Goal: Task Accomplishment & Management: Use online tool/utility

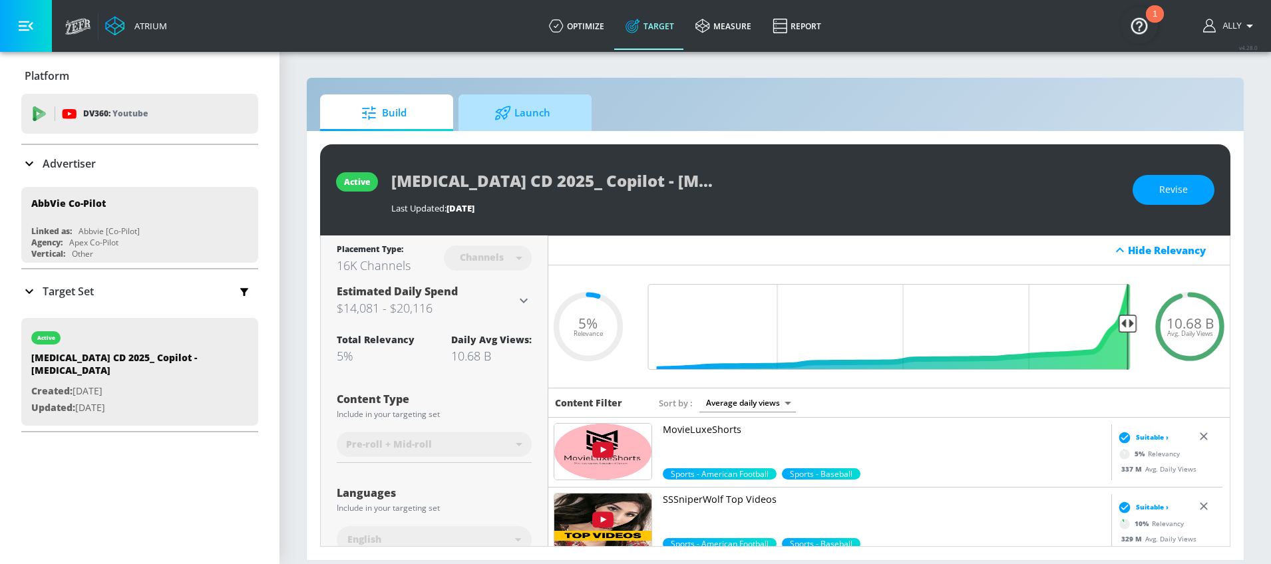
click at [532, 116] on span "Launch" at bounding box center [522, 113] width 101 height 32
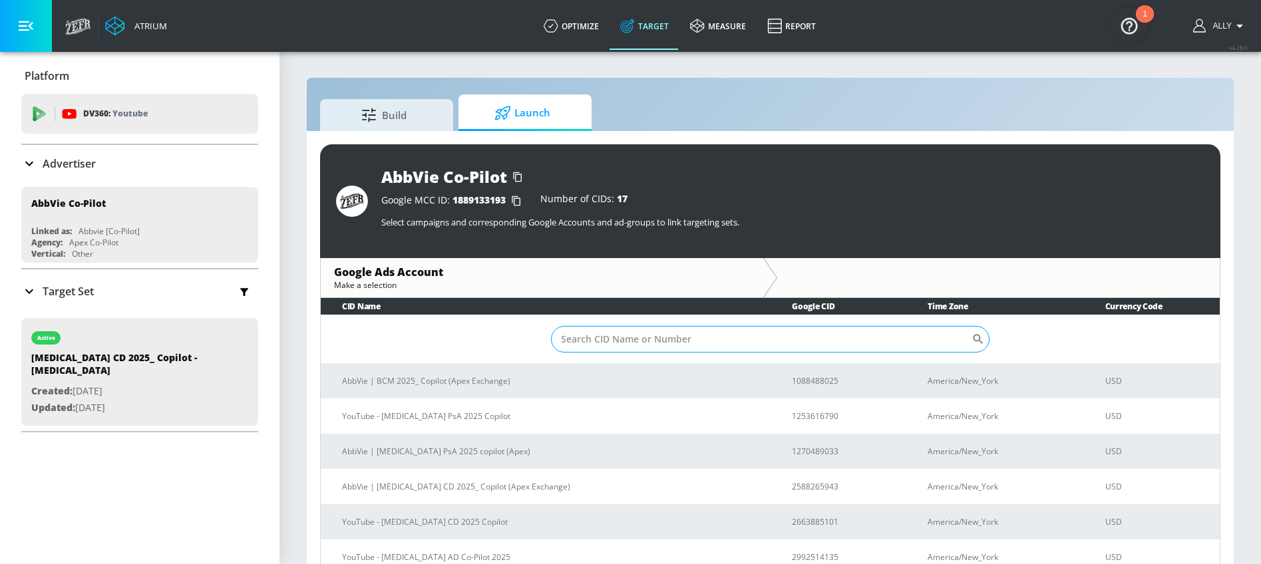
click at [609, 343] on input "Sort By" at bounding box center [761, 339] width 421 height 27
paste input "258-826-5943"
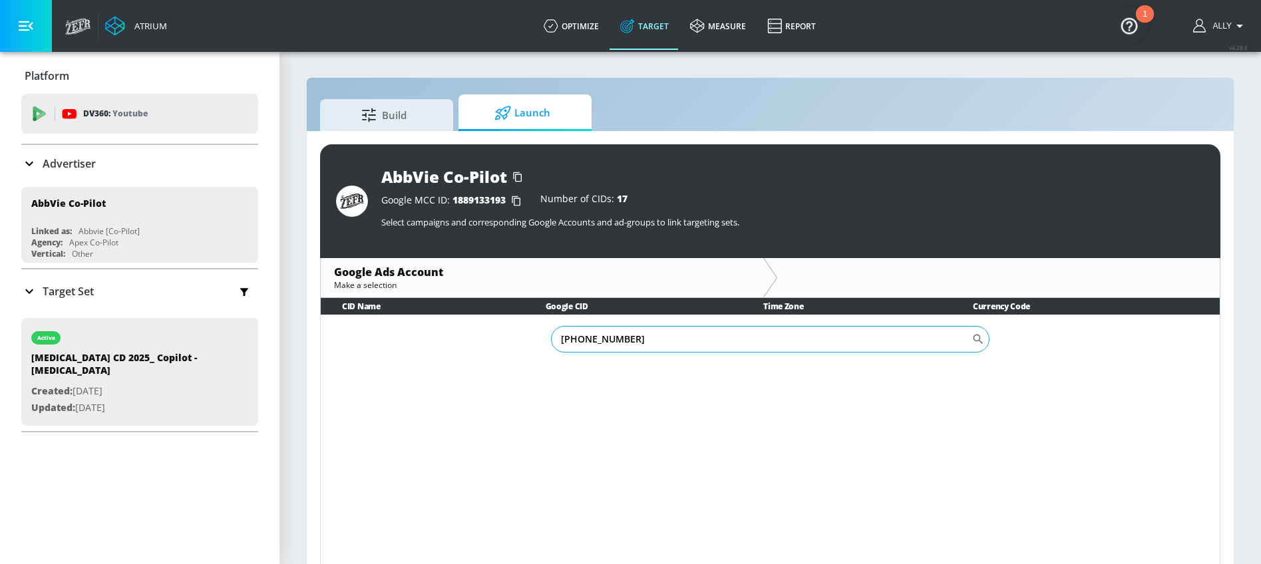
click at [599, 339] on input "258-826-5943" at bounding box center [761, 339] width 421 height 27
click at [578, 341] on input "258-8265943" at bounding box center [761, 339] width 421 height 27
click at [579, 341] on input "258-8265943" at bounding box center [761, 339] width 421 height 27
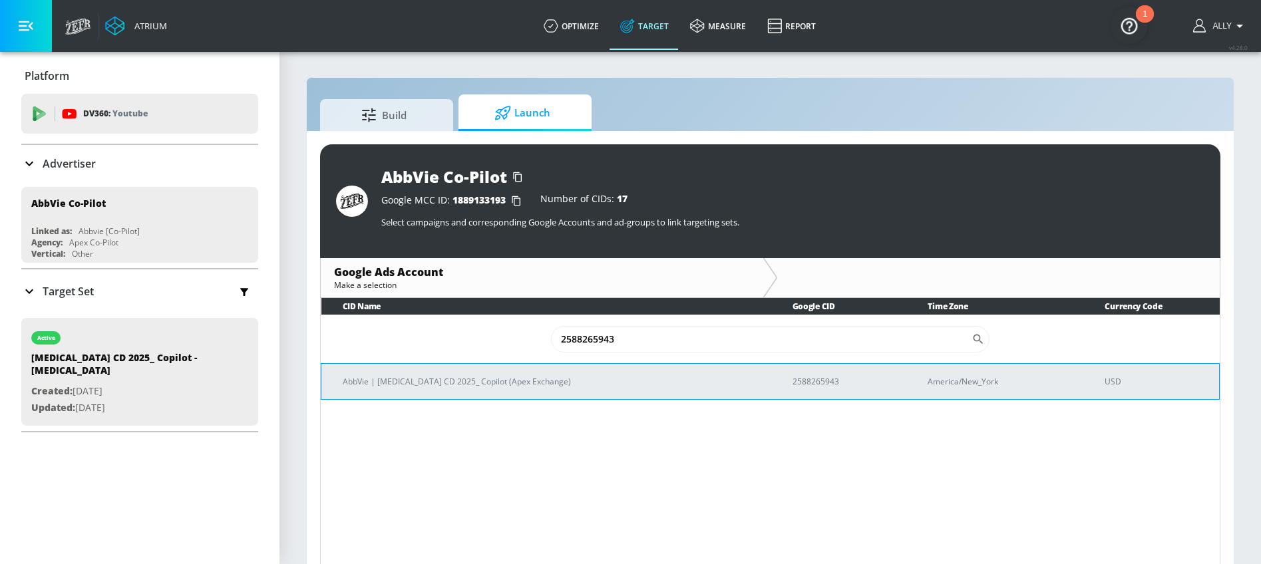
type input "2588265943"
click at [544, 387] on p "AbbVie | [MEDICAL_DATA] CD 2025_ Copilot (Apex Exchange)" at bounding box center [552, 382] width 418 height 14
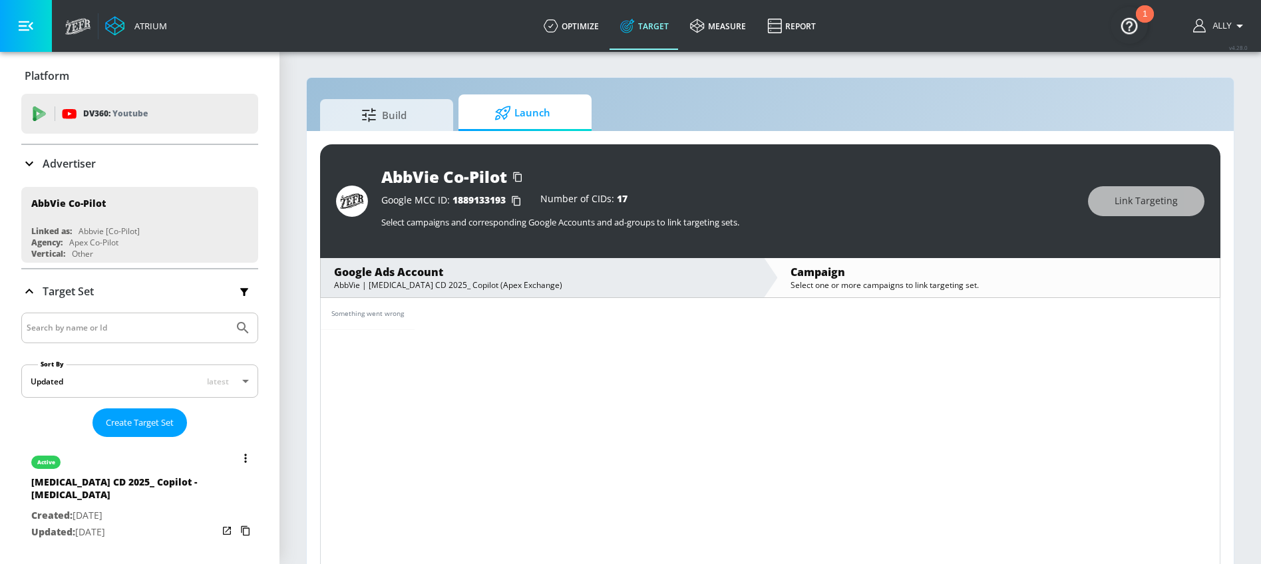
click at [178, 489] on div "[MEDICAL_DATA] CD 2025_ Copilot - [MEDICAL_DATA]" at bounding box center [124, 492] width 186 height 32
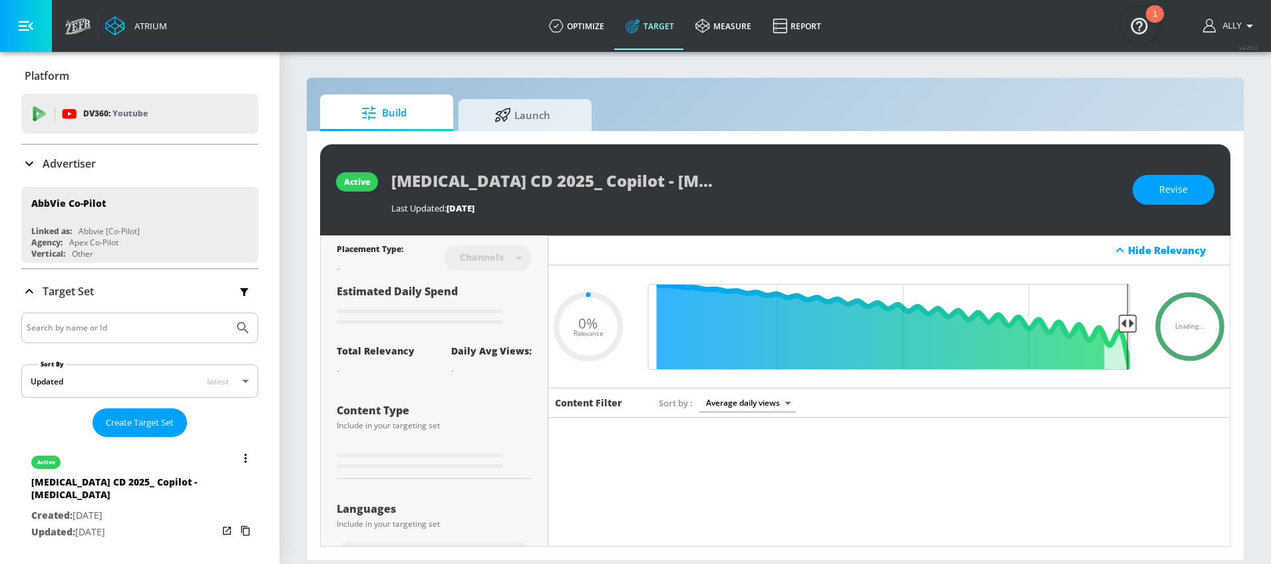
type input "0.05"
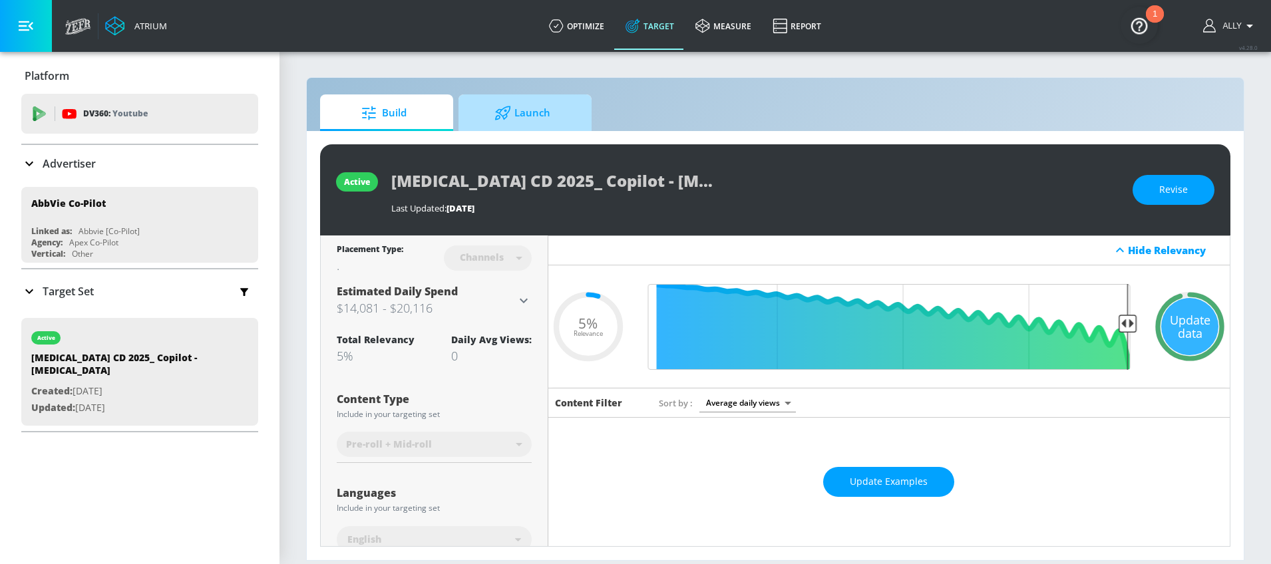
click at [534, 120] on span "Launch" at bounding box center [522, 113] width 101 height 32
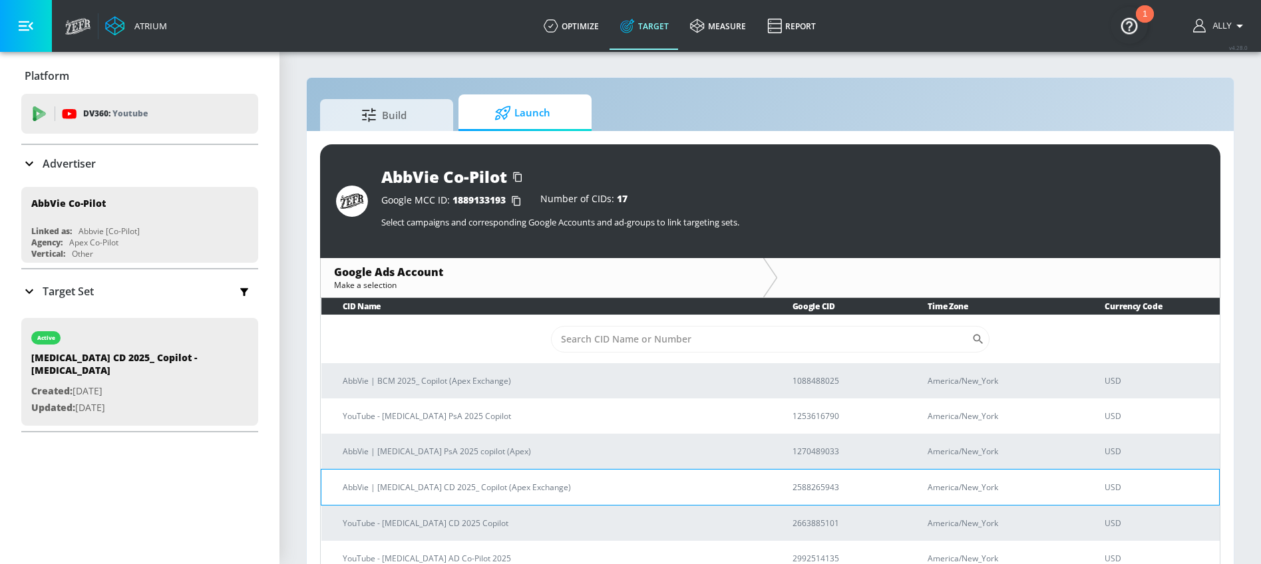
click at [805, 493] on p "2588265943" at bounding box center [845, 488] width 104 height 14
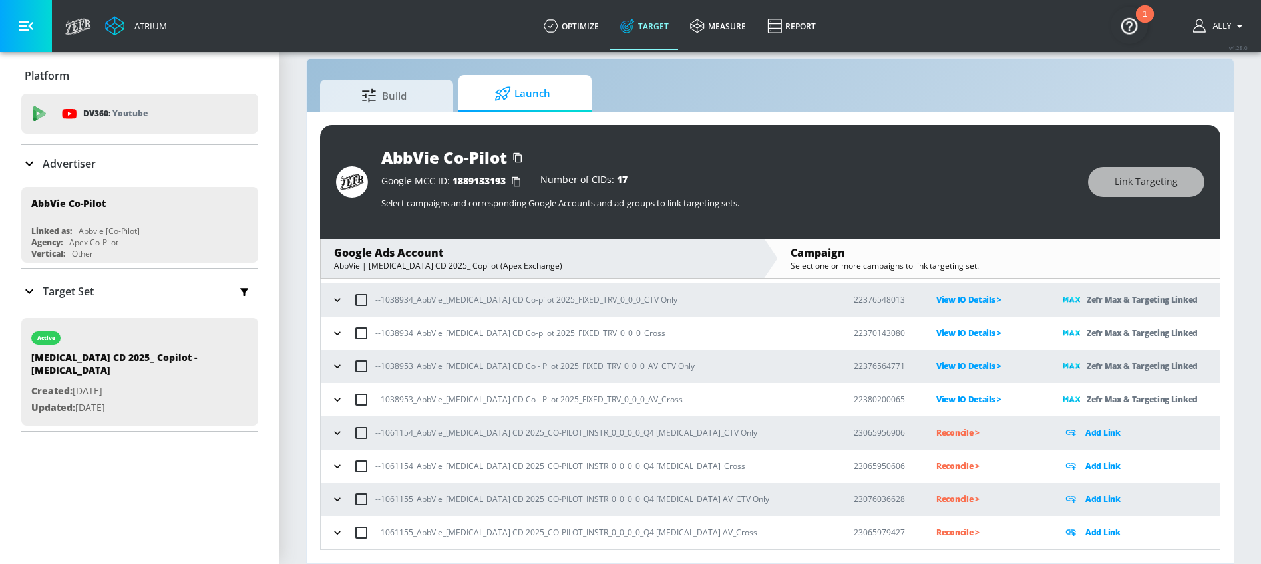
scroll to position [19, 0]
click at [334, 432] on icon "button" at bounding box center [337, 433] width 13 height 13
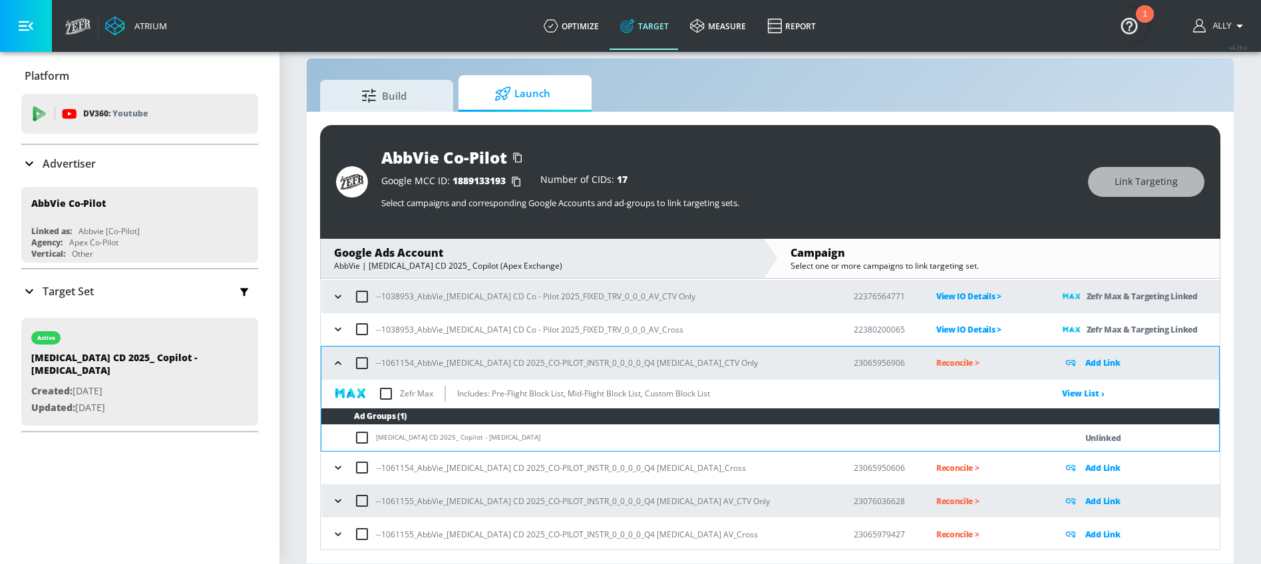
scroll to position [136, 0]
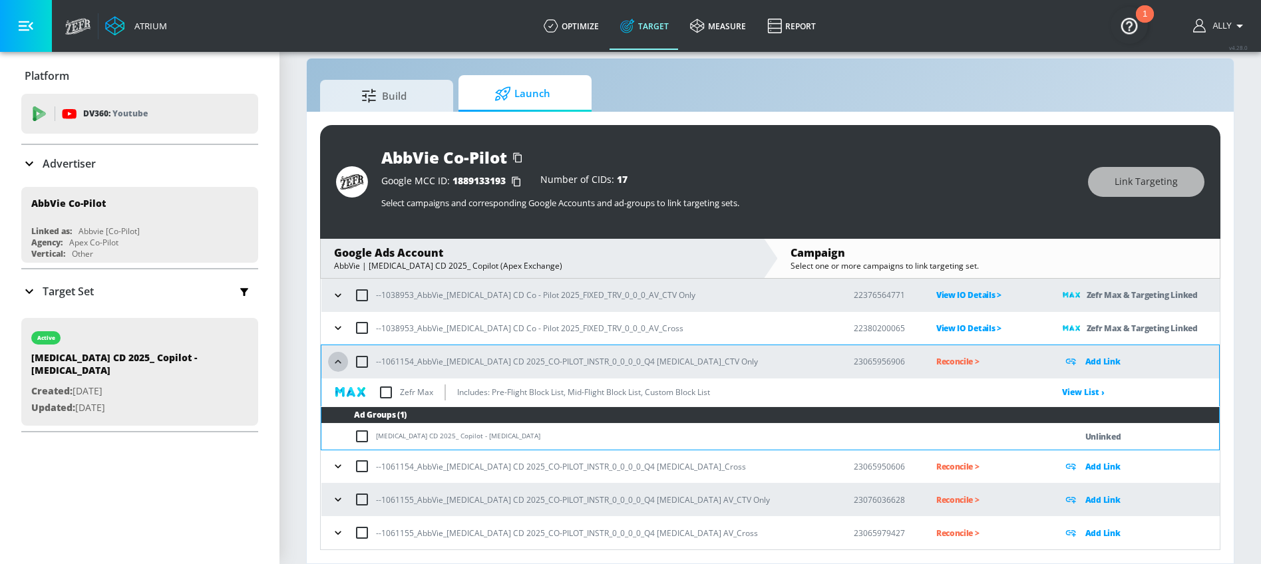
click at [339, 365] on icon "button" at bounding box center [337, 361] width 13 height 13
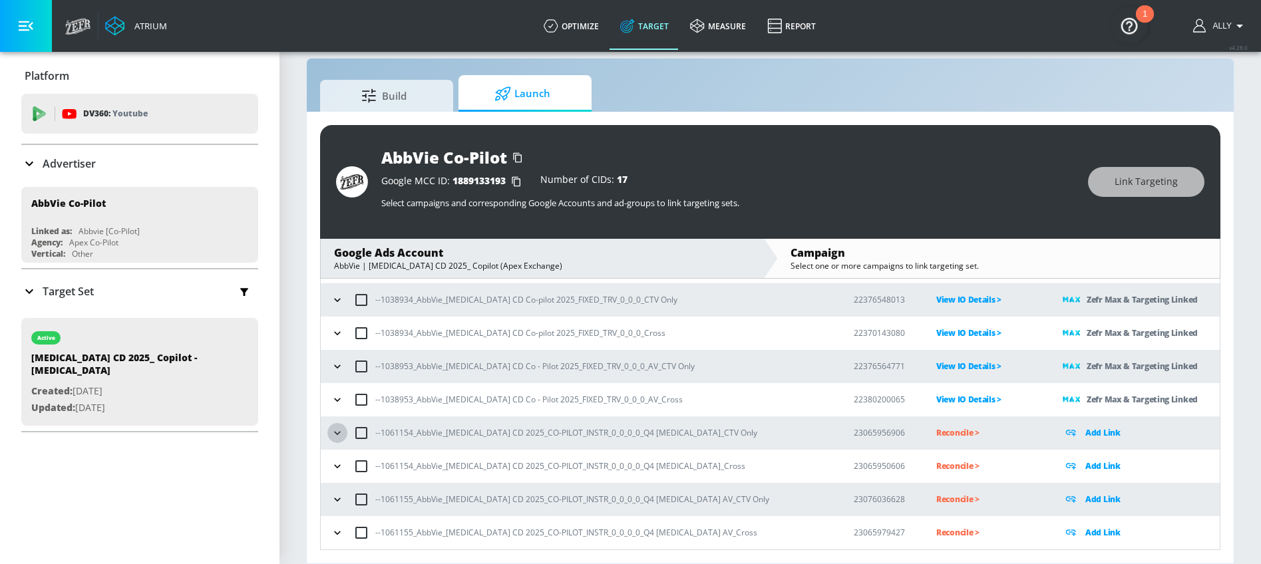
click at [339, 437] on icon "button" at bounding box center [337, 433] width 13 height 13
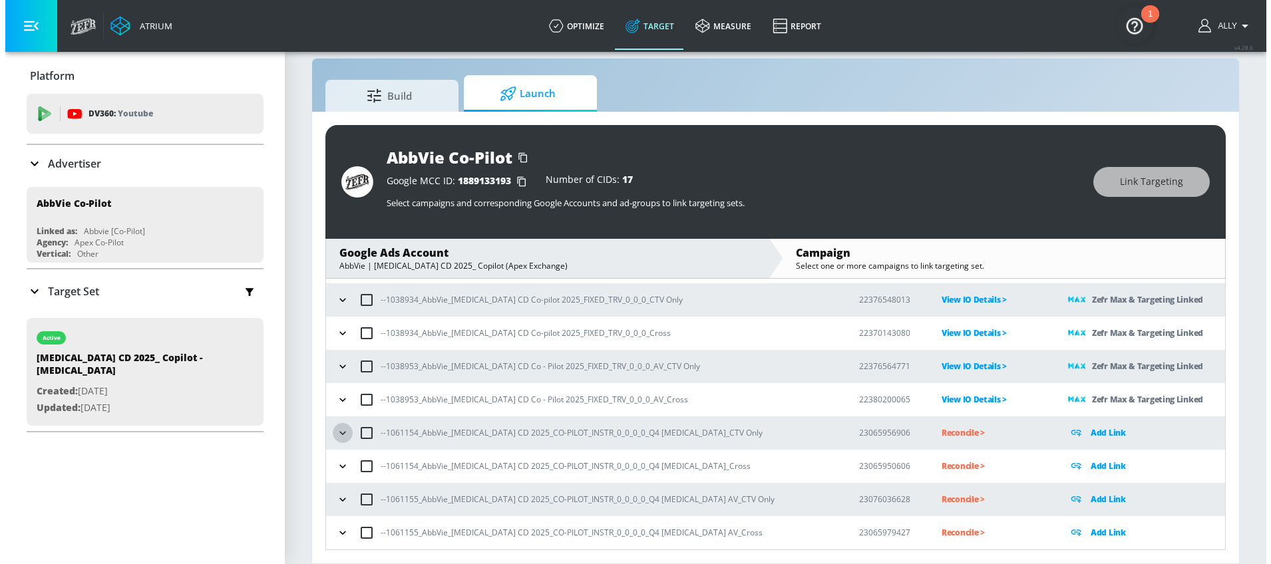
scroll to position [136, 0]
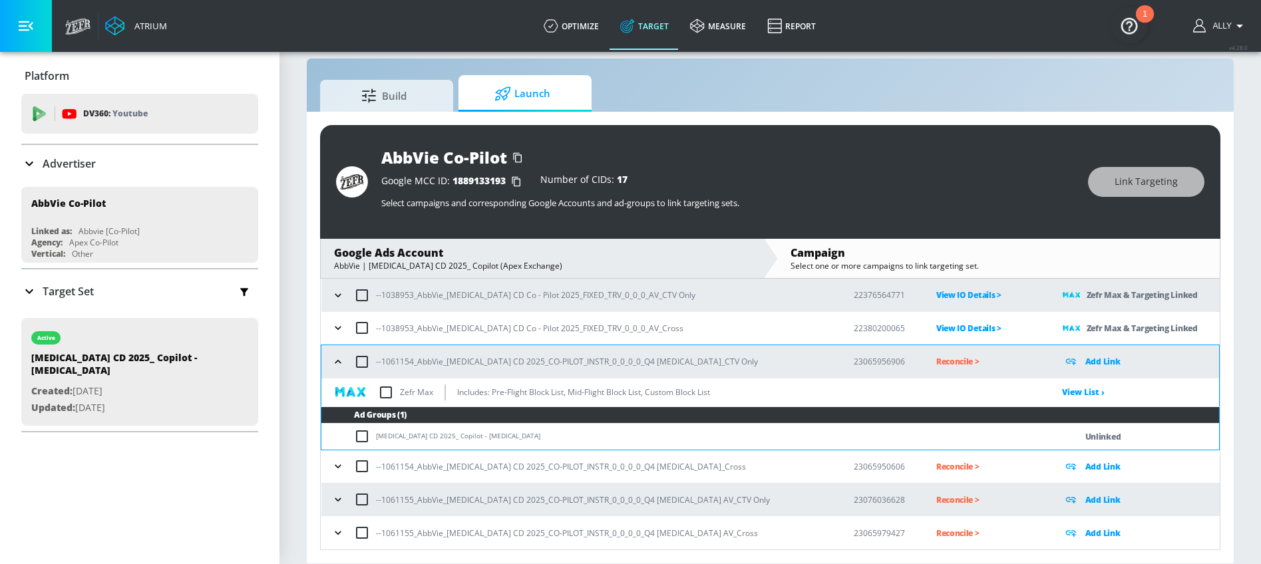
click at [352, 438] on td "[MEDICAL_DATA] CD 2025_ Copilot - [MEDICAL_DATA]" at bounding box center [684, 437] width 727 height 26
click at [372, 439] on input "checkbox" at bounding box center [365, 437] width 22 height 16
checkbox input "true"
click at [1159, 185] on span "Link Targeting" at bounding box center [1146, 182] width 63 height 17
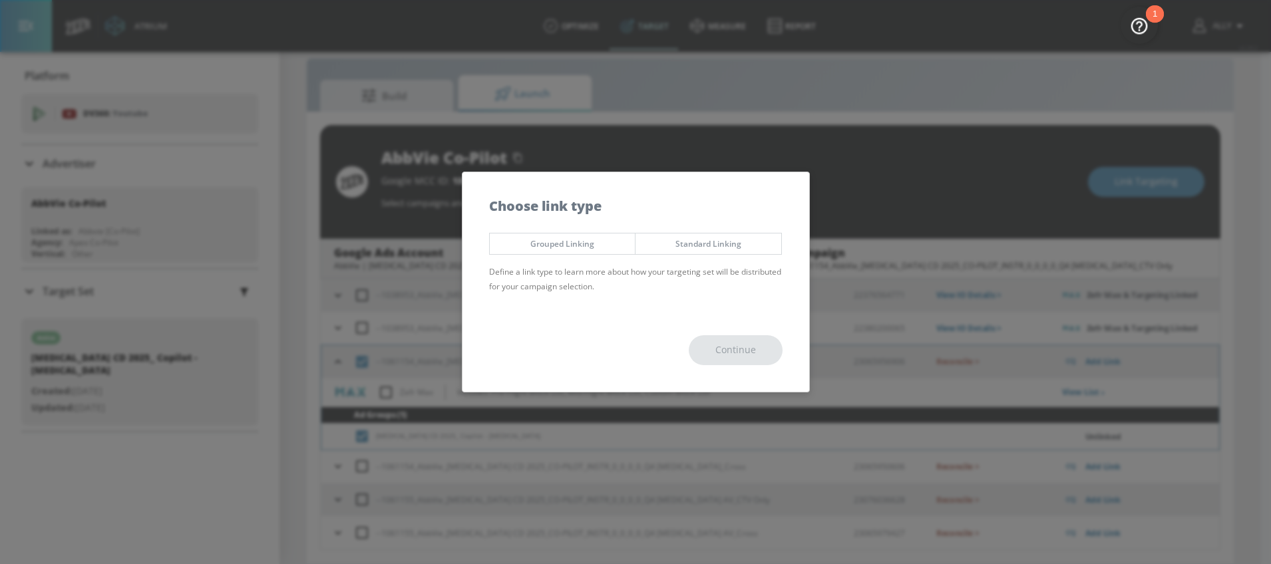
click at [690, 239] on span "Standard Linking" at bounding box center [709, 244] width 126 height 14
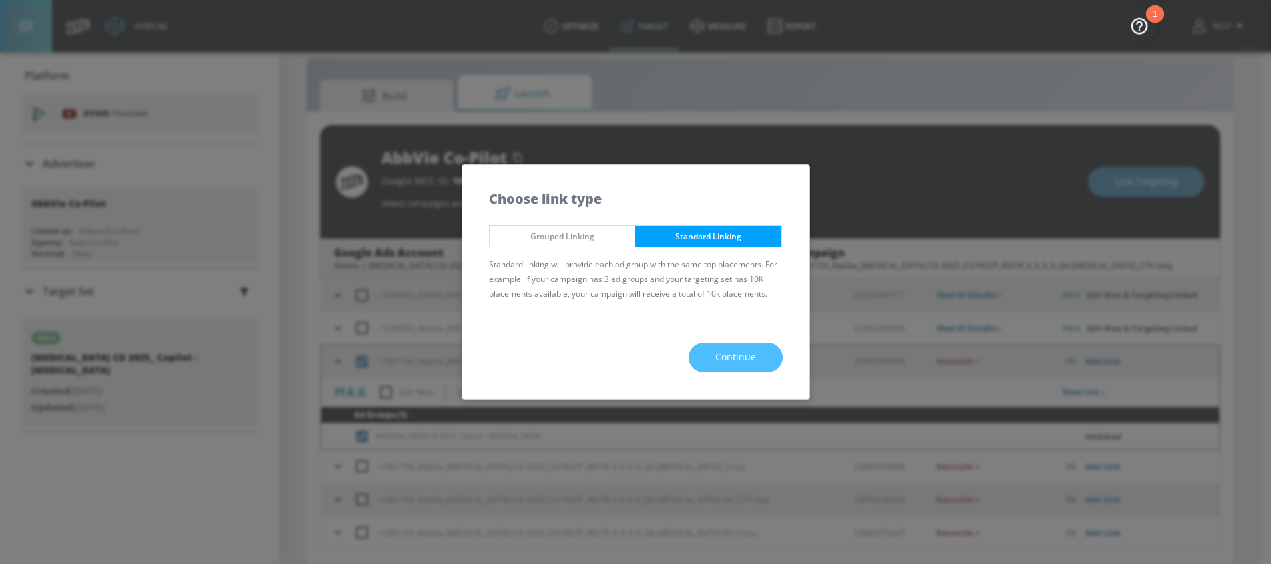
click at [742, 360] on span "Continue" at bounding box center [736, 357] width 41 height 17
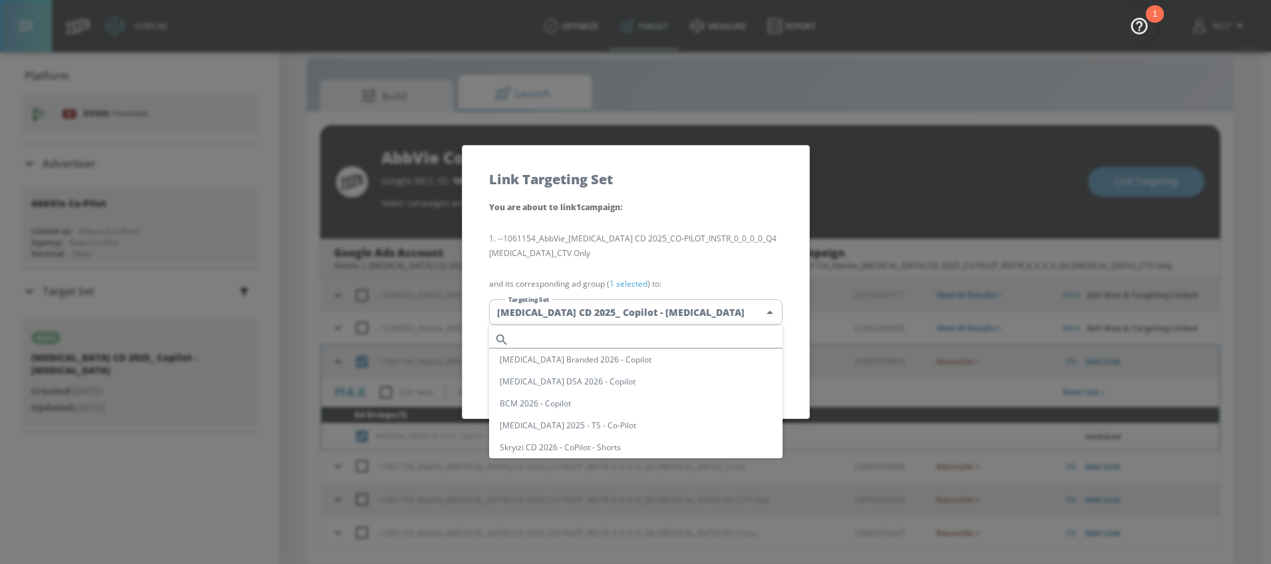
click at [747, 307] on body "Atrium optimize Target measure Report optimize Target measure Report v 4.28.0 A…" at bounding box center [635, 273] width 1271 height 584
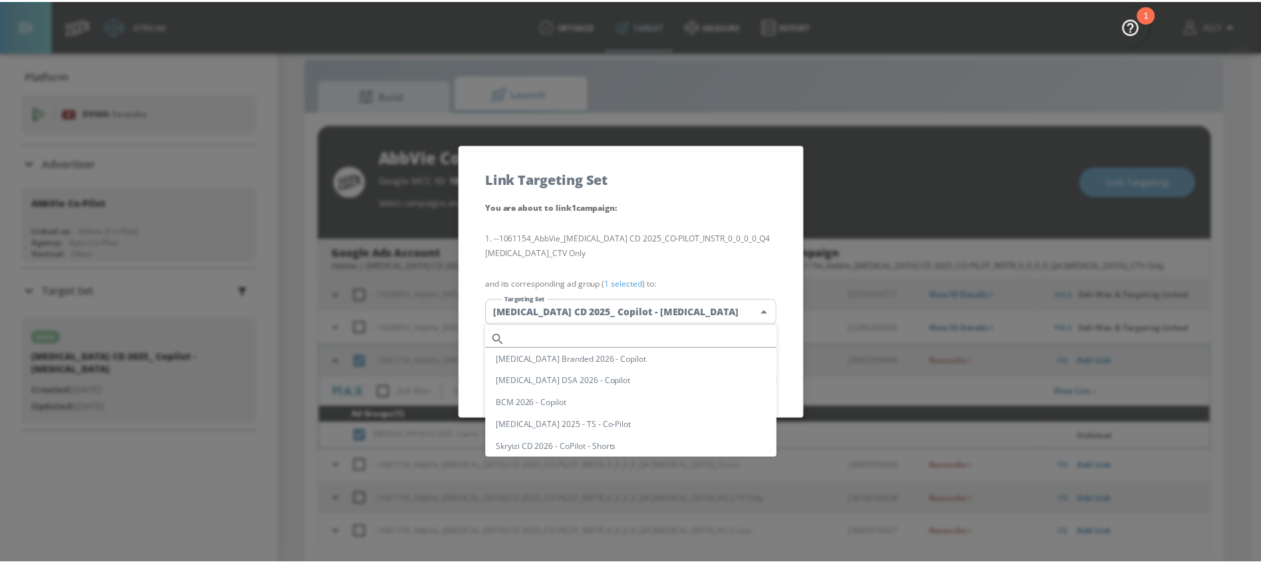
scroll to position [144, 0]
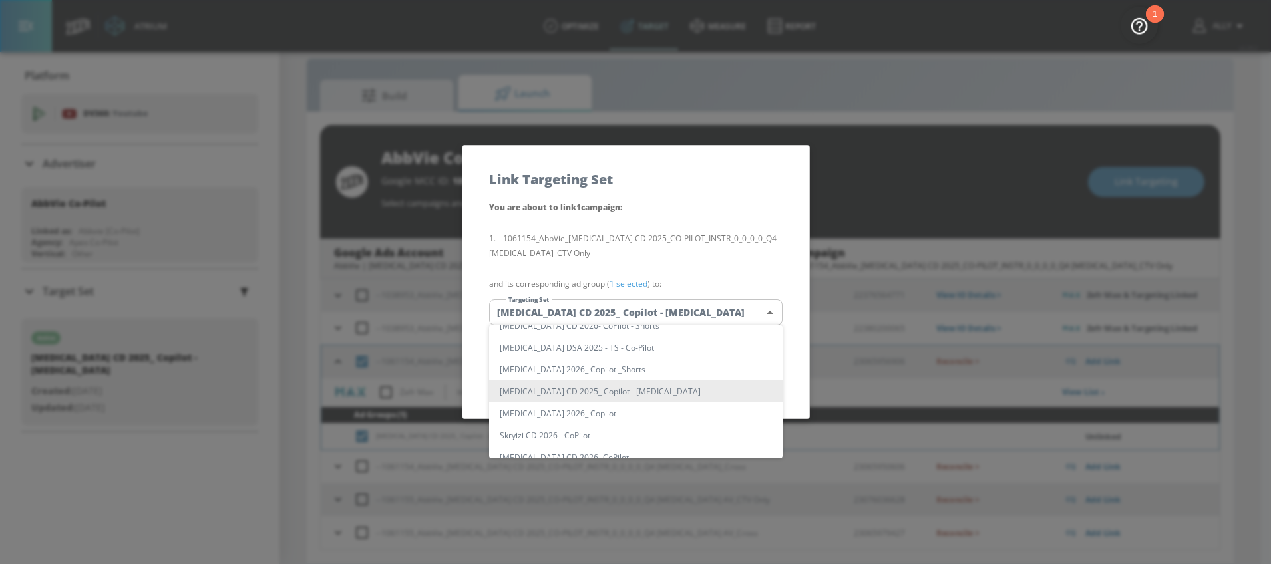
click at [755, 229] on div at bounding box center [635, 282] width 1271 height 564
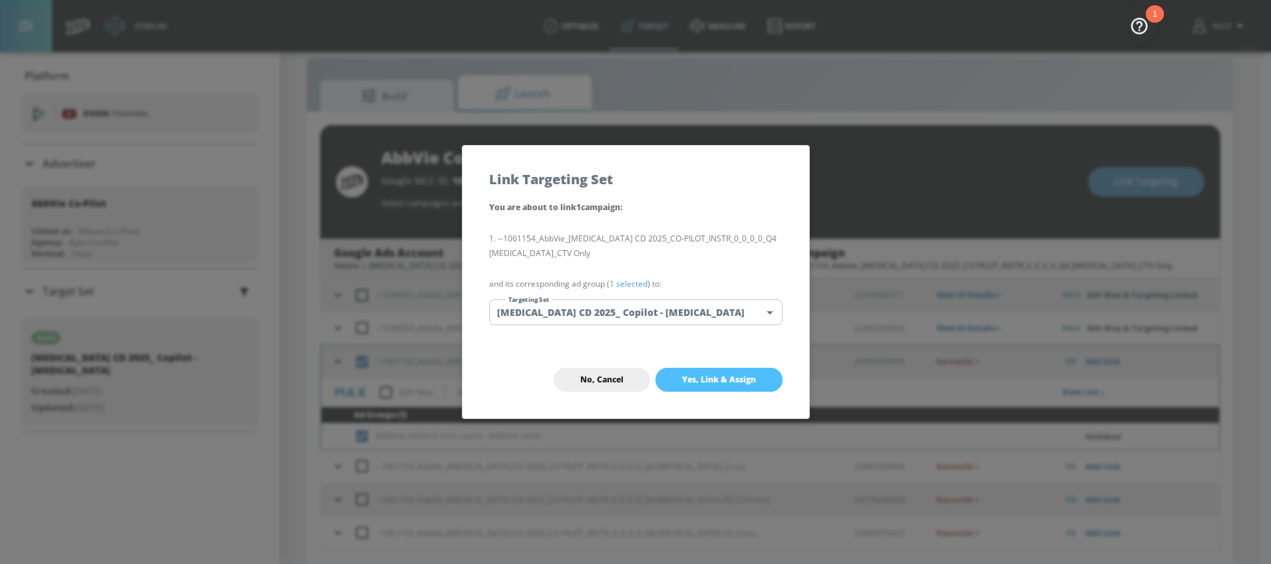
click at [739, 381] on span "Yes, Link & Assign" at bounding box center [719, 380] width 74 height 11
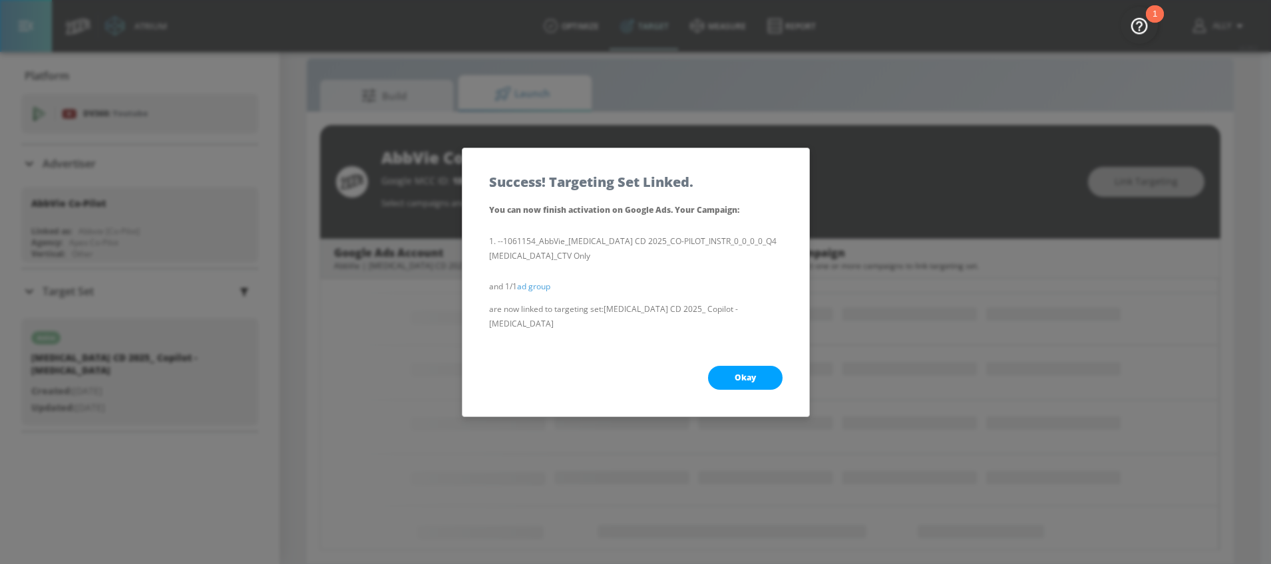
click at [752, 373] on span "Okay" at bounding box center [745, 378] width 21 height 11
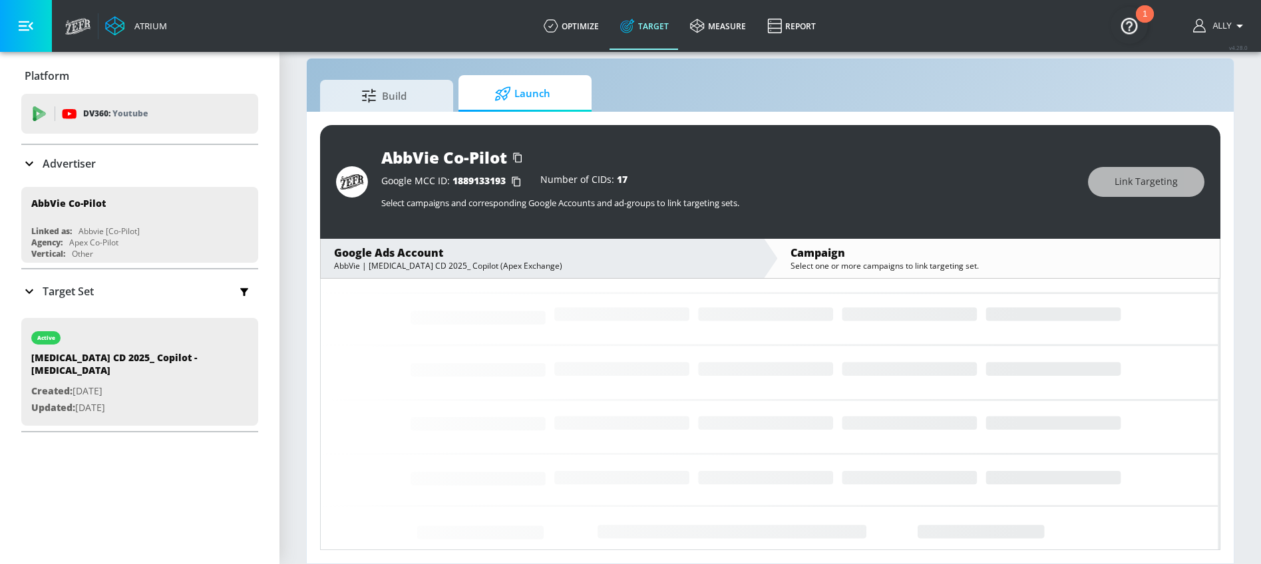
scroll to position [65, 0]
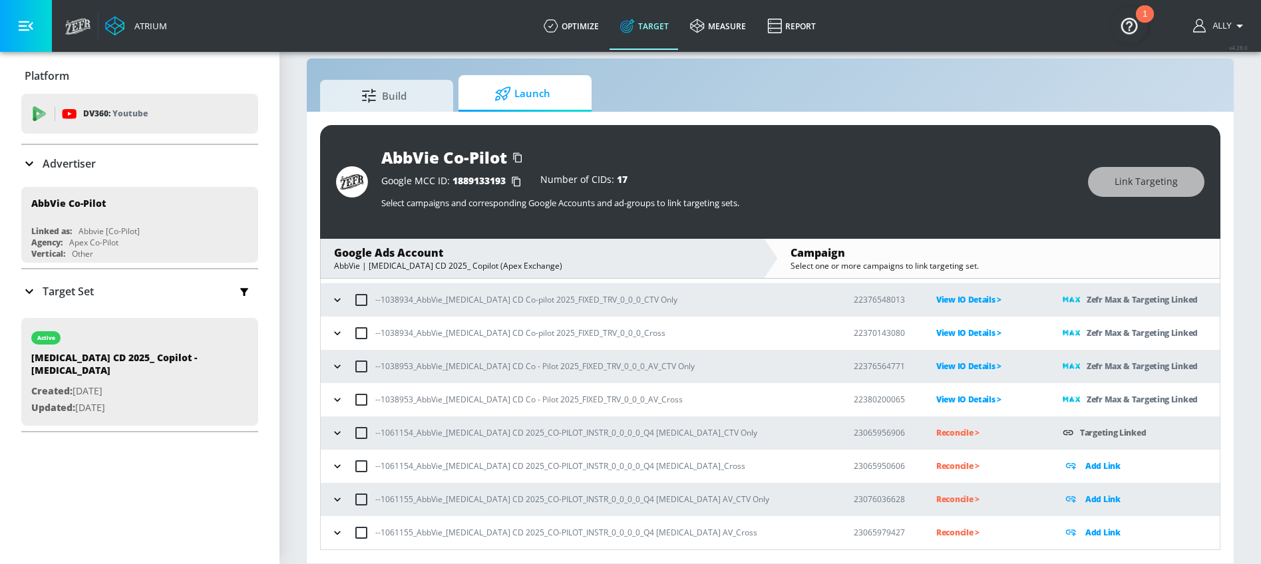
click at [1086, 467] on p "Add Link" at bounding box center [1103, 466] width 35 height 15
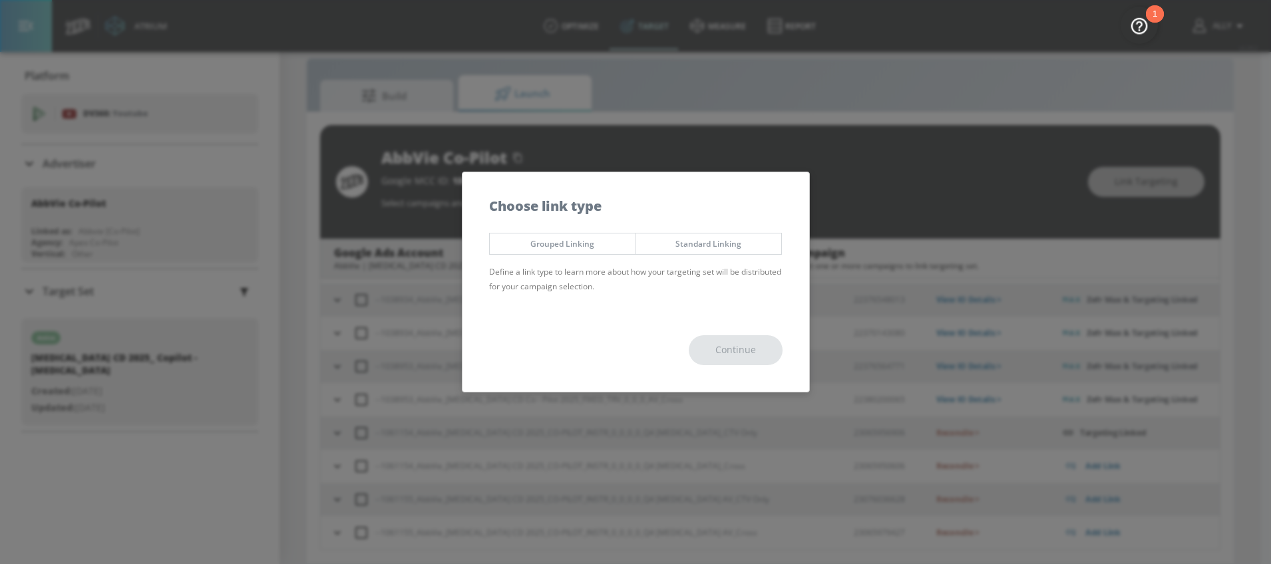
click at [606, 316] on div "Continue" at bounding box center [636, 350] width 347 height 83
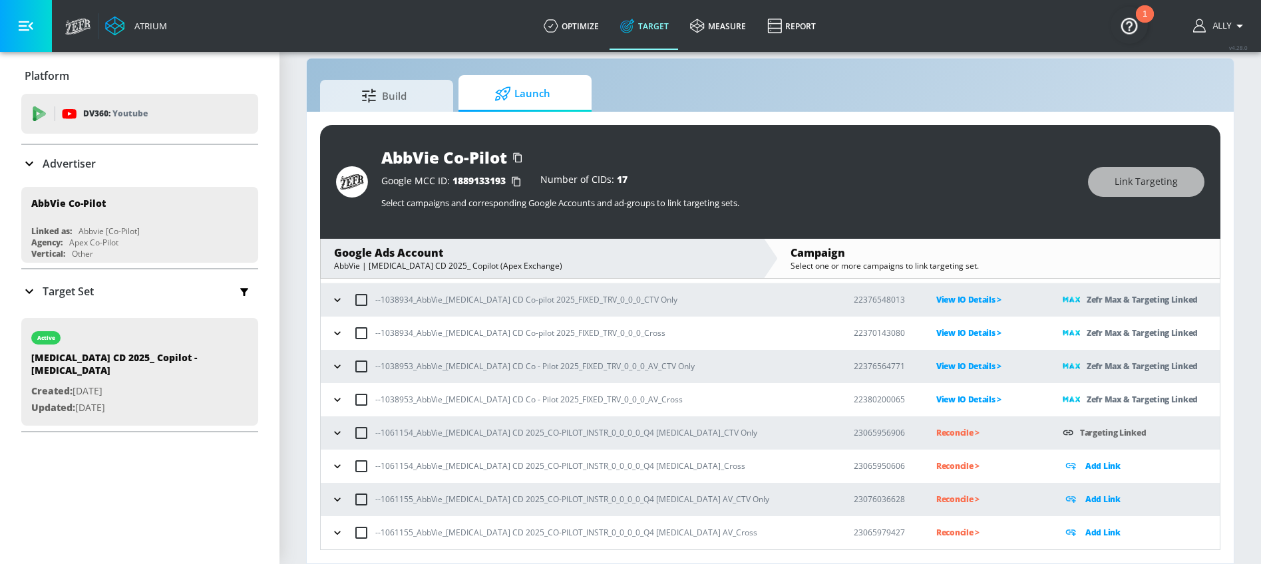
drag, startPoint x: 341, startPoint y: 465, endPoint x: 376, endPoint y: 447, distance: 39.3
click at [341, 465] on icon "button" at bounding box center [337, 466] width 13 height 13
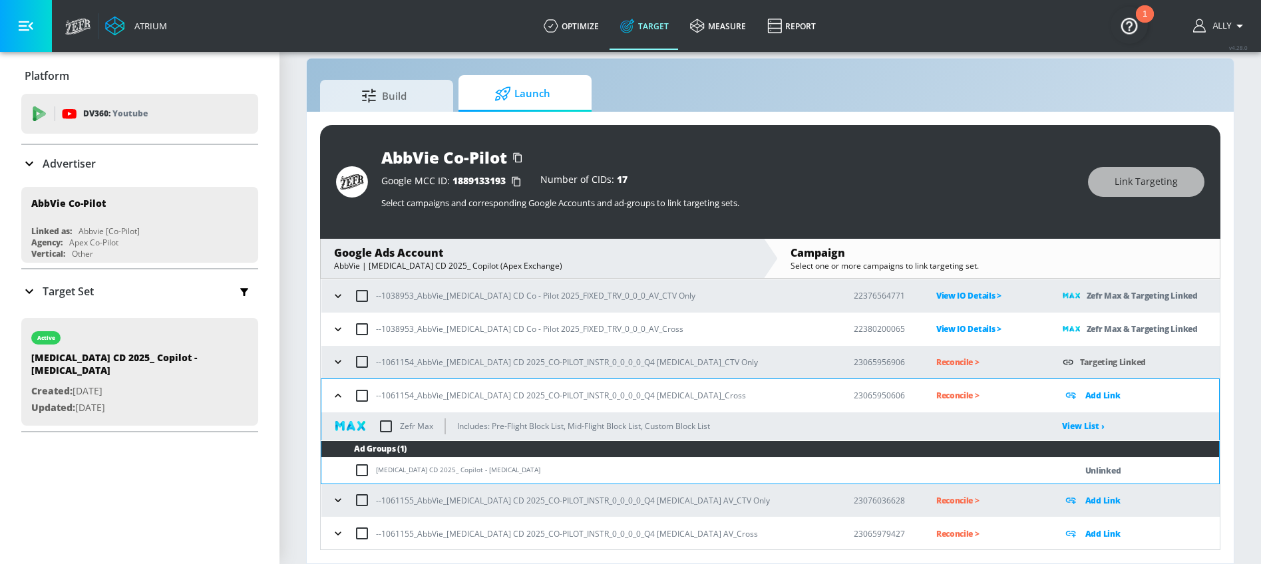
scroll to position [136, 0]
click at [356, 471] on input "checkbox" at bounding box center [365, 470] width 22 height 16
checkbox input "true"
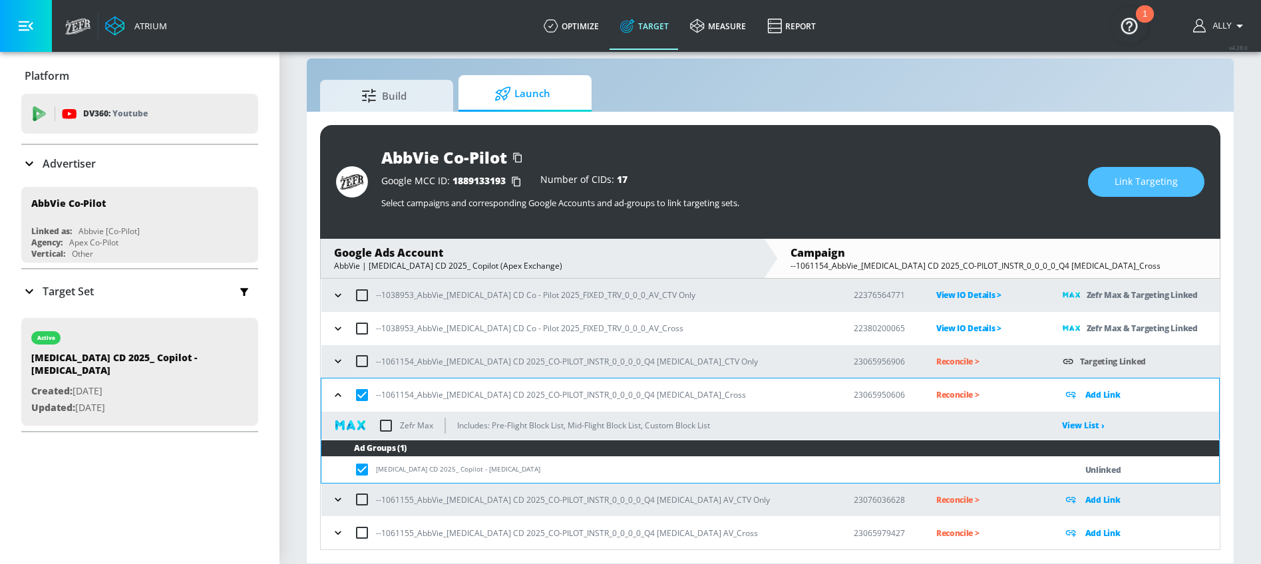
click at [1136, 183] on span "Link Targeting" at bounding box center [1146, 182] width 63 height 17
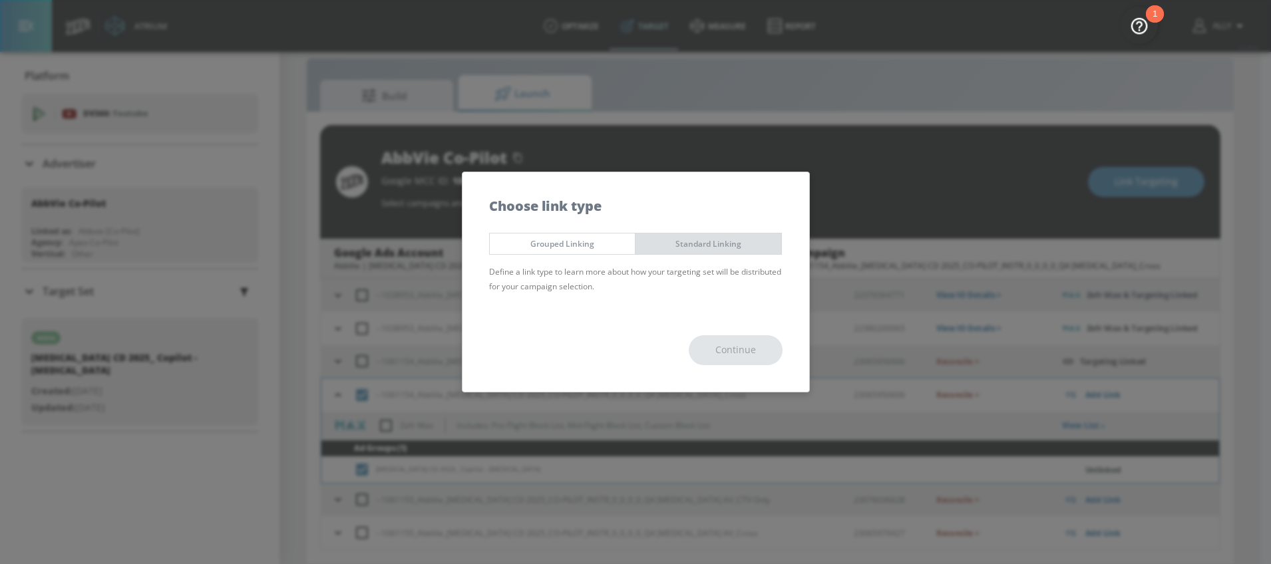
click at [715, 238] on span "Standard Linking" at bounding box center [709, 244] width 126 height 14
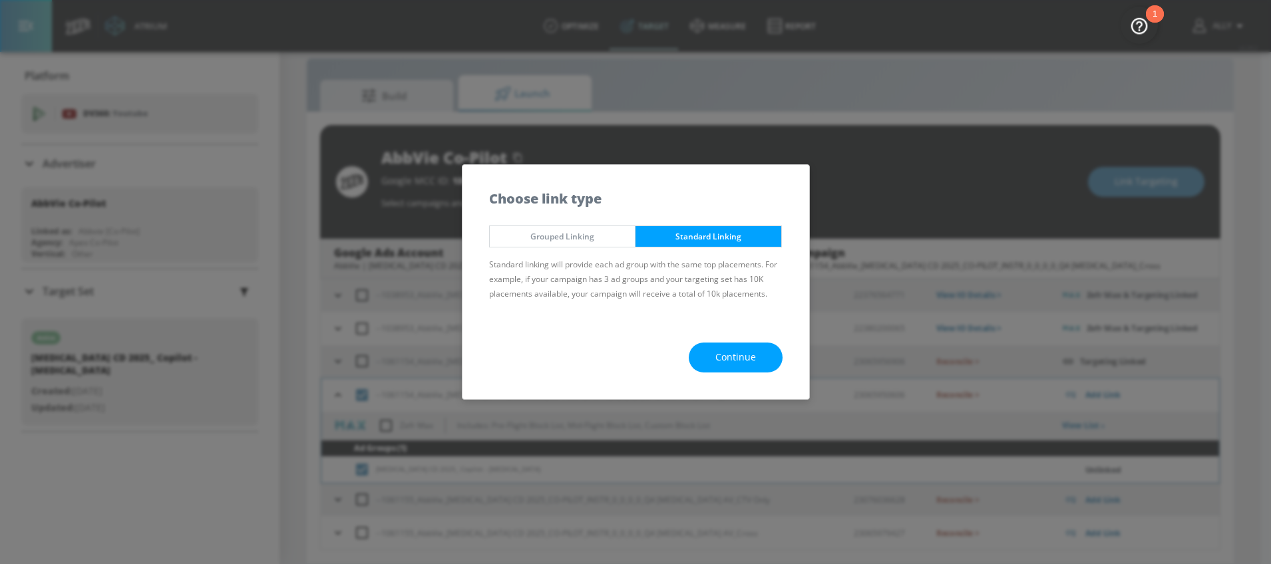
click at [731, 366] on button "Continue" at bounding box center [736, 358] width 94 height 30
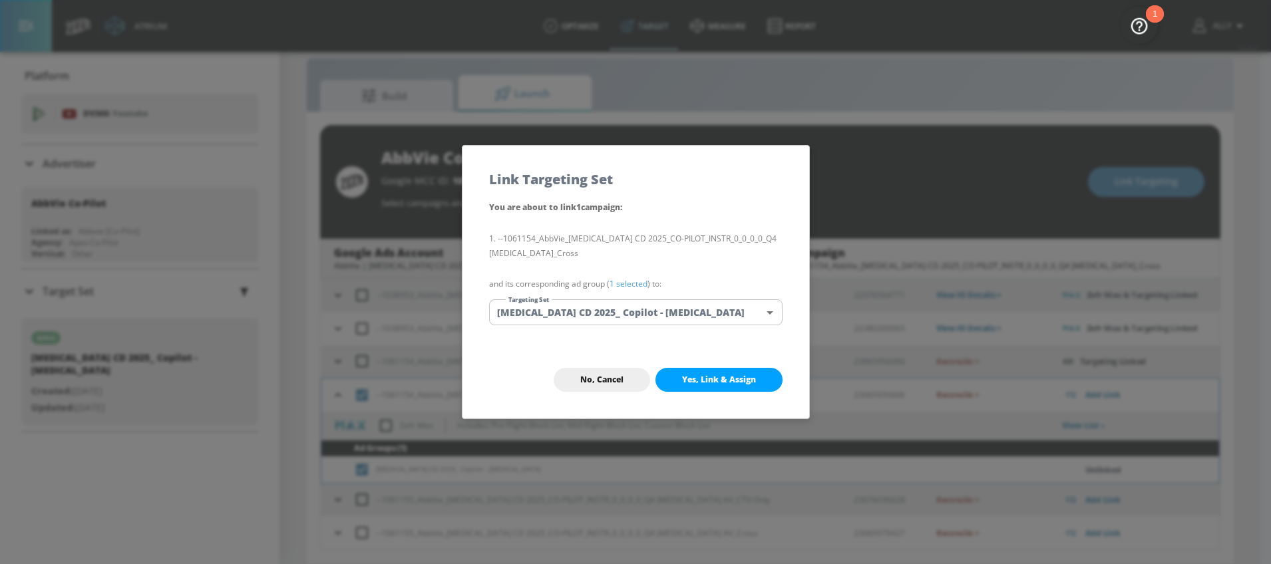
click at [731, 381] on span "Yes, Link & Assign" at bounding box center [719, 380] width 74 height 11
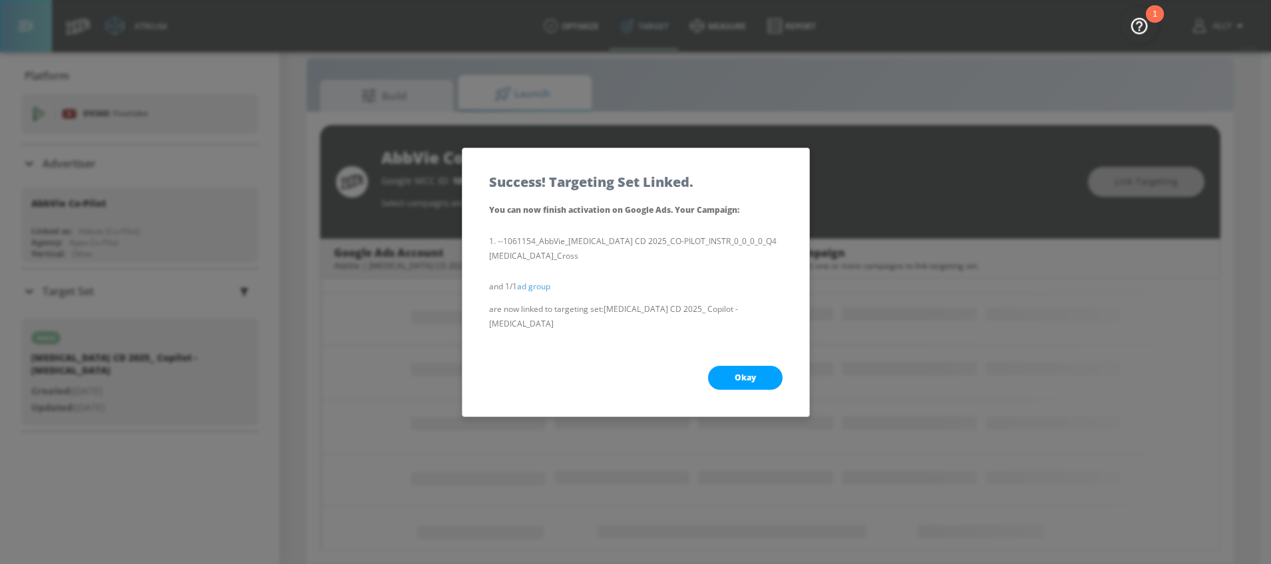
click at [746, 373] on span "Okay" at bounding box center [745, 378] width 21 height 11
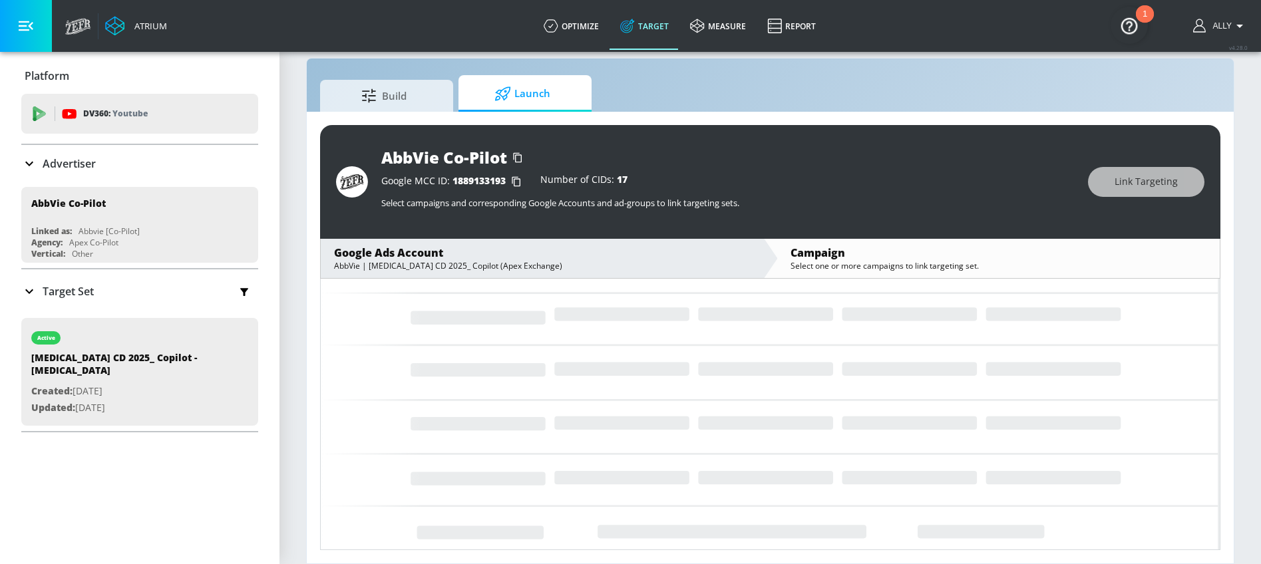
scroll to position [65, 0]
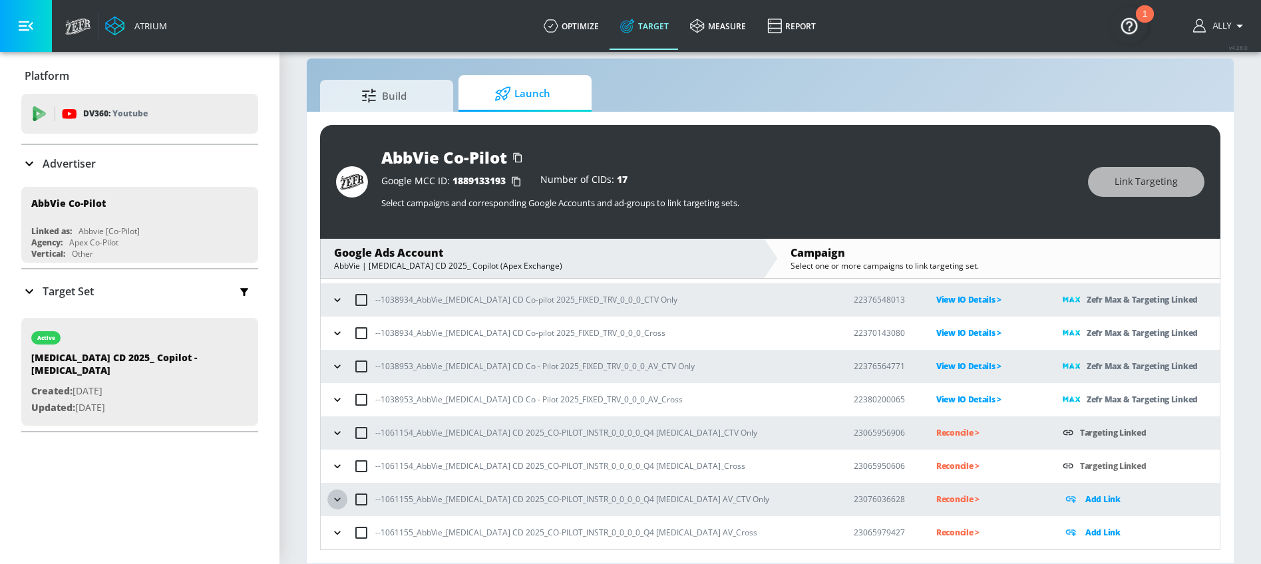
click at [334, 501] on icon "button" at bounding box center [337, 499] width 13 height 13
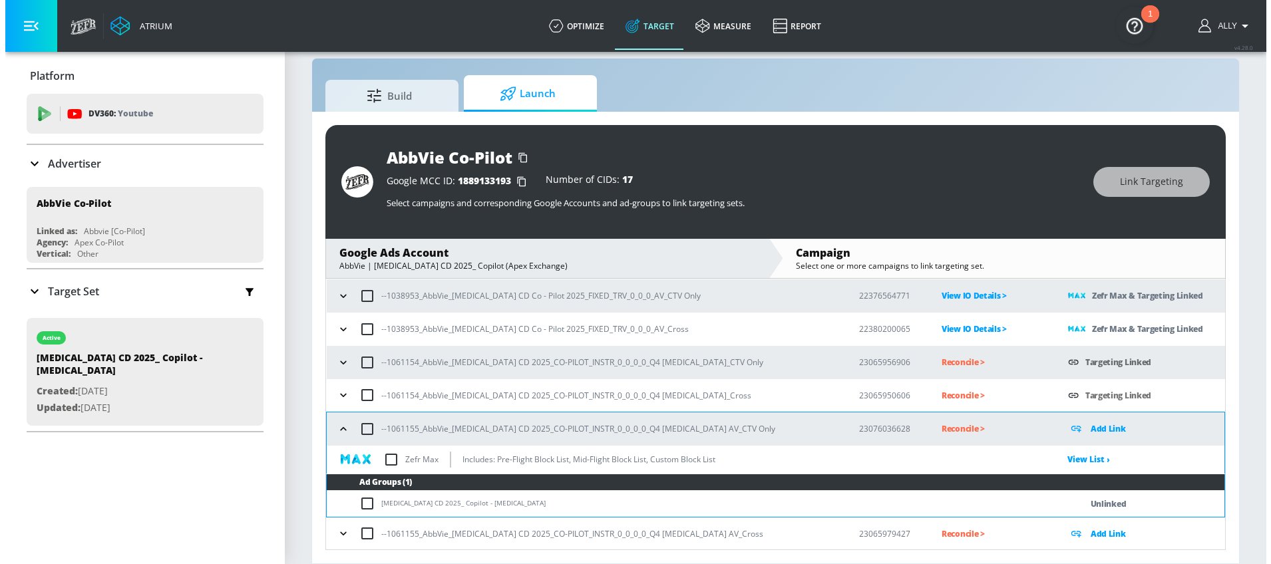
scroll to position [136, 0]
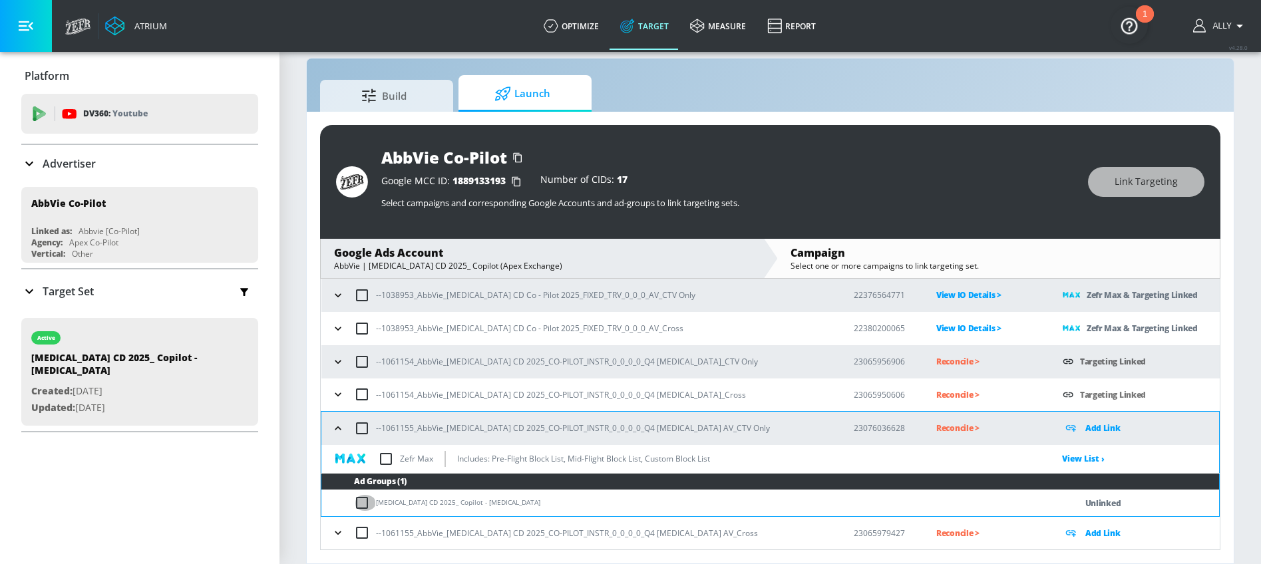
click at [361, 501] on input "checkbox" at bounding box center [365, 503] width 22 height 16
checkbox input "true"
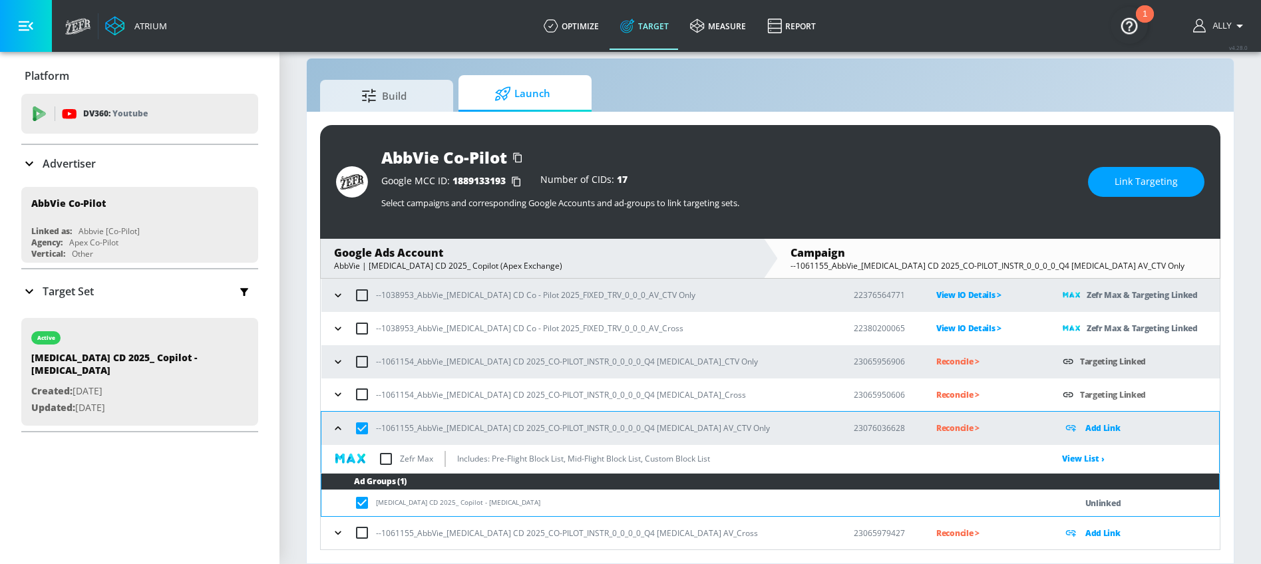
click at [1161, 184] on span "Link Targeting" at bounding box center [1146, 182] width 63 height 17
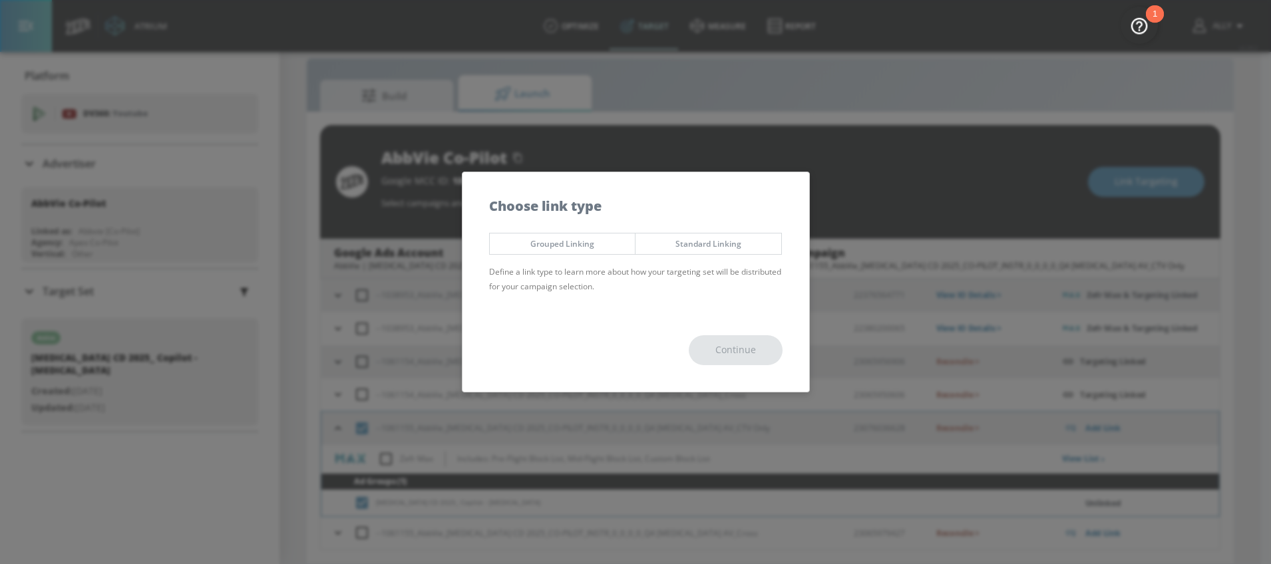
click at [700, 246] on span "Standard Linking" at bounding box center [709, 244] width 126 height 14
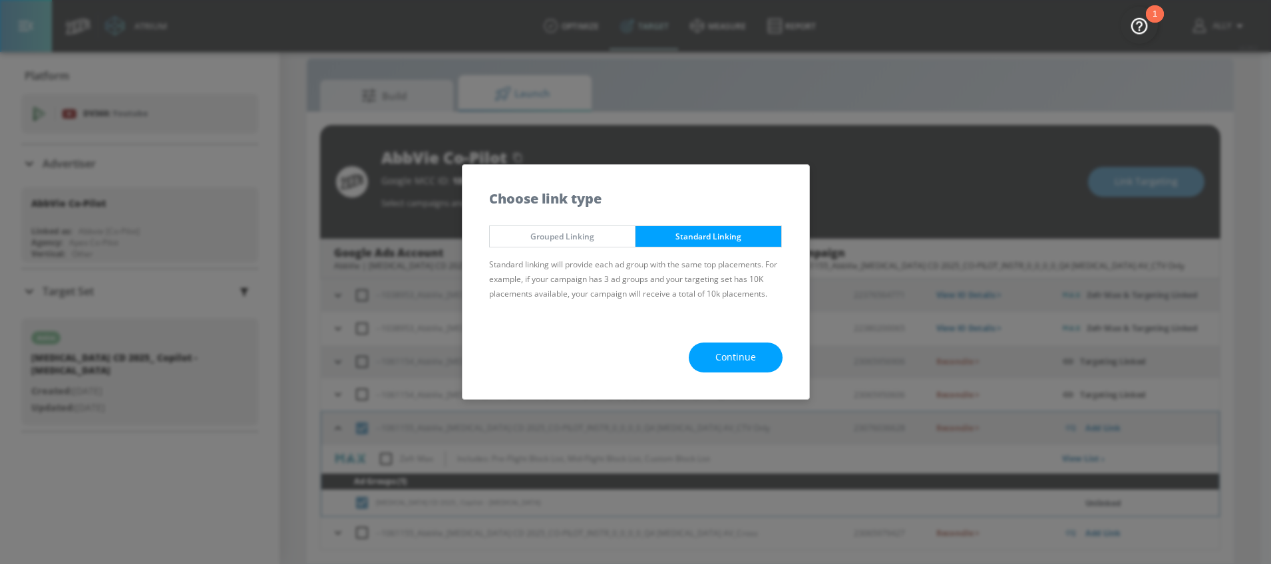
click at [741, 359] on span "Continue" at bounding box center [736, 357] width 41 height 17
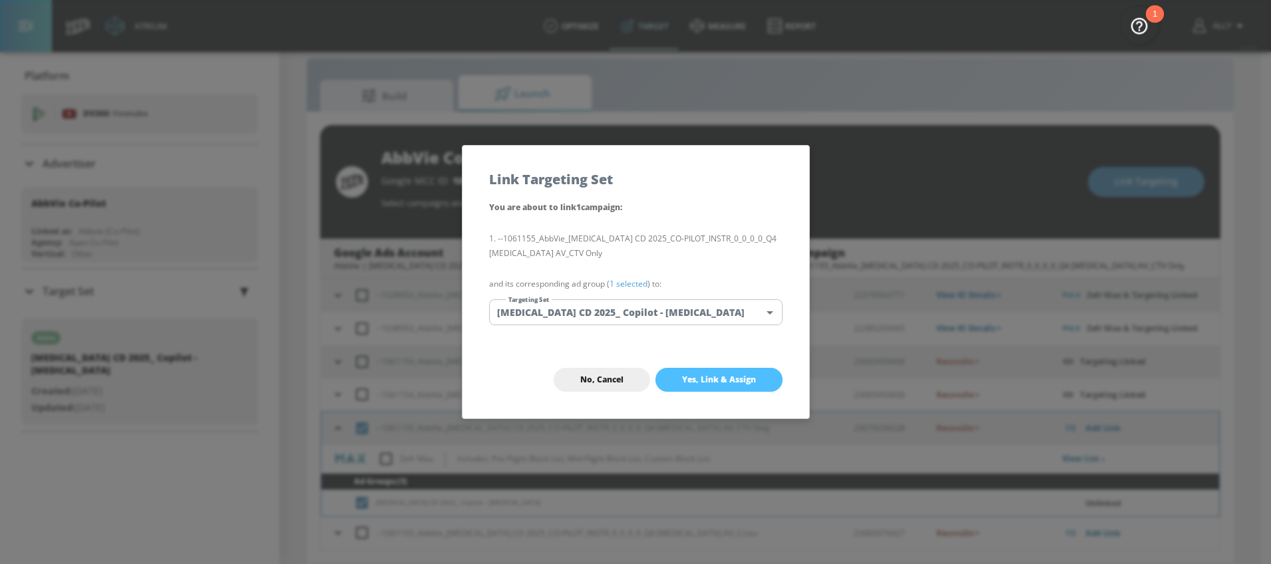
click at [737, 382] on span "Yes, Link & Assign" at bounding box center [719, 380] width 74 height 11
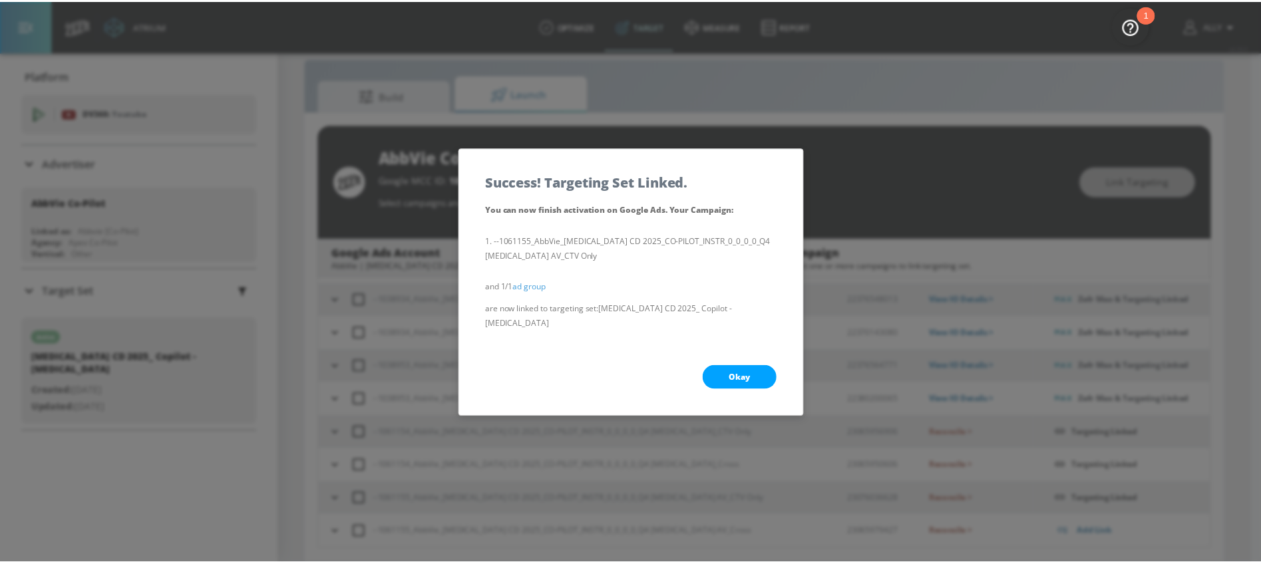
scroll to position [65, 0]
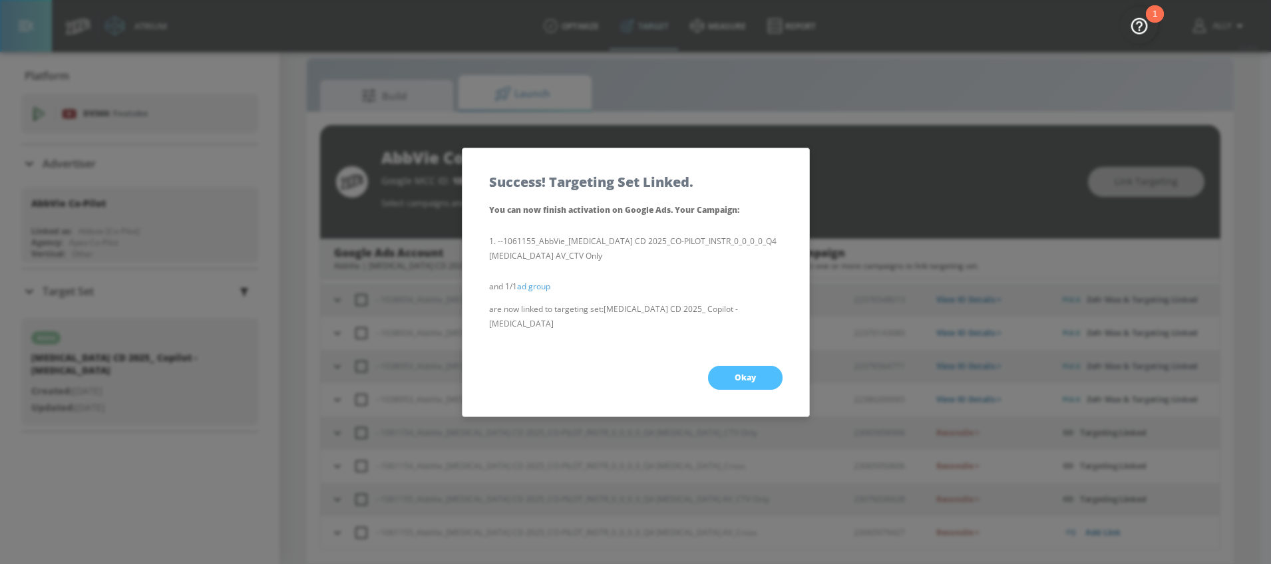
click at [737, 379] on button "Okay" at bounding box center [745, 378] width 75 height 24
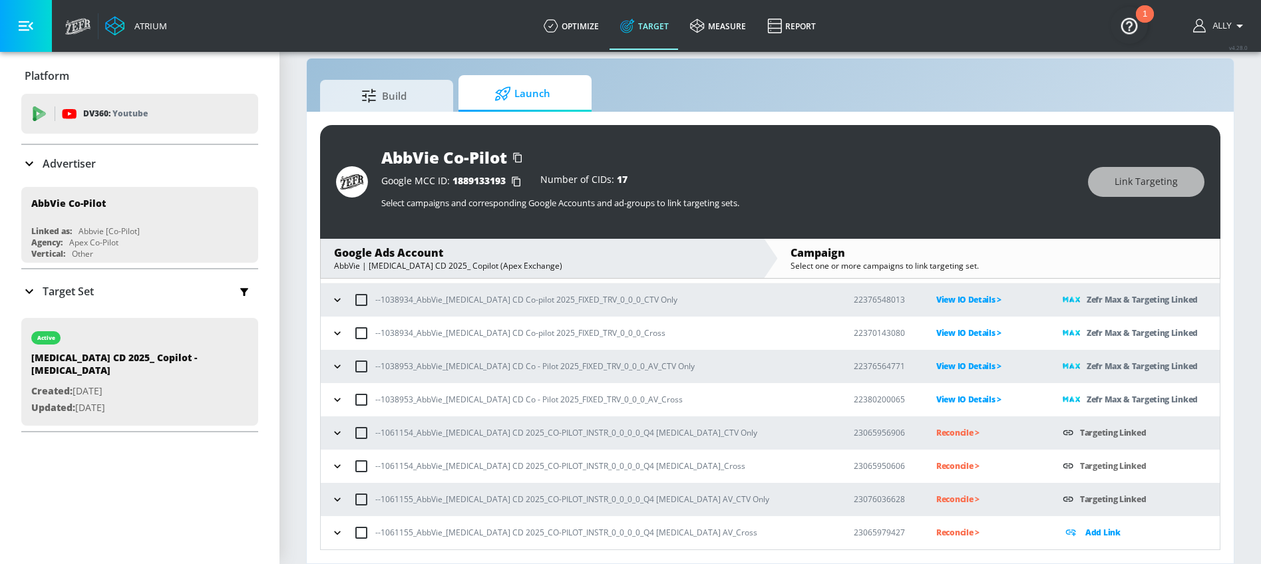
click at [326, 534] on td "--1061155_AbbVie_[MEDICAL_DATA] CD 2025_CO-PILOT_INSTR_0_0_0_0_Q4 [MEDICAL_DATA…" at bounding box center [577, 532] width 512 height 33
click at [331, 533] on icon "button" at bounding box center [337, 532] width 13 height 13
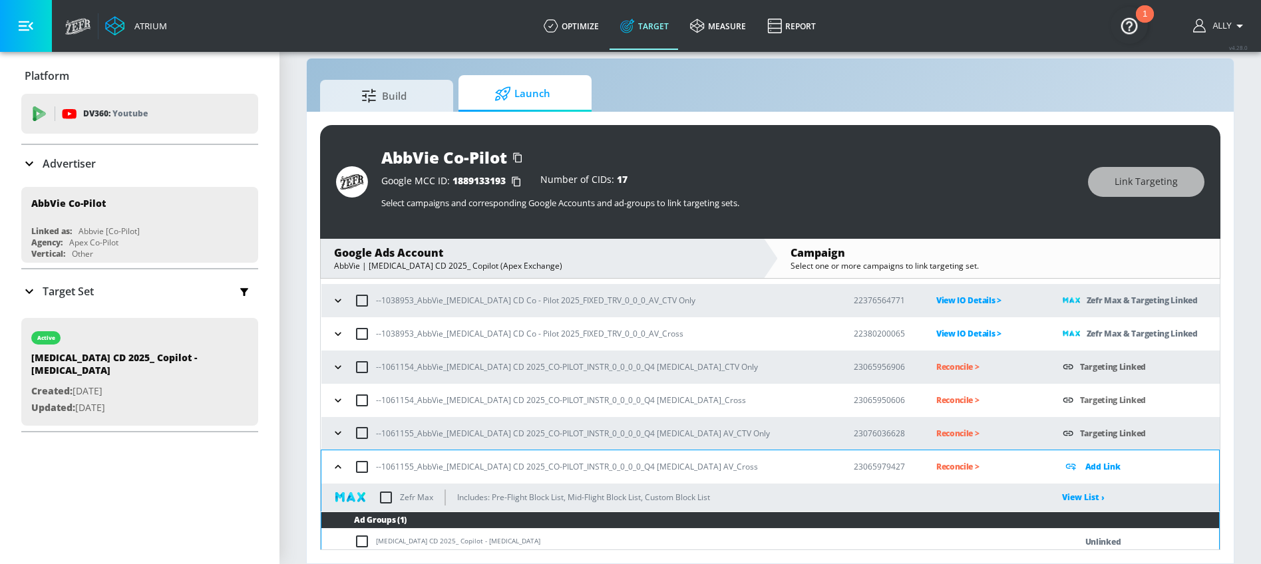
scroll to position [136, 0]
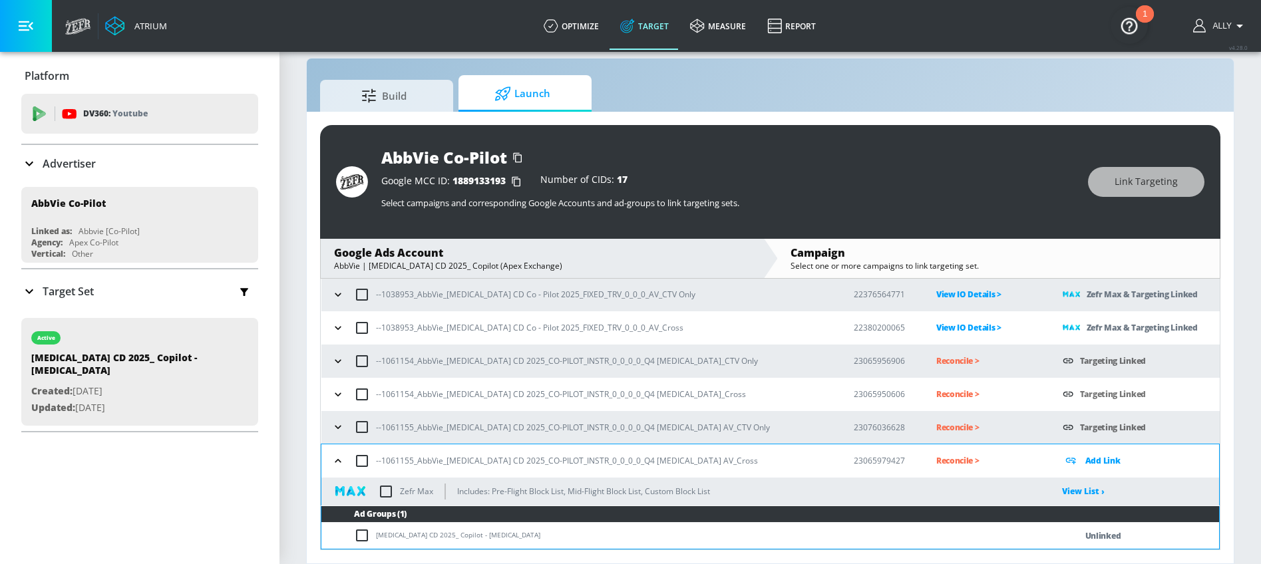
click at [363, 534] on input "checkbox" at bounding box center [365, 536] width 22 height 16
checkbox input "true"
click at [1150, 182] on span "Link Targeting" at bounding box center [1146, 182] width 63 height 17
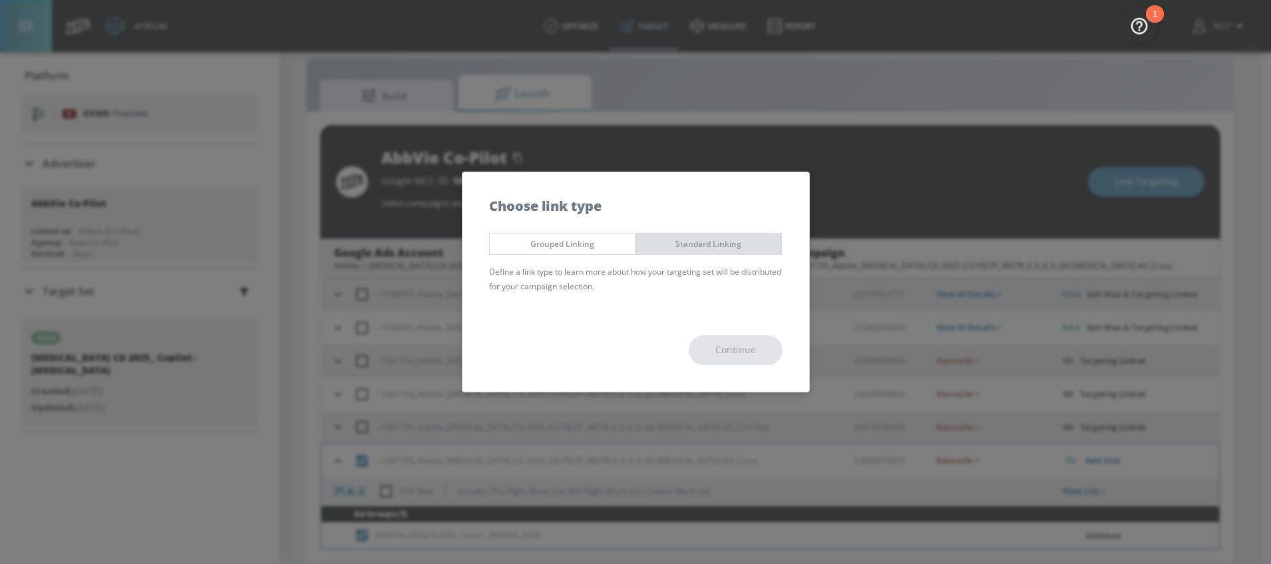
click at [703, 243] on span "Standard Linking" at bounding box center [709, 244] width 126 height 14
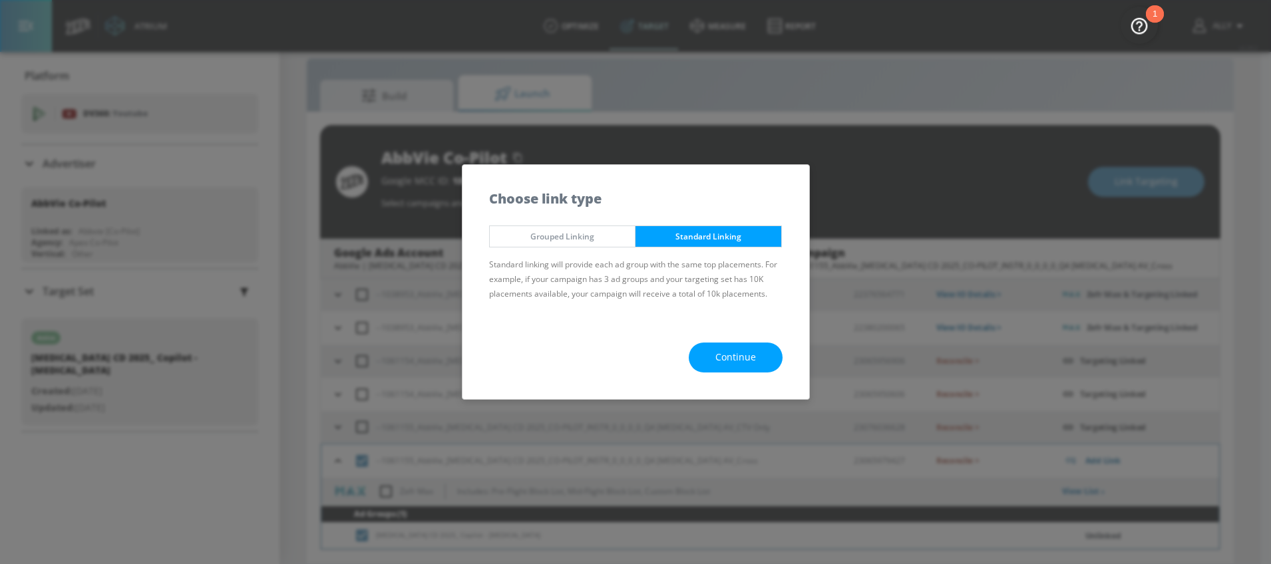
click at [731, 355] on span "Continue" at bounding box center [736, 357] width 41 height 17
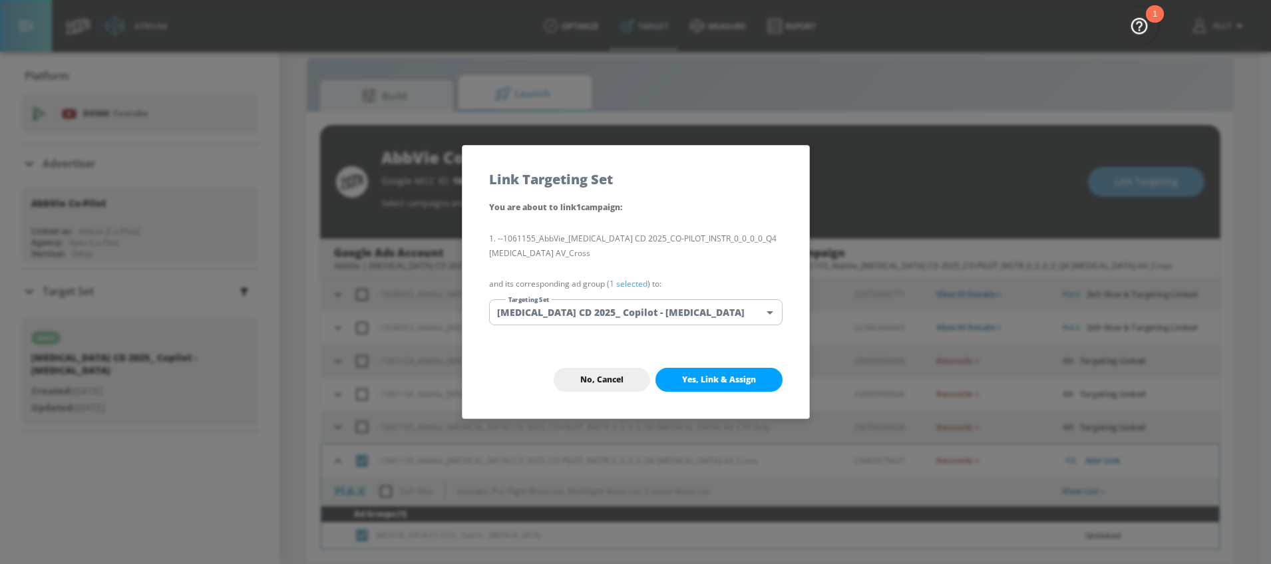
click at [700, 382] on span "Yes, Link & Assign" at bounding box center [719, 380] width 74 height 11
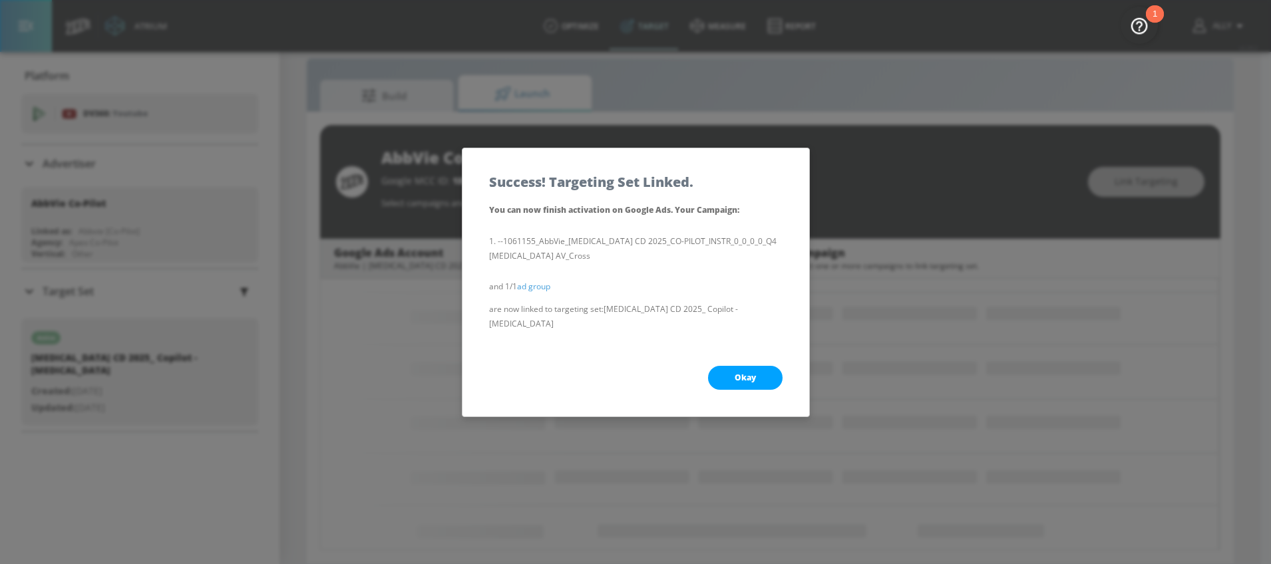
click at [757, 367] on button "Okay" at bounding box center [745, 378] width 75 height 24
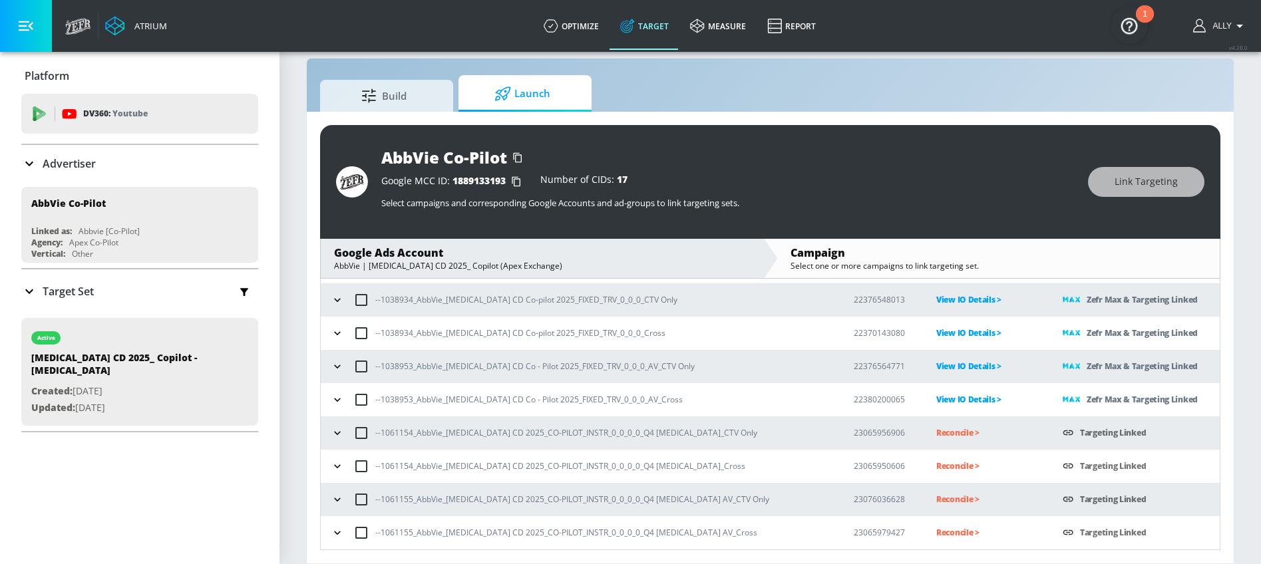
scroll to position [65, 0]
click at [339, 433] on icon "button" at bounding box center [337, 433] width 13 height 13
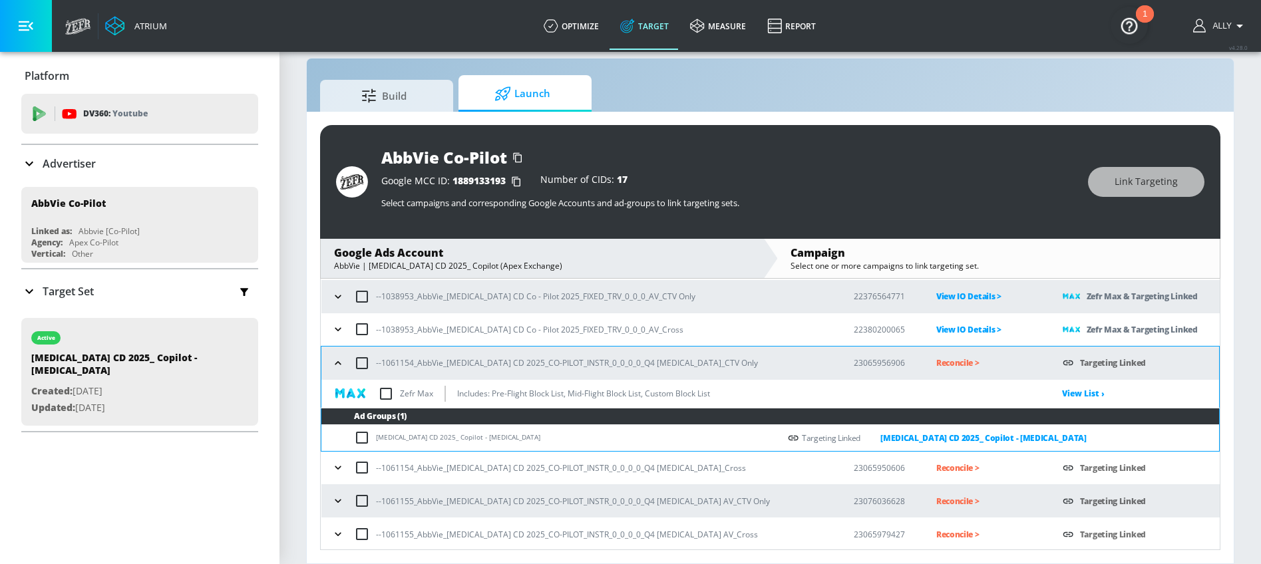
scroll to position [136, 0]
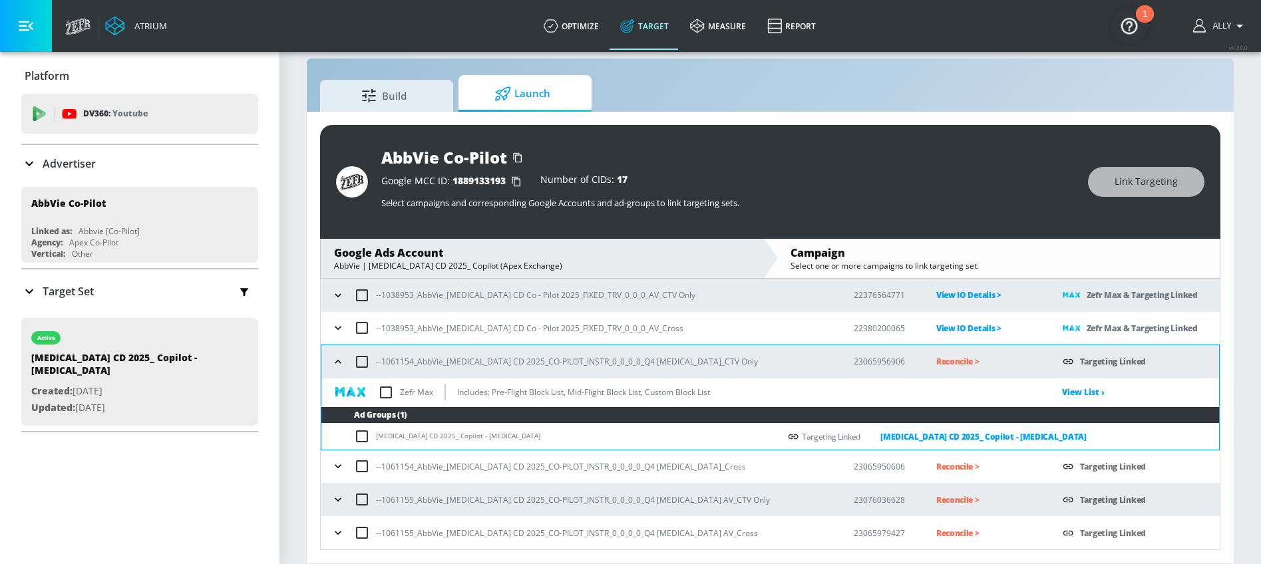
click at [390, 394] on input "checkbox" at bounding box center [386, 393] width 28 height 28
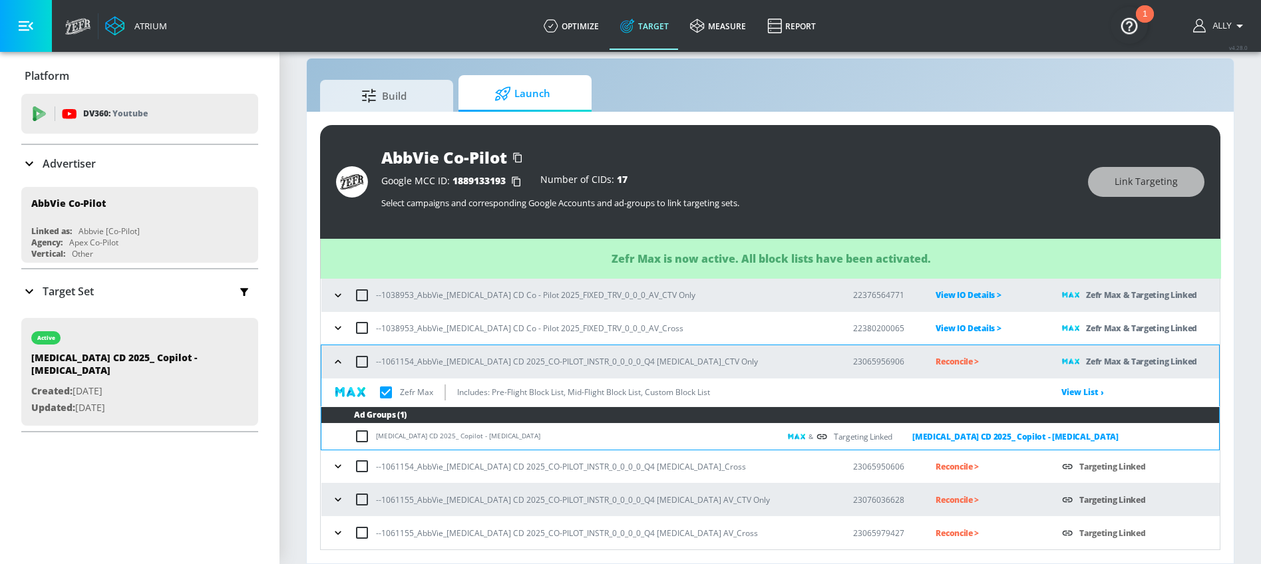
click at [342, 464] on icon "button" at bounding box center [337, 466] width 13 height 13
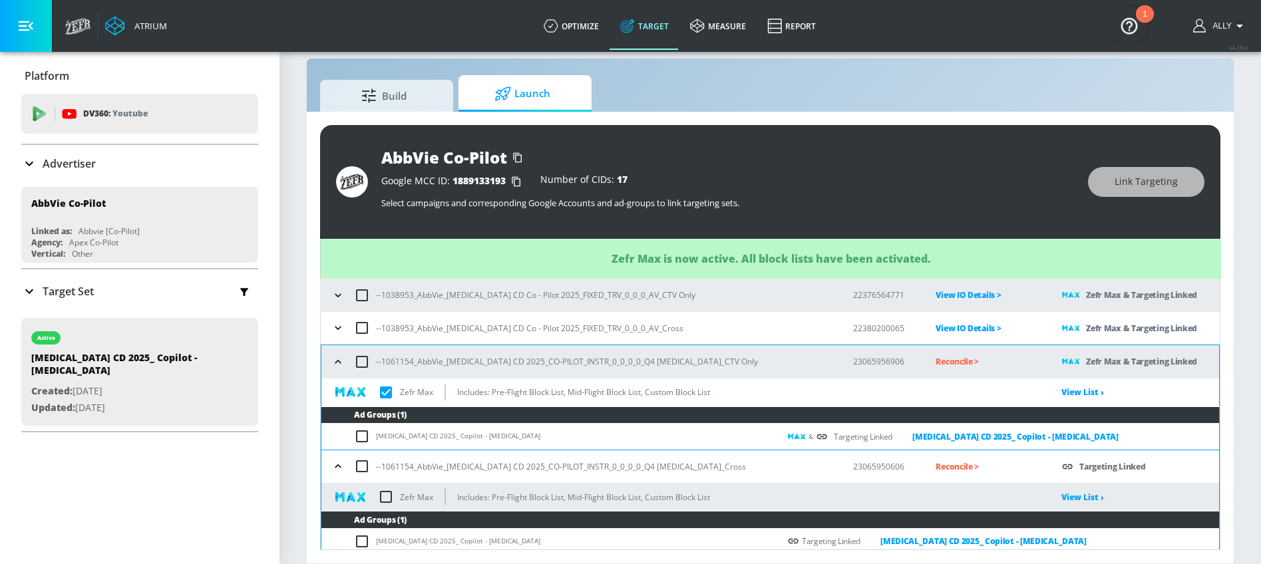
checkbox input "true"
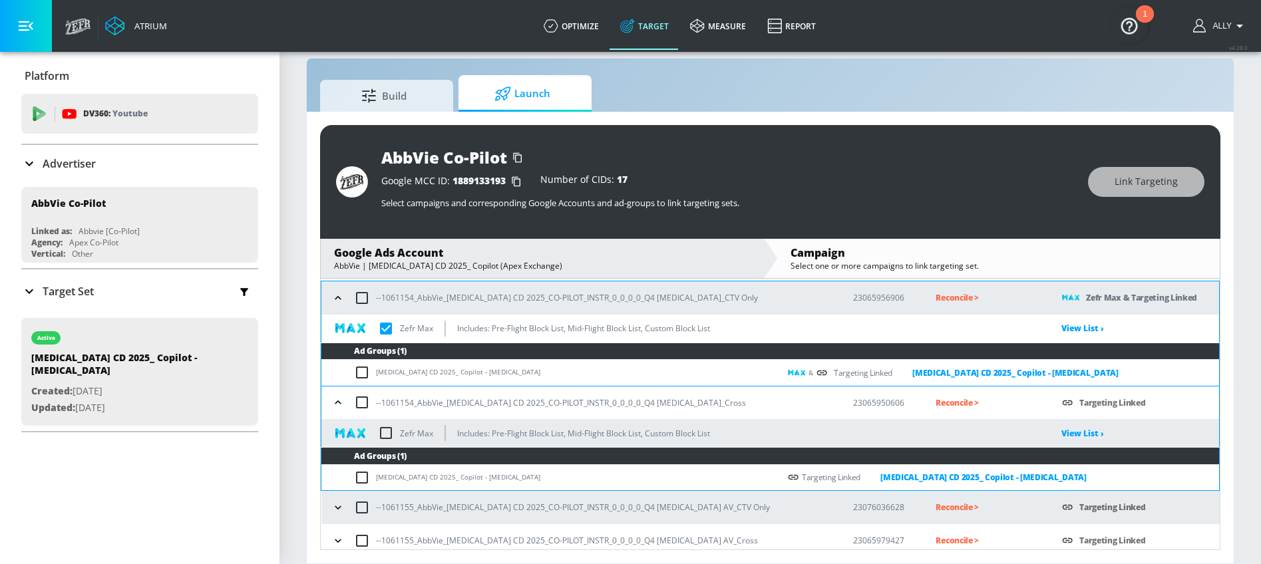
scroll to position [208, 0]
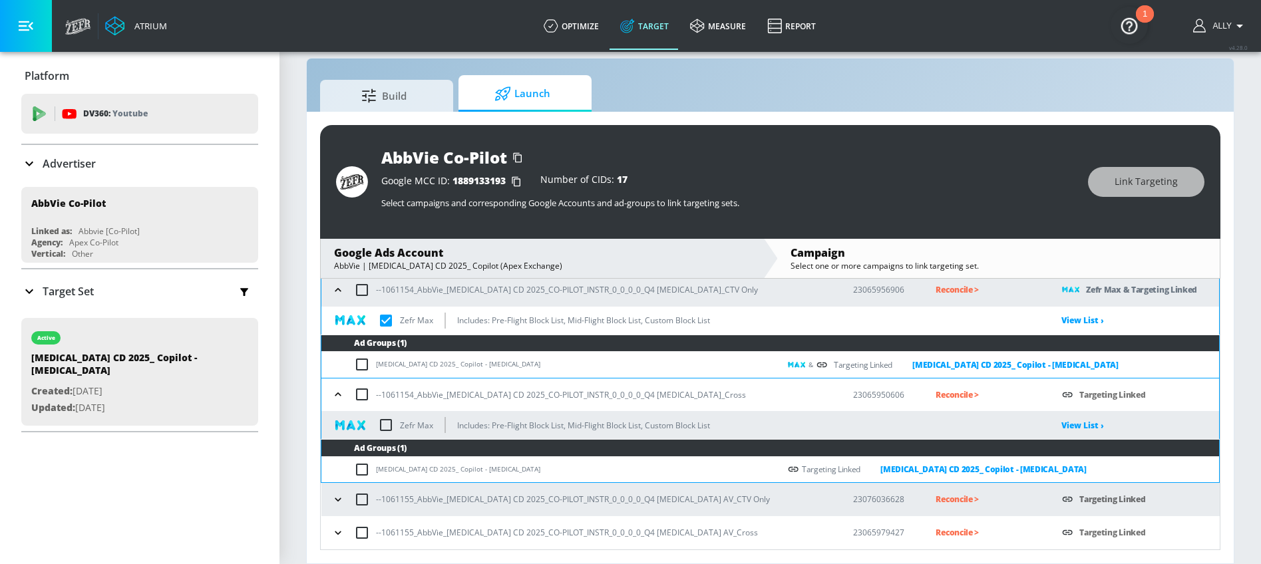
click at [388, 423] on input "checkbox" at bounding box center [386, 425] width 28 height 28
checkbox input "true"
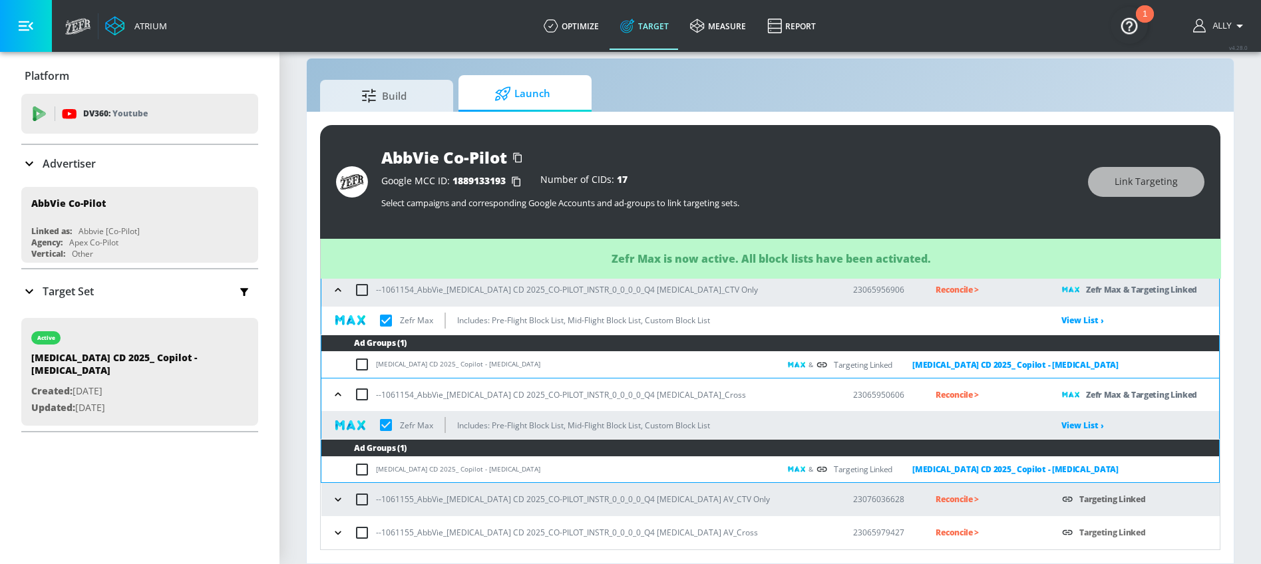
click at [341, 495] on icon "button" at bounding box center [337, 499] width 13 height 13
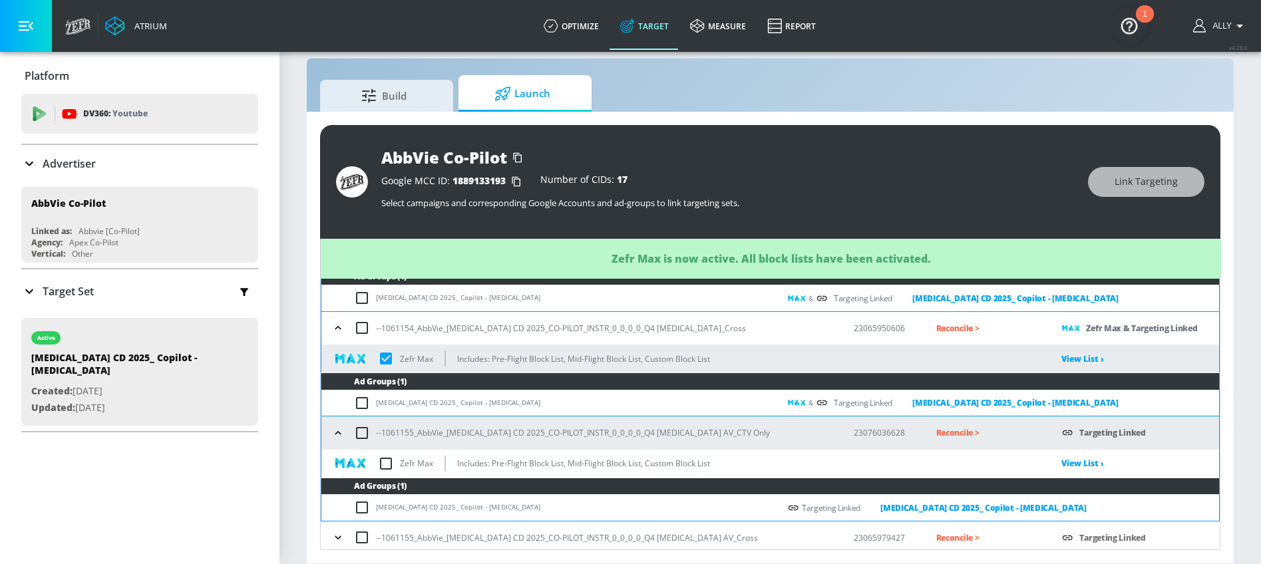
scroll to position [279, 0]
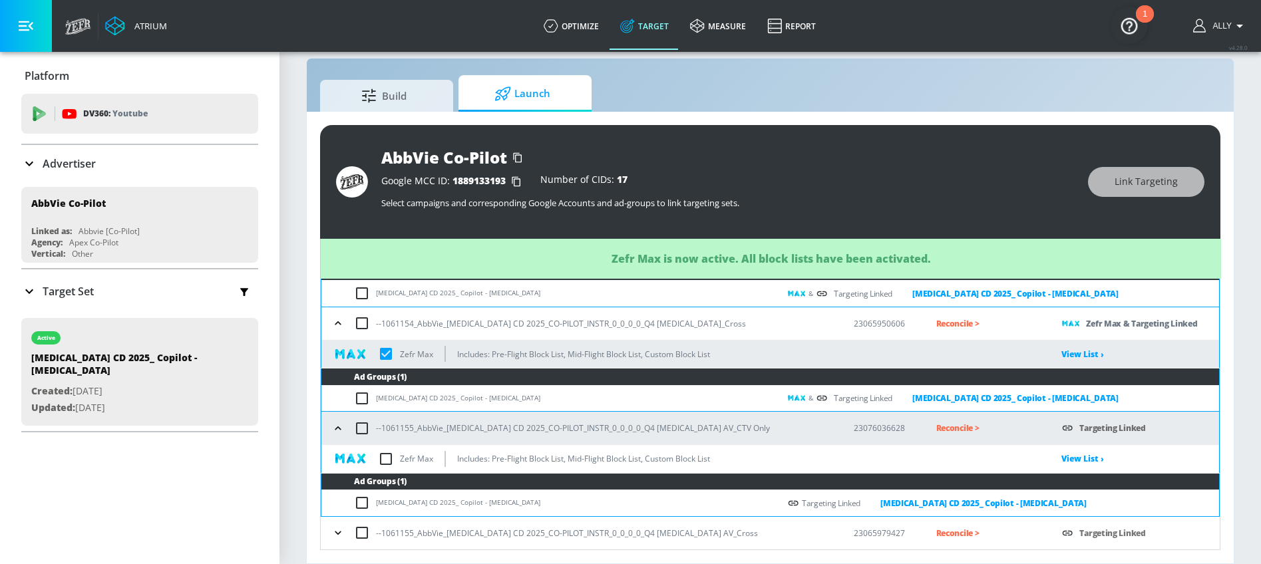
checkbox input "true"
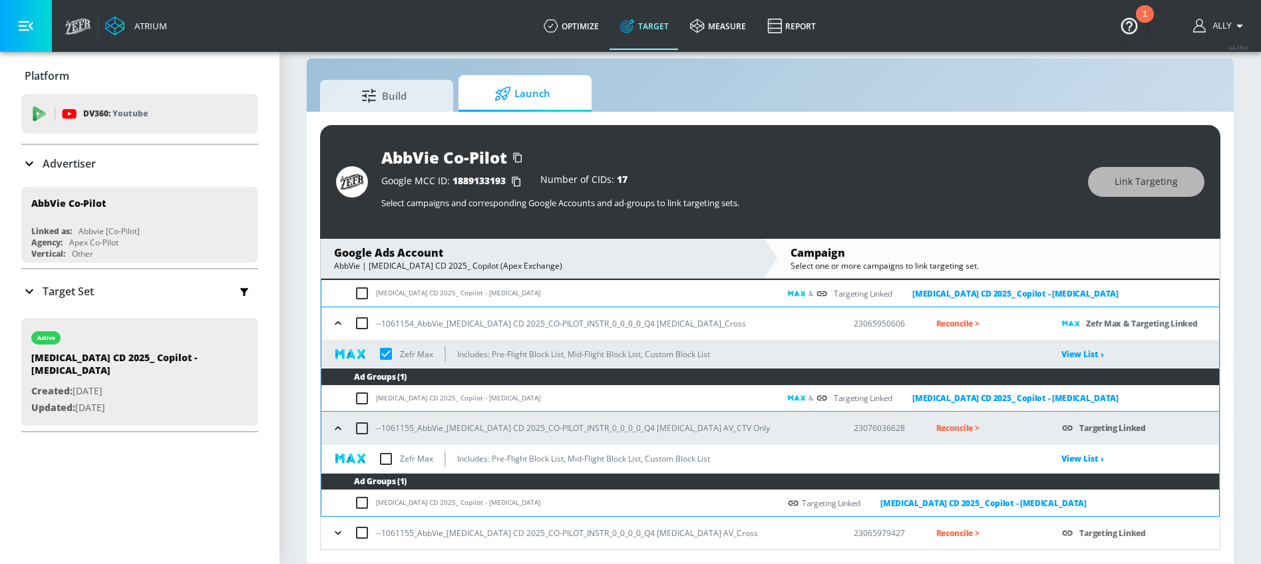
click at [404, 462] on p "Zefr Max" at bounding box center [416, 459] width 33 height 14
click at [391, 459] on input "checkbox" at bounding box center [386, 459] width 28 height 28
checkbox input "true"
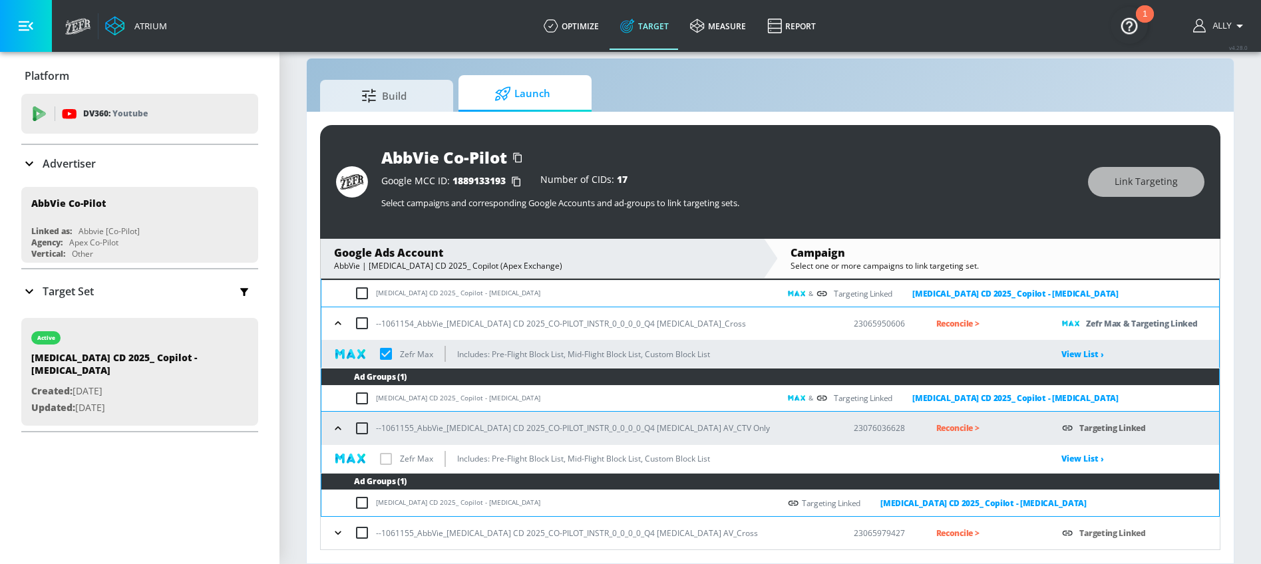
checkbox input "true"
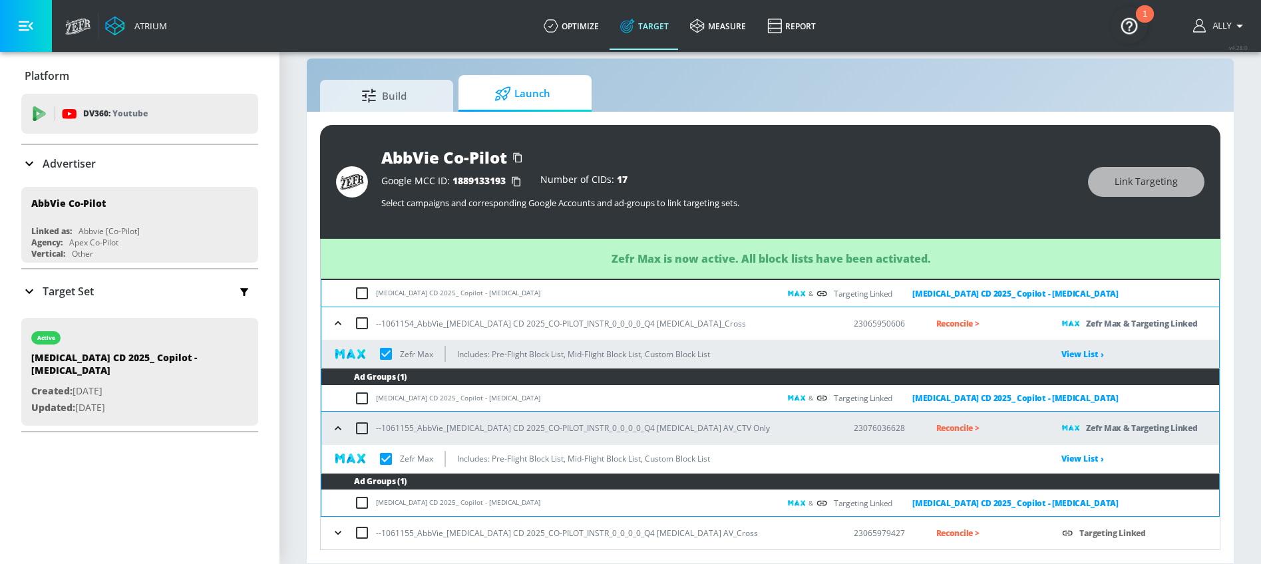
click at [335, 429] on icon "button" at bounding box center [338, 428] width 6 height 3
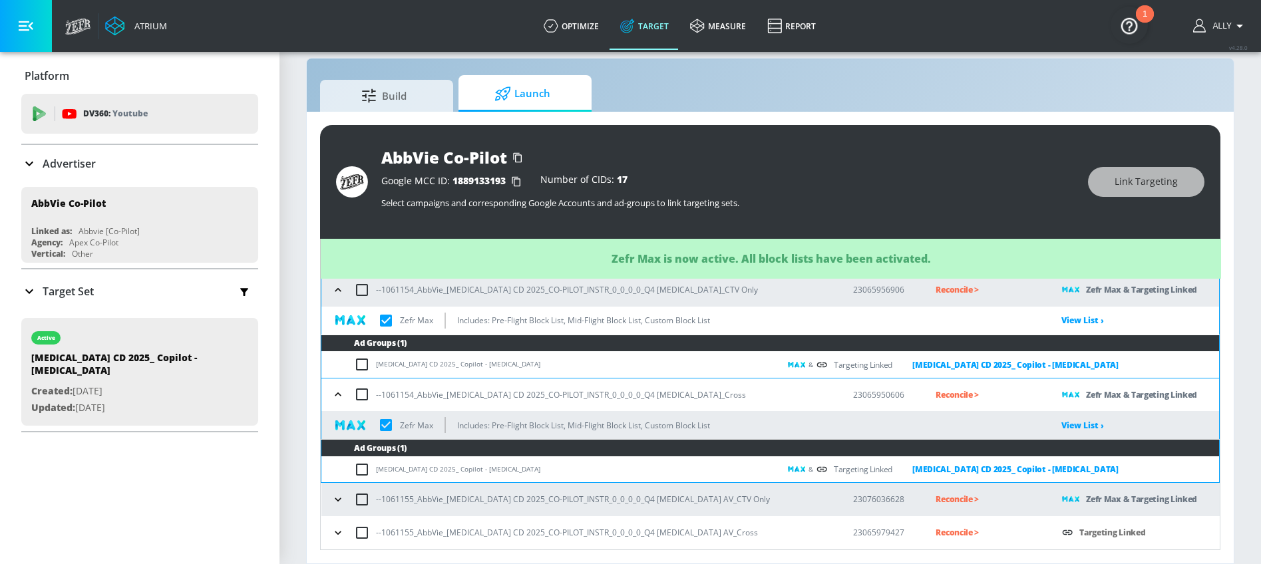
scroll to position [208, 0]
checkbox input "true"
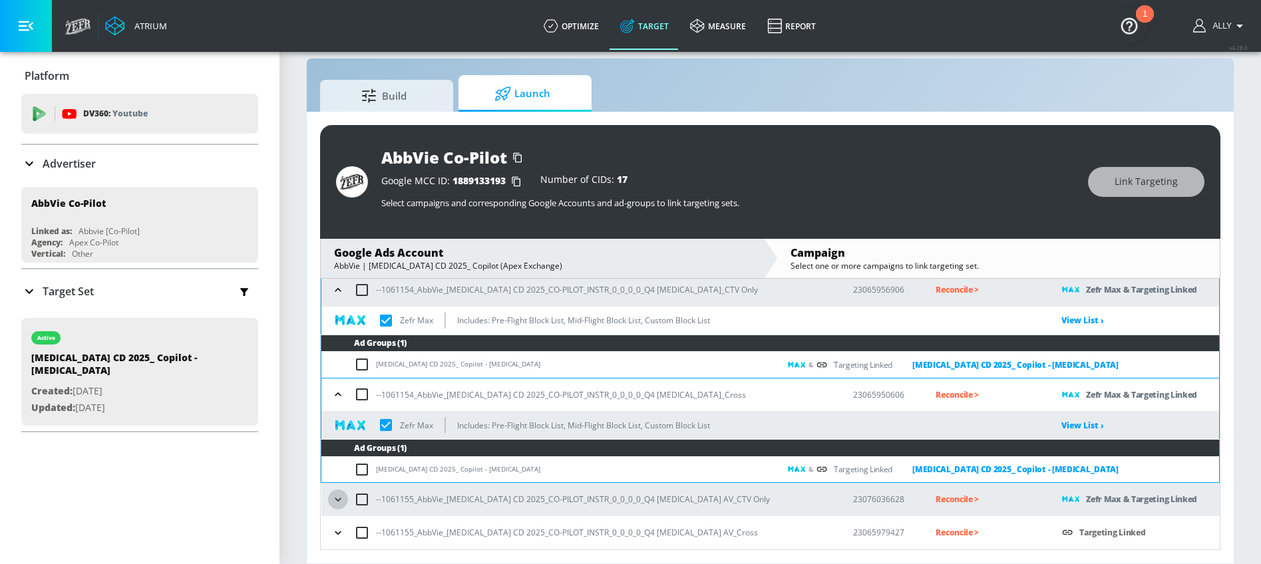
click at [333, 501] on icon "button" at bounding box center [337, 499] width 13 height 13
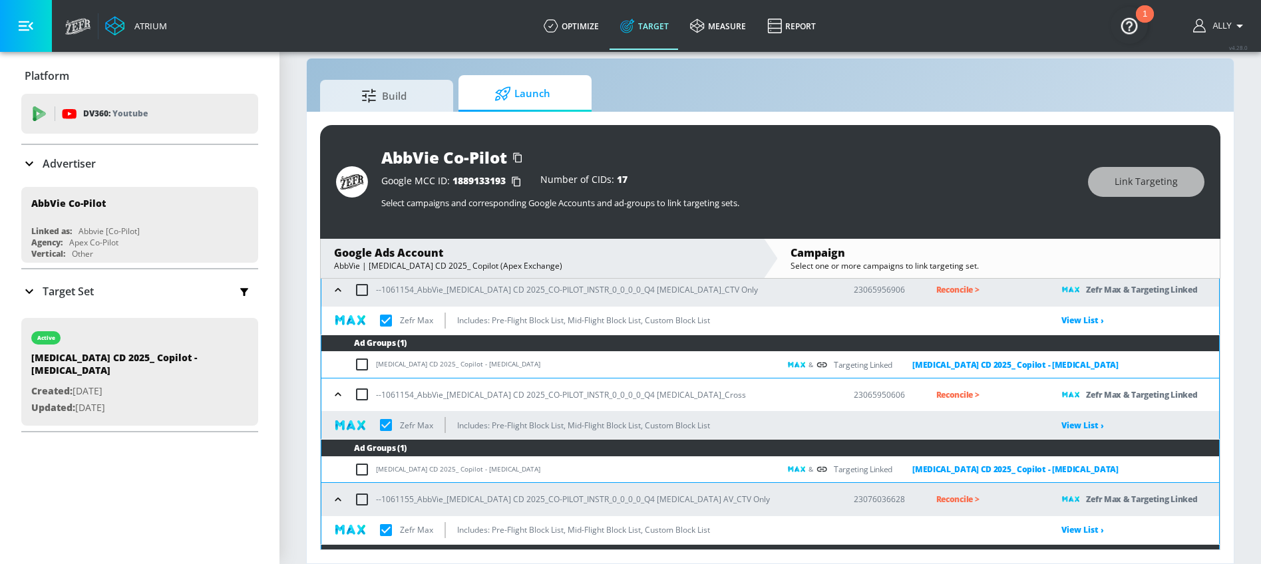
scroll to position [279, 0]
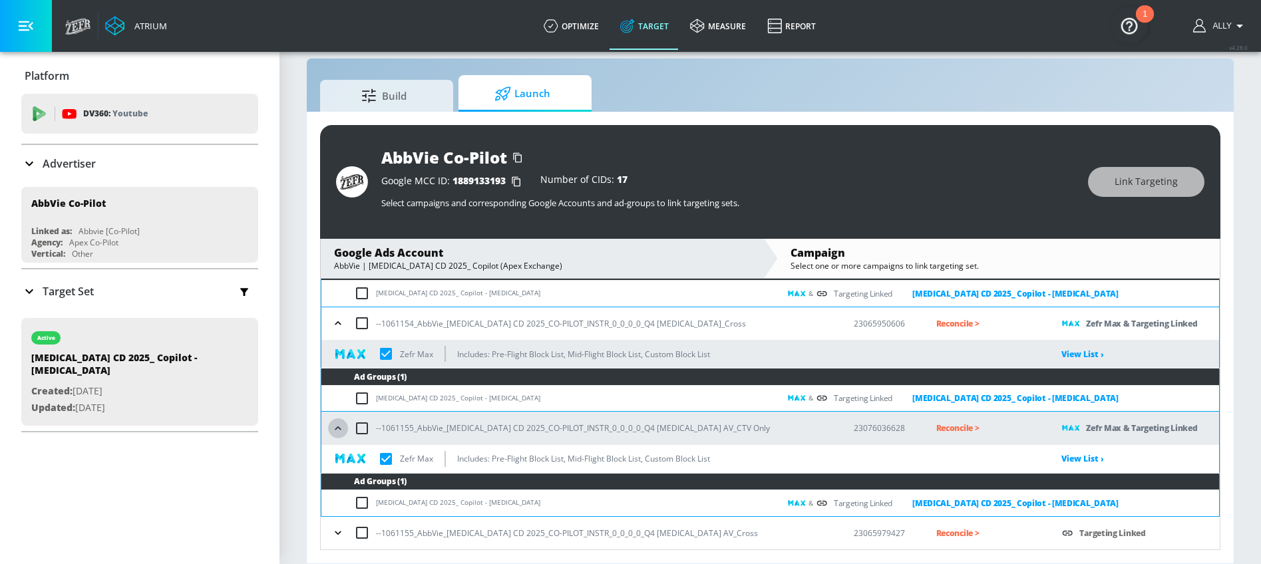
click at [333, 431] on icon "button" at bounding box center [337, 428] width 13 height 13
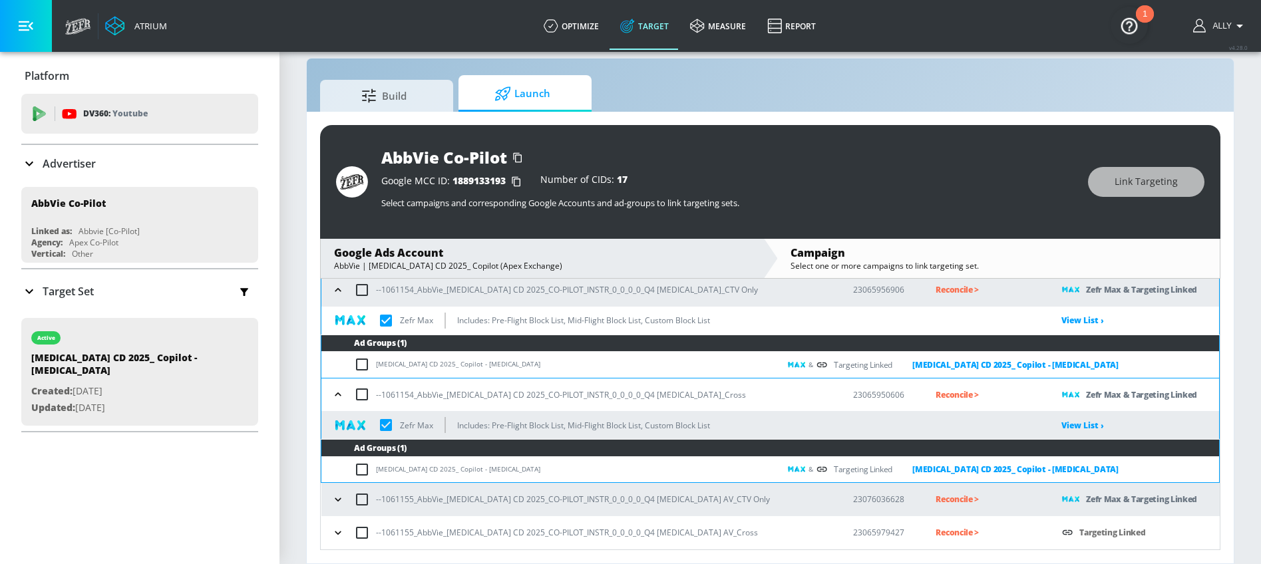
click at [343, 534] on icon "button" at bounding box center [337, 532] width 13 height 13
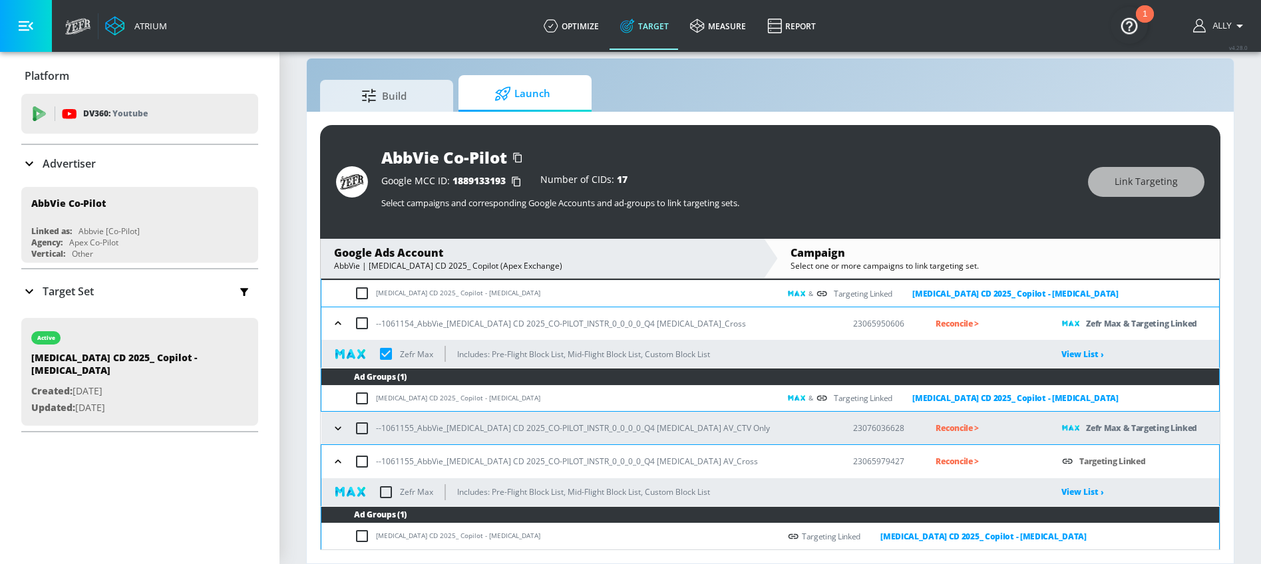
scroll to position [280, 0]
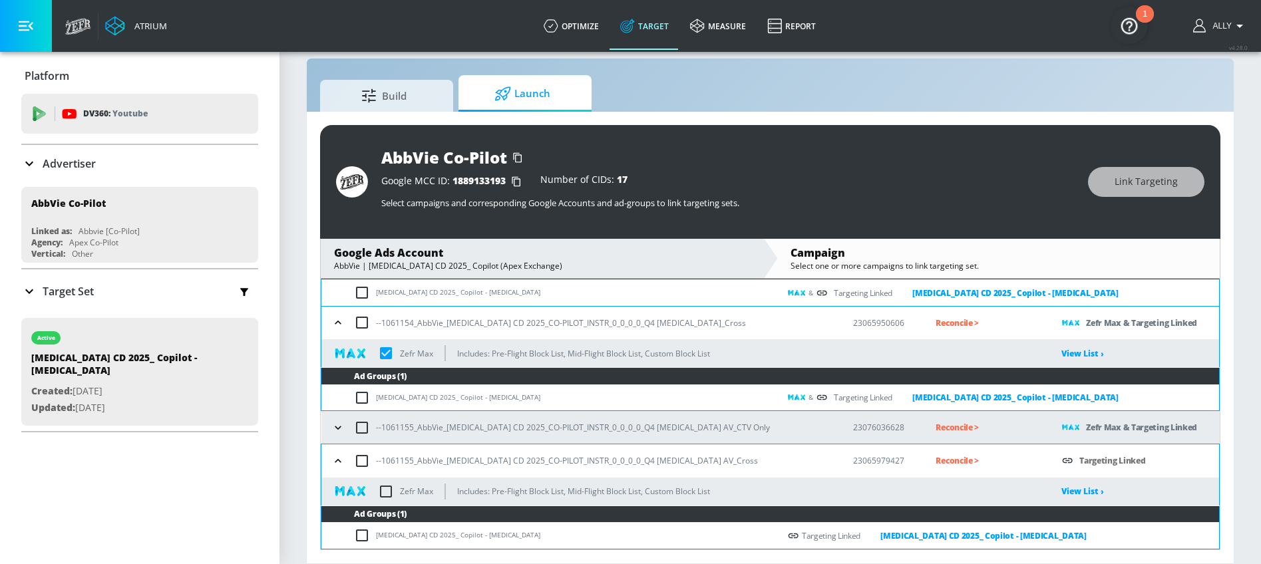
click at [397, 495] on input "checkbox" at bounding box center [386, 492] width 28 height 28
checkbox input "true"
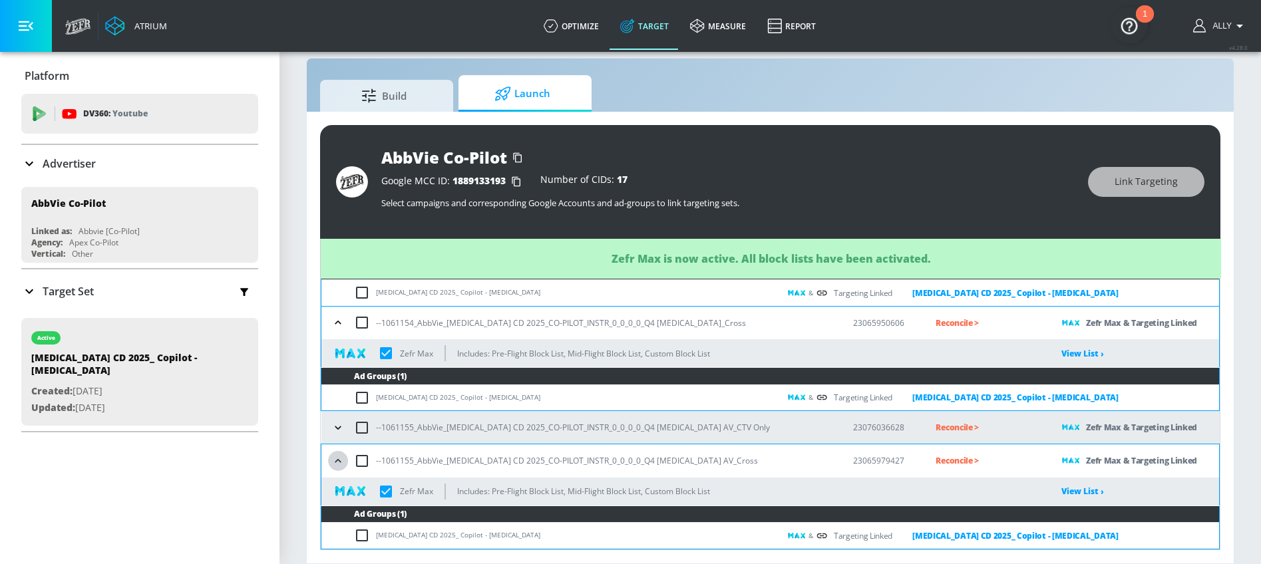
click at [339, 459] on icon "button" at bounding box center [337, 461] width 13 height 13
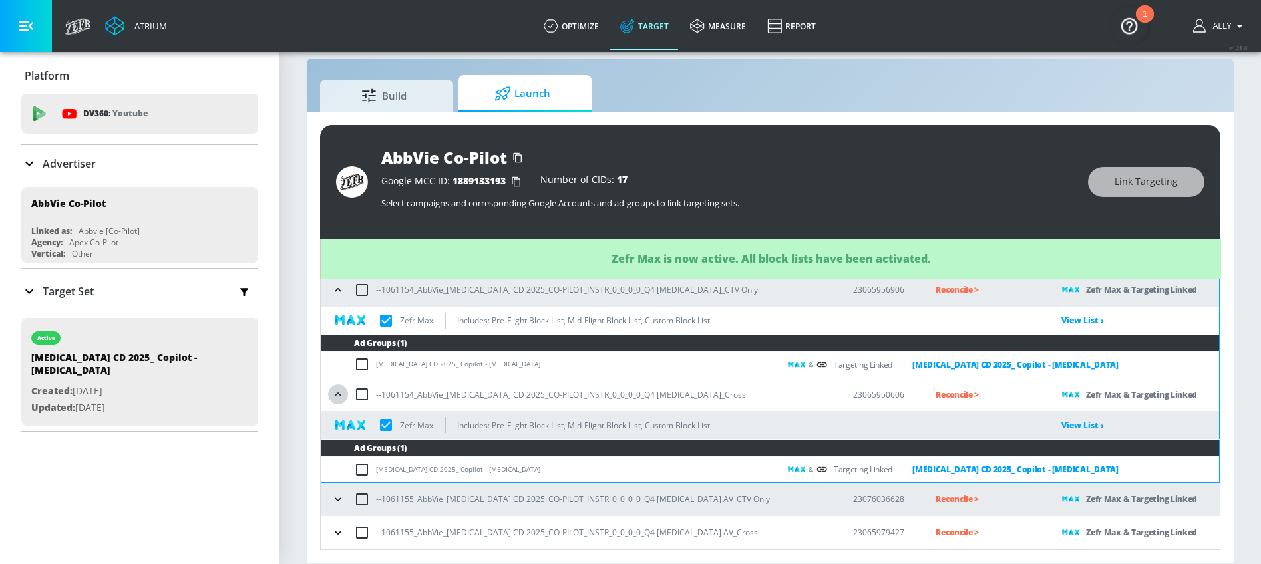
click at [339, 396] on icon "button" at bounding box center [337, 394] width 13 height 13
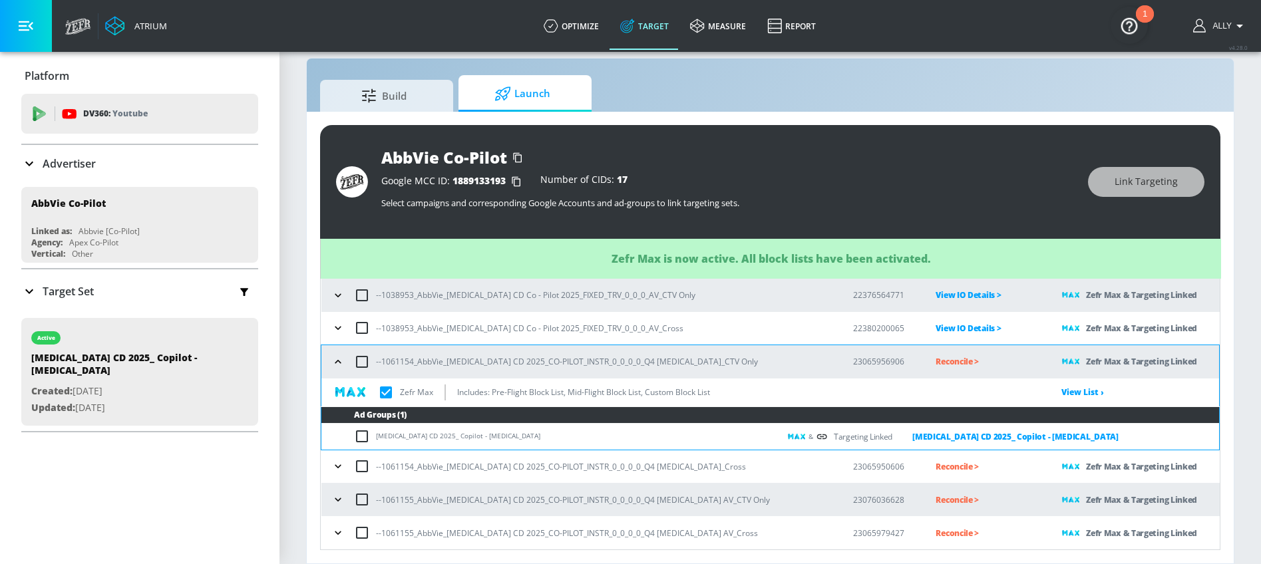
checkbox input "true"
click at [340, 361] on icon "button" at bounding box center [337, 361] width 13 height 13
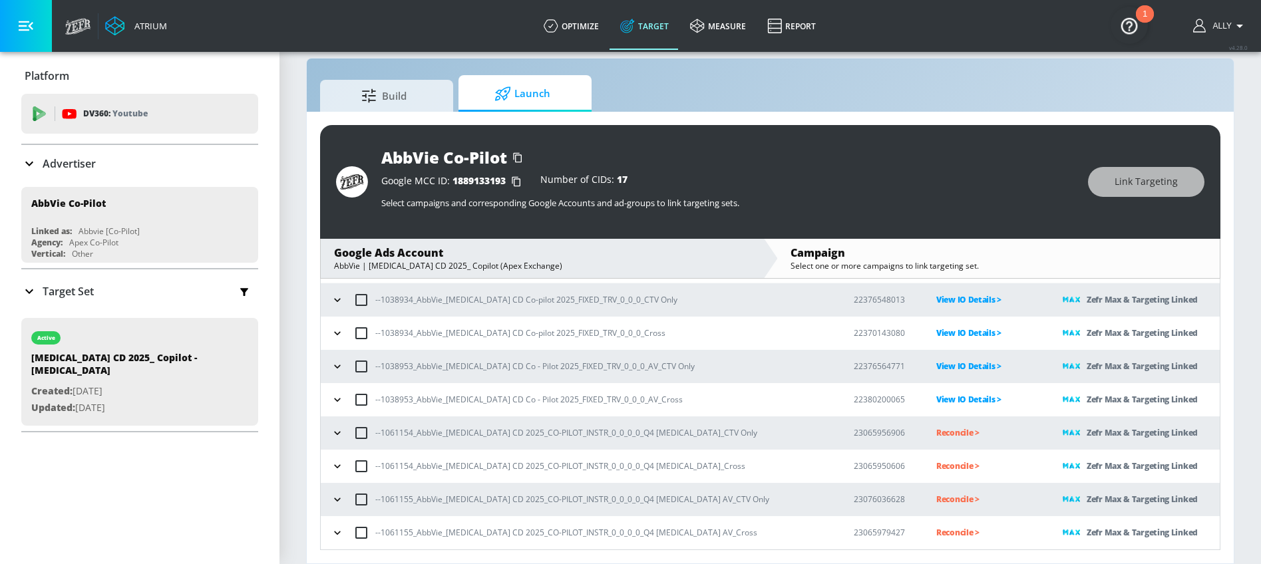
scroll to position [65, 0]
click at [936, 433] on p "Reconcile >" at bounding box center [988, 432] width 105 height 15
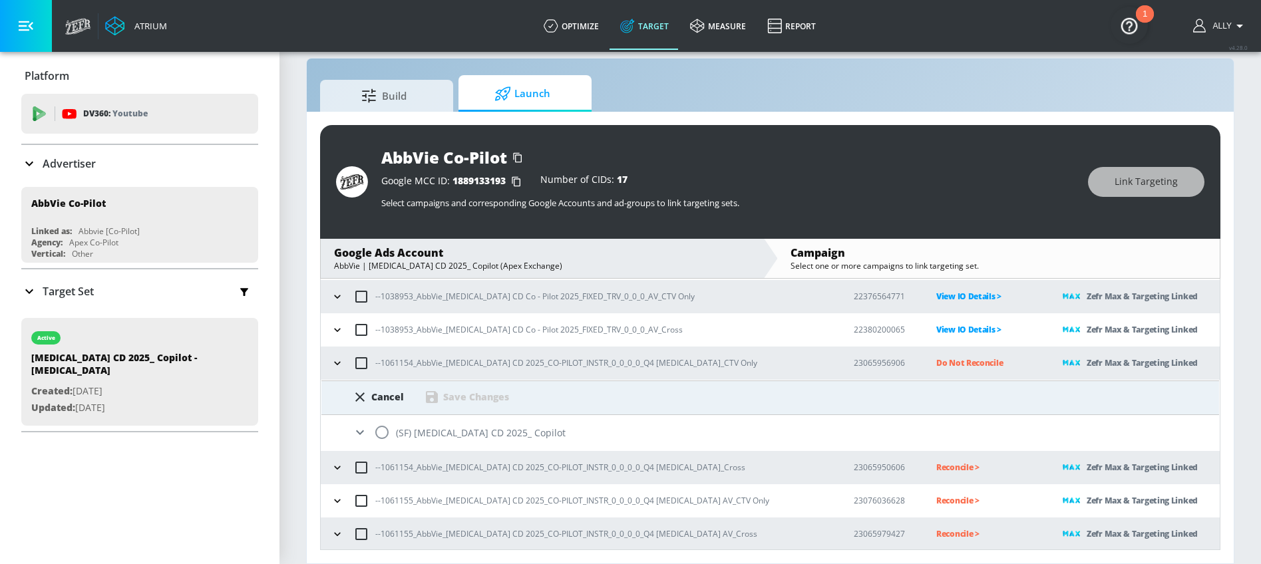
scroll to position [136, 0]
click at [379, 431] on input "radio" at bounding box center [382, 431] width 28 height 28
radio input "true"
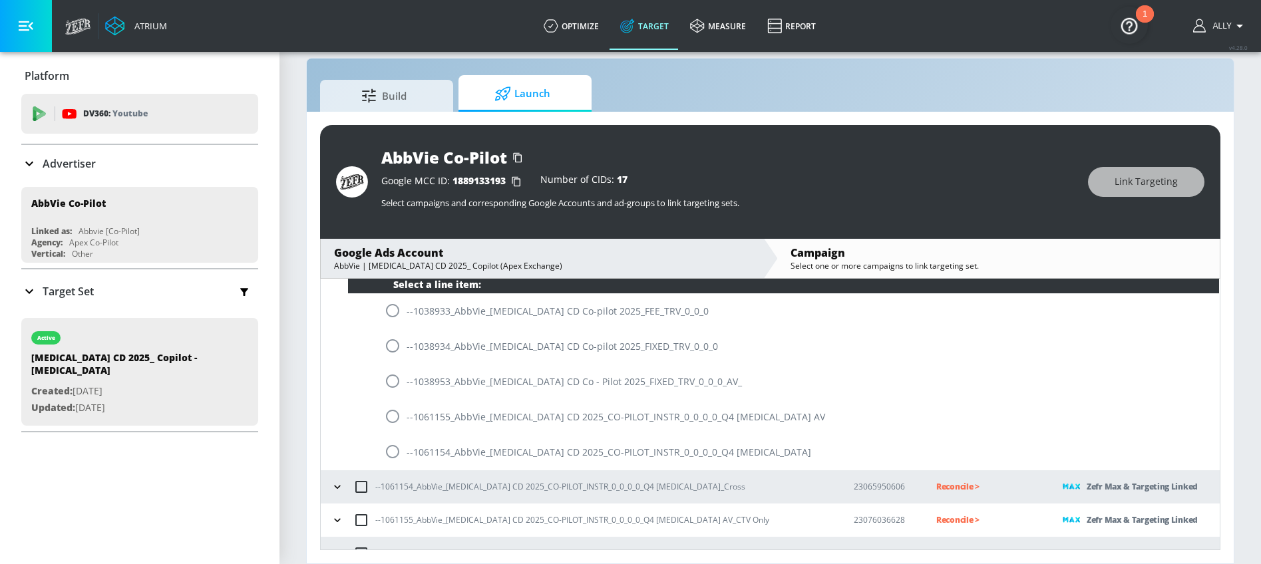
scroll to position [311, 0]
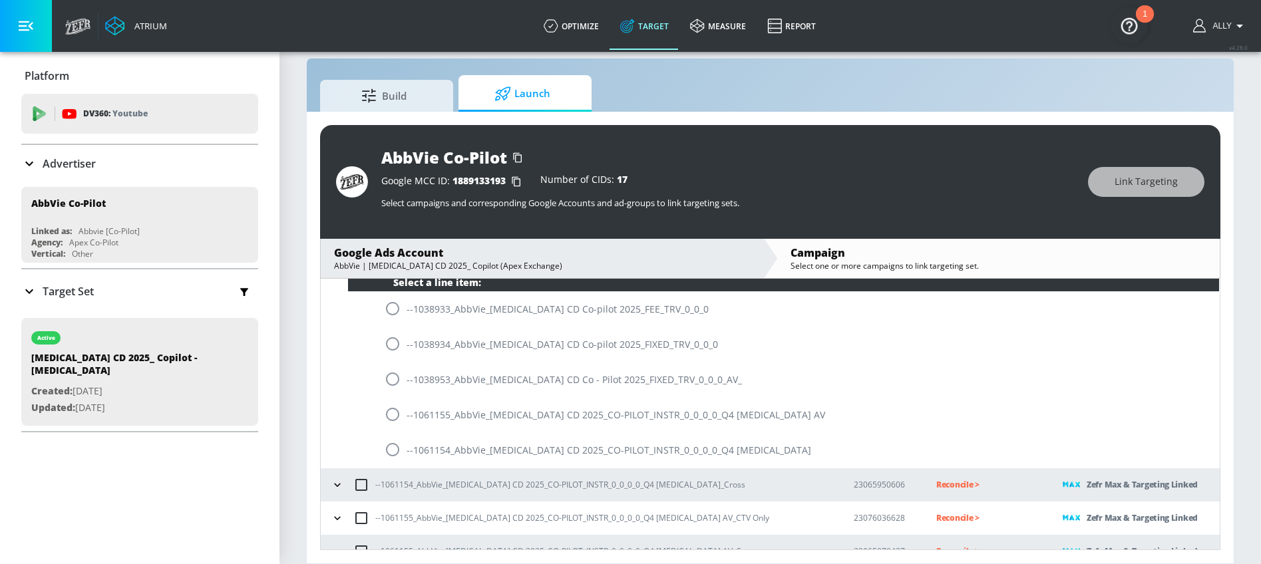
click at [399, 453] on input "radio" at bounding box center [393, 450] width 28 height 28
radio input "true"
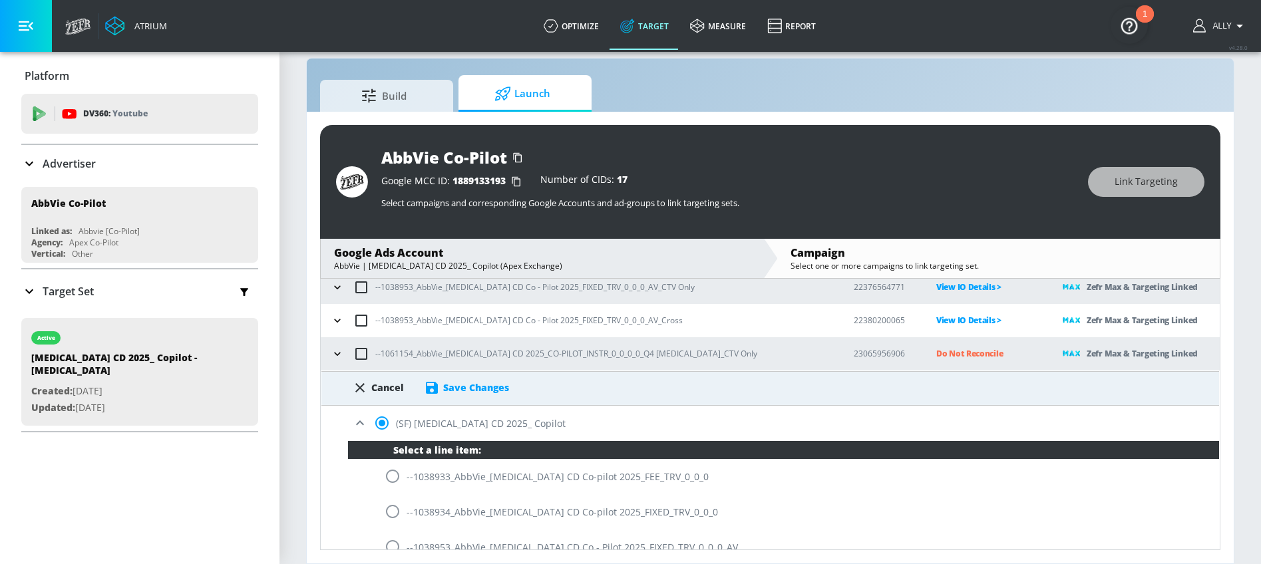
scroll to position [89, 0]
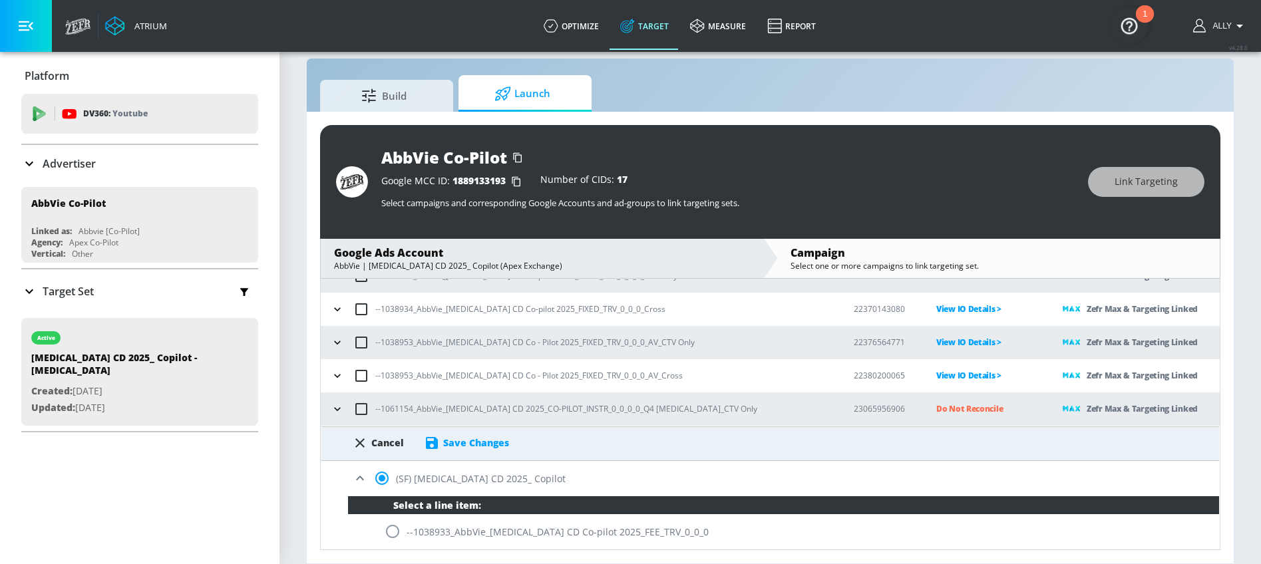
click at [496, 439] on div "Save Changes" at bounding box center [476, 443] width 66 height 13
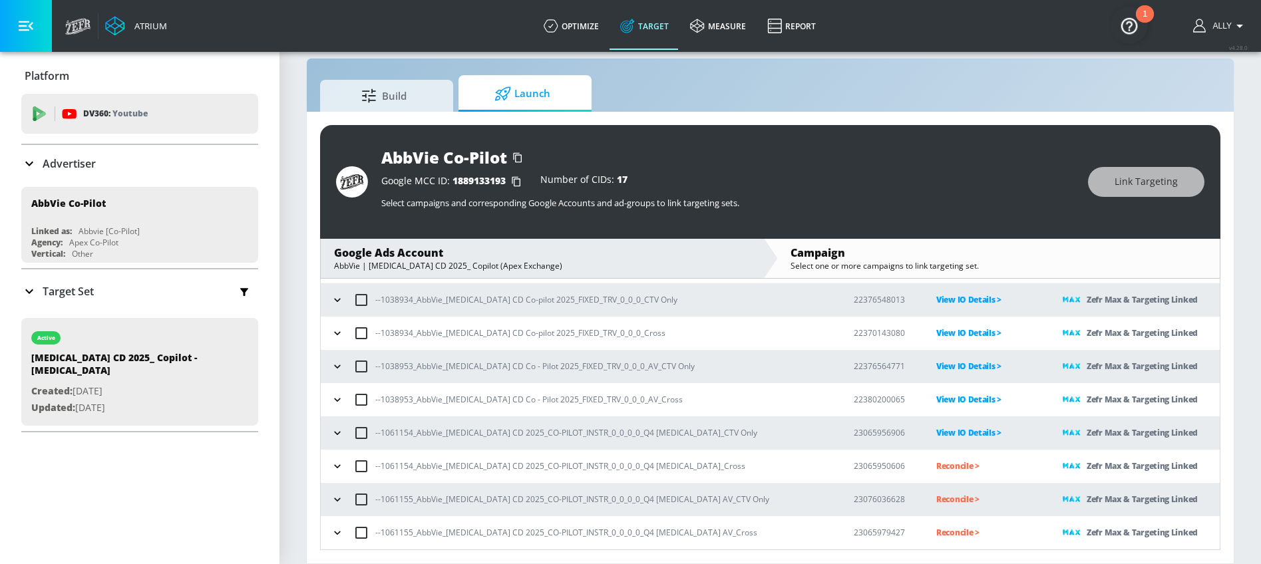
scroll to position [65, 0]
click at [936, 465] on p "Reconcile >" at bounding box center [988, 466] width 105 height 15
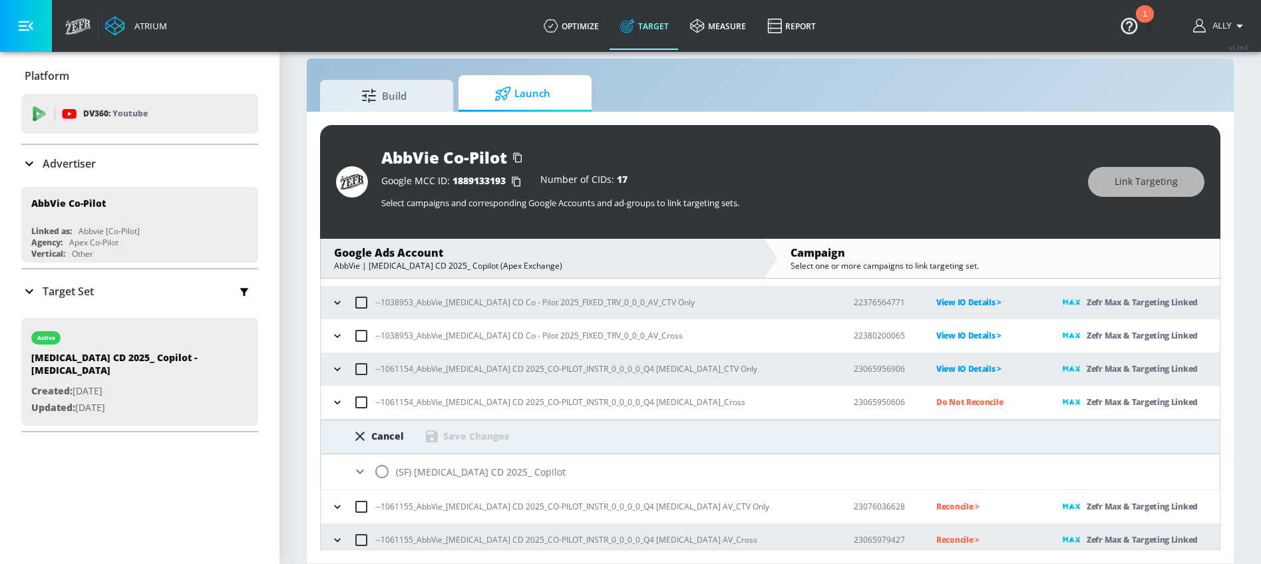
scroll to position [136, 0]
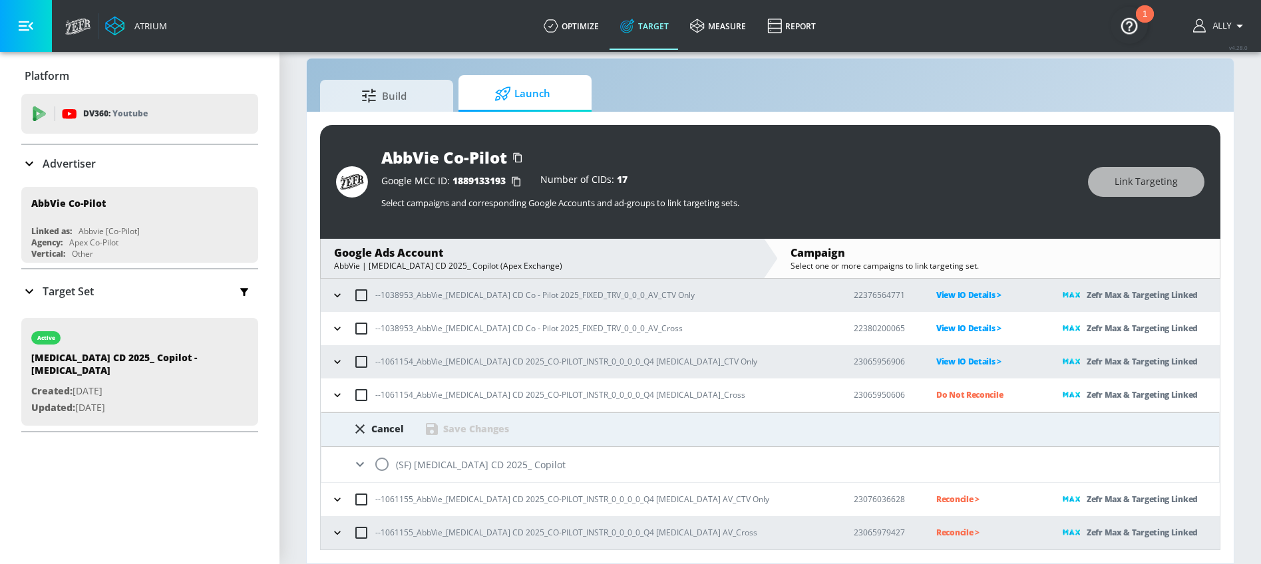
click at [383, 469] on input "radio" at bounding box center [382, 465] width 28 height 28
radio input "true"
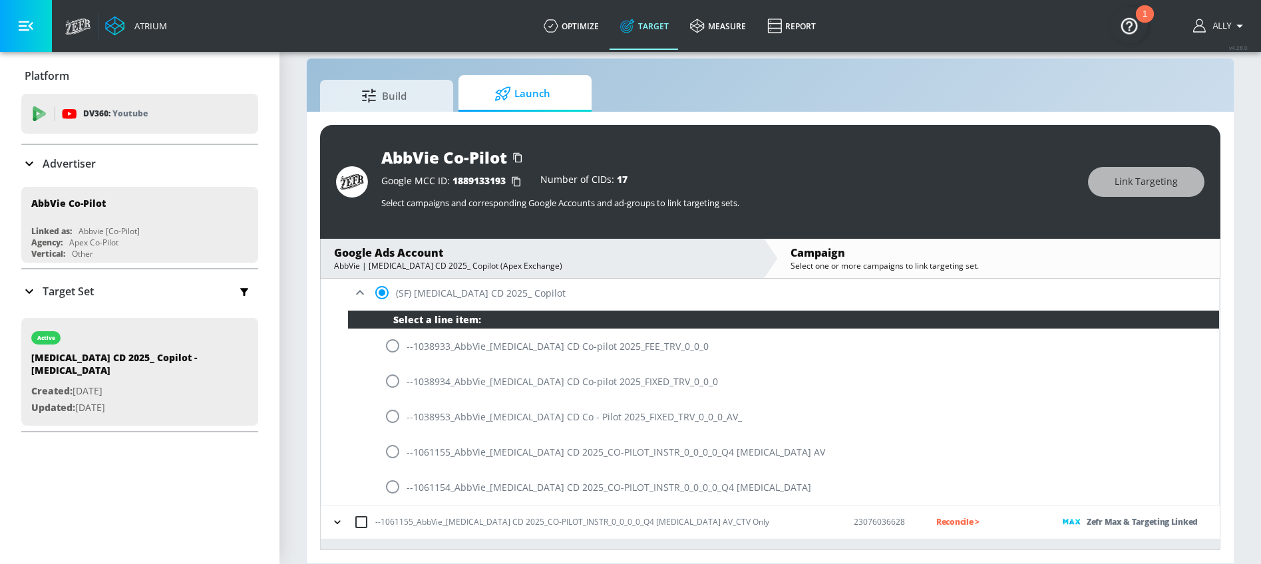
scroll to position [330, 0]
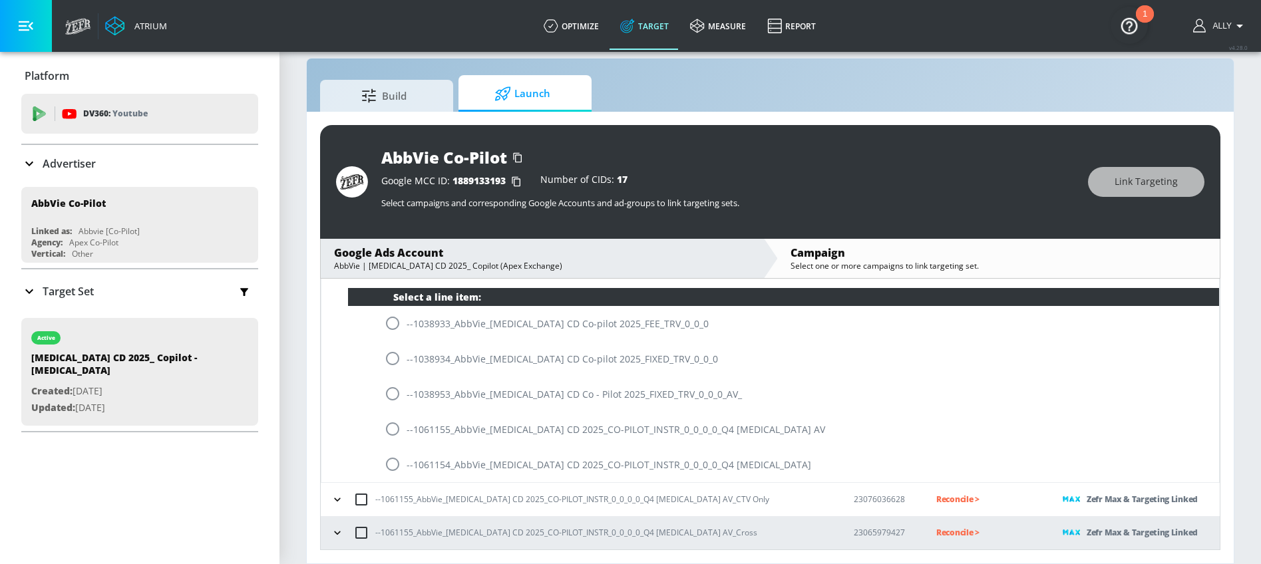
click at [391, 460] on input "radio" at bounding box center [393, 465] width 28 height 28
radio input "true"
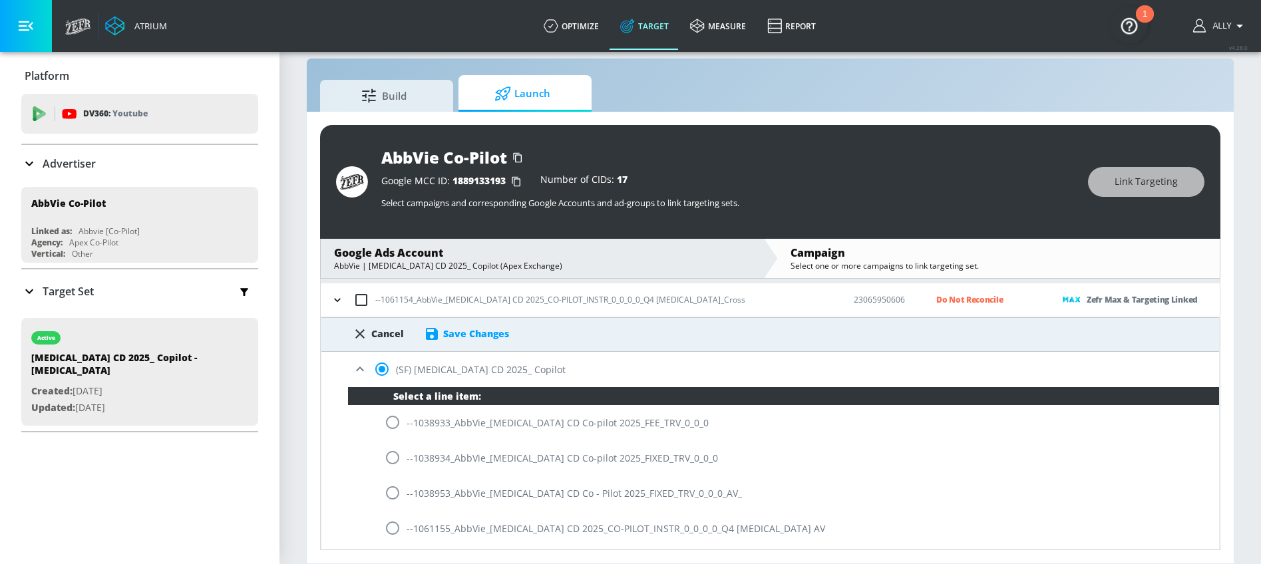
scroll to position [229, 0]
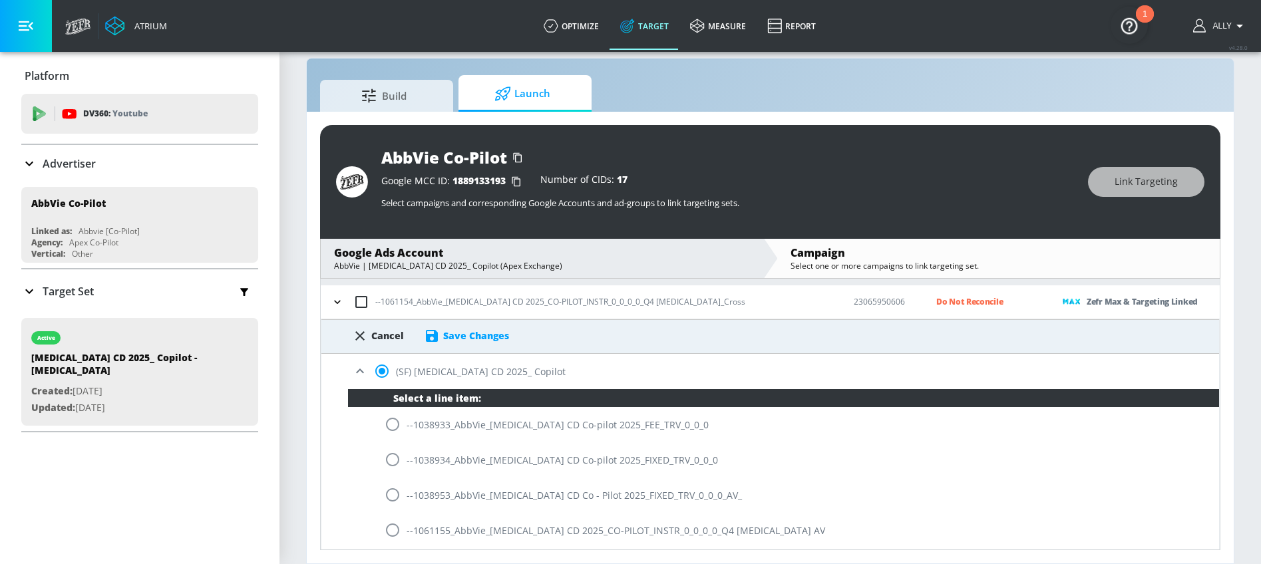
click at [475, 333] on div "Save Changes" at bounding box center [476, 335] width 66 height 13
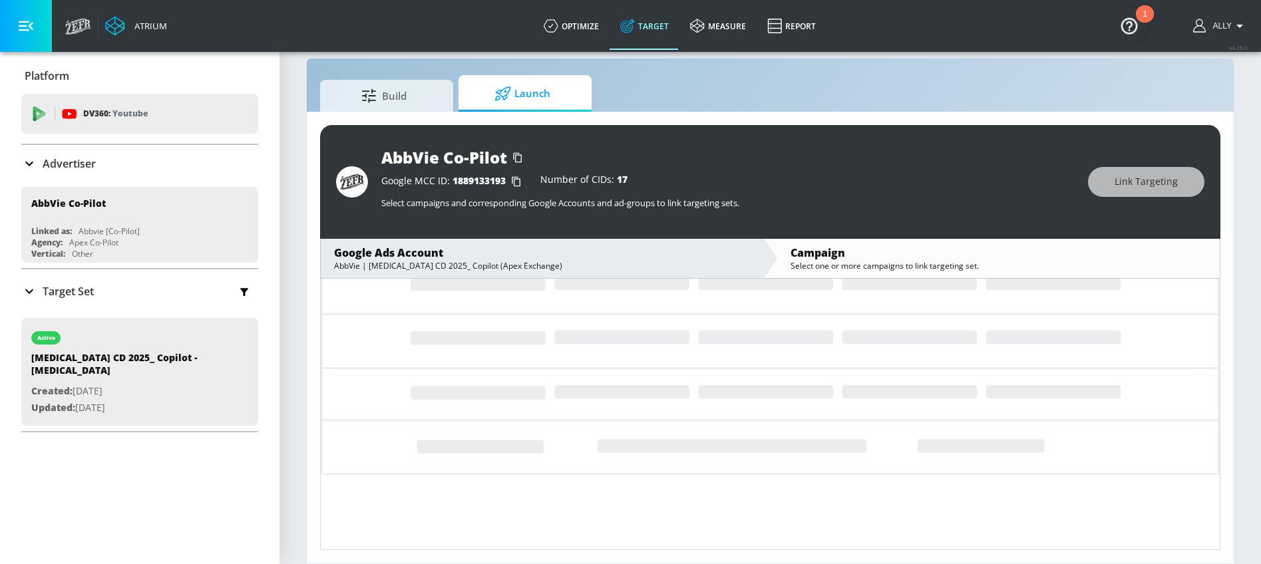
scroll to position [65, 0]
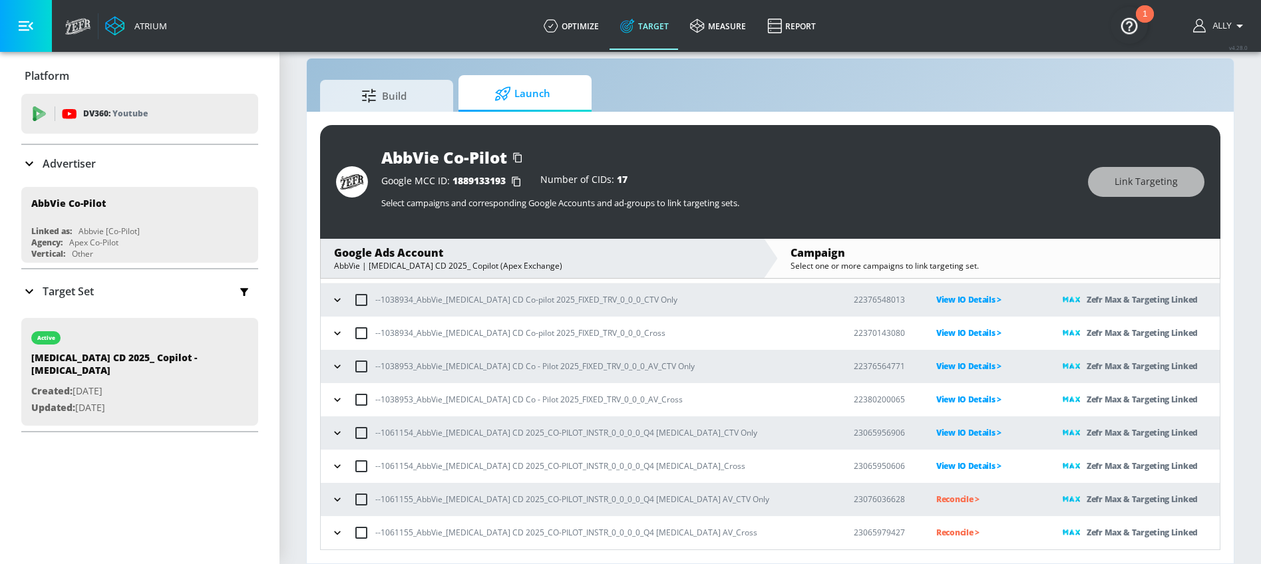
click at [936, 502] on p "Reconcile >" at bounding box center [988, 499] width 105 height 15
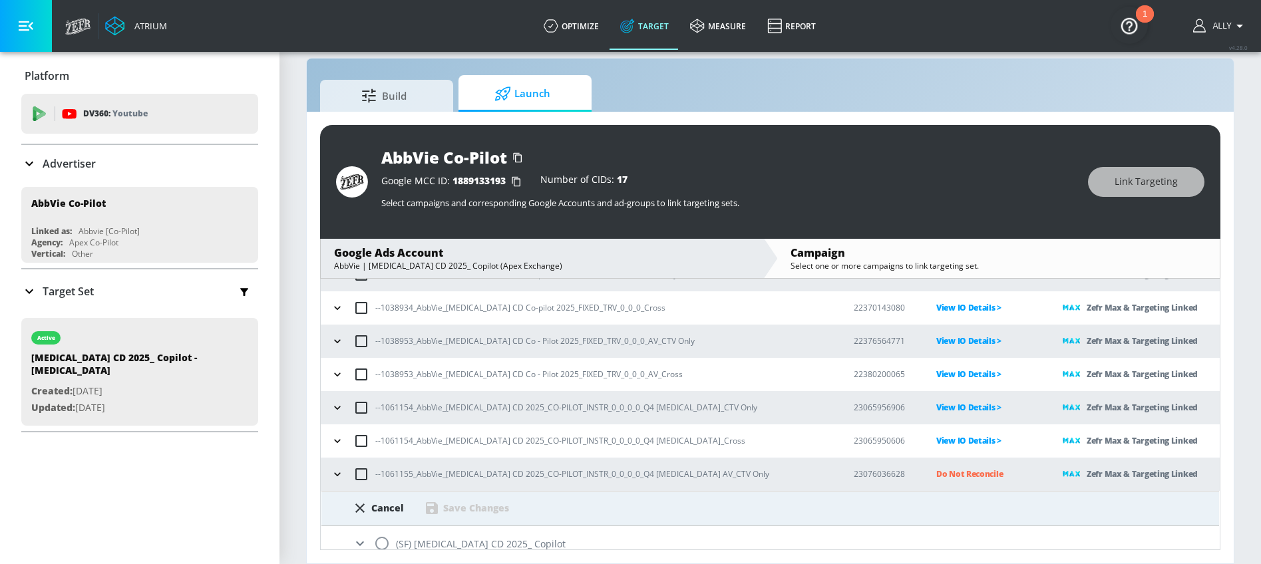
scroll to position [136, 0]
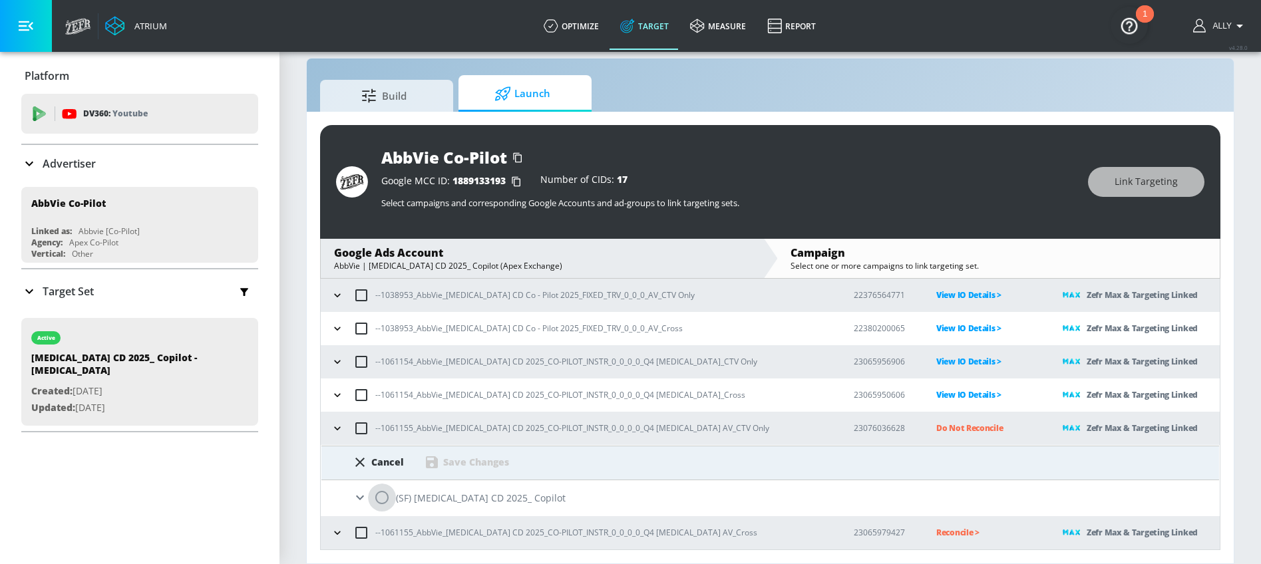
click at [382, 499] on input "radio" at bounding box center [382, 498] width 28 height 28
radio input "true"
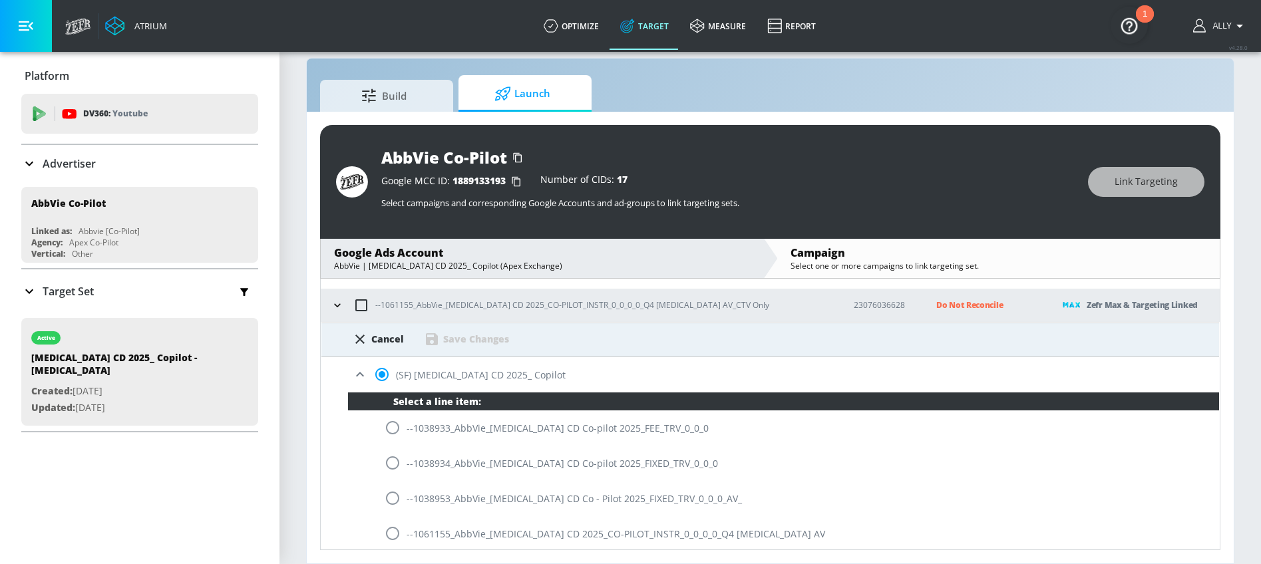
scroll to position [330, 0]
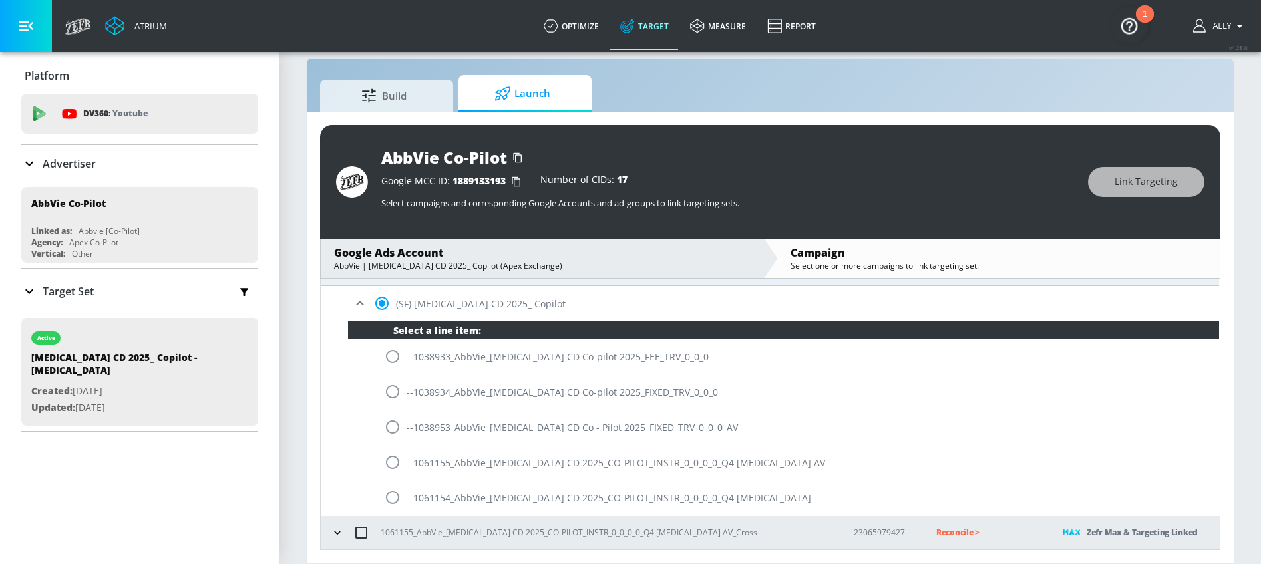
click at [393, 465] on input "radio" at bounding box center [393, 463] width 28 height 28
radio input "true"
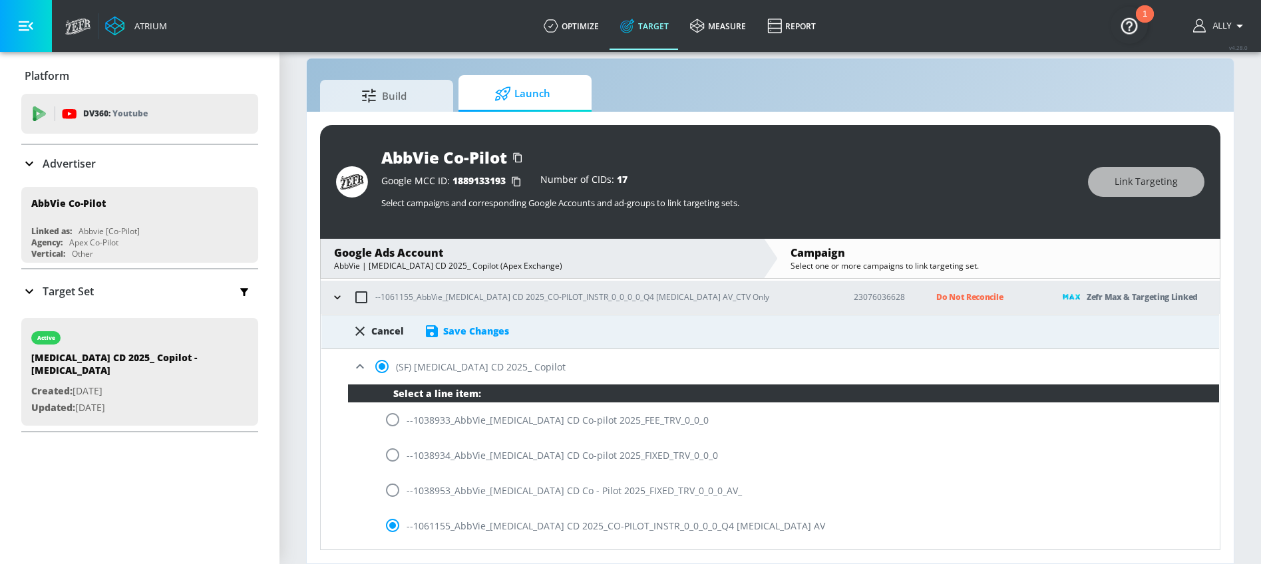
scroll to position [217, 0]
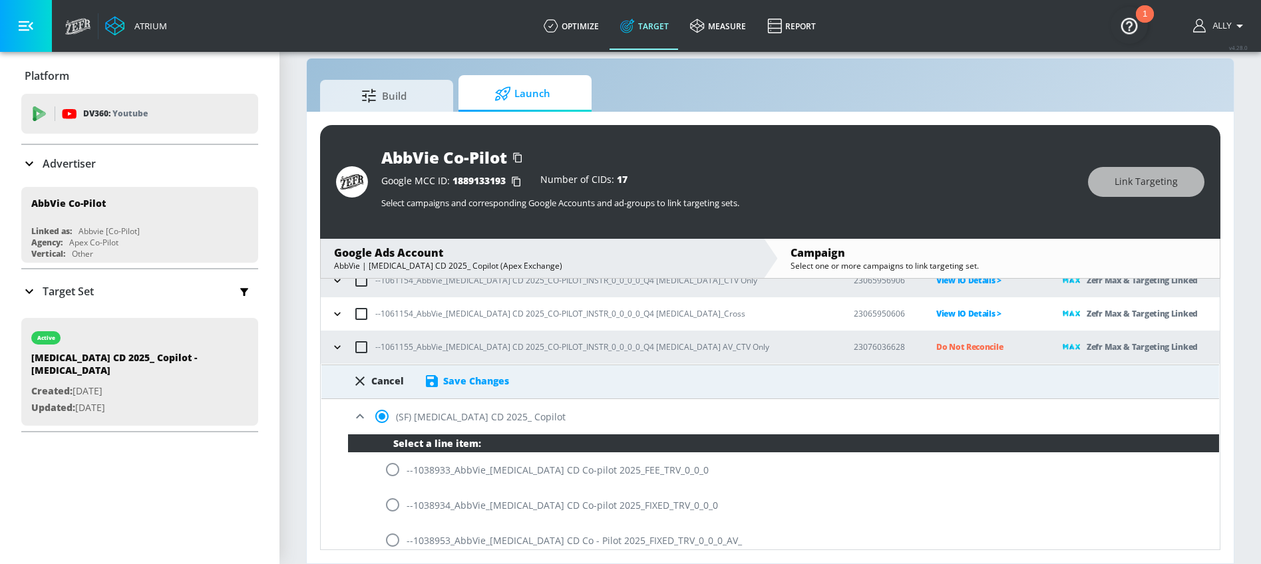
click at [467, 375] on div "Save Changes" at bounding box center [476, 381] width 66 height 13
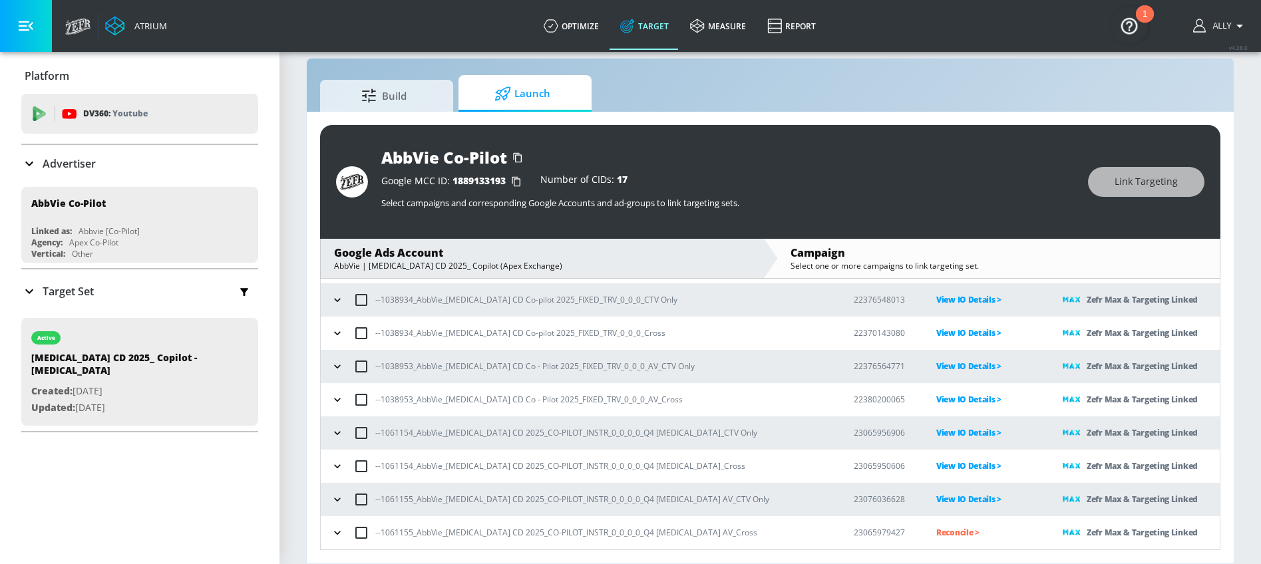
scroll to position [65, 0]
click at [936, 539] on p "Reconcile >" at bounding box center [988, 532] width 105 height 15
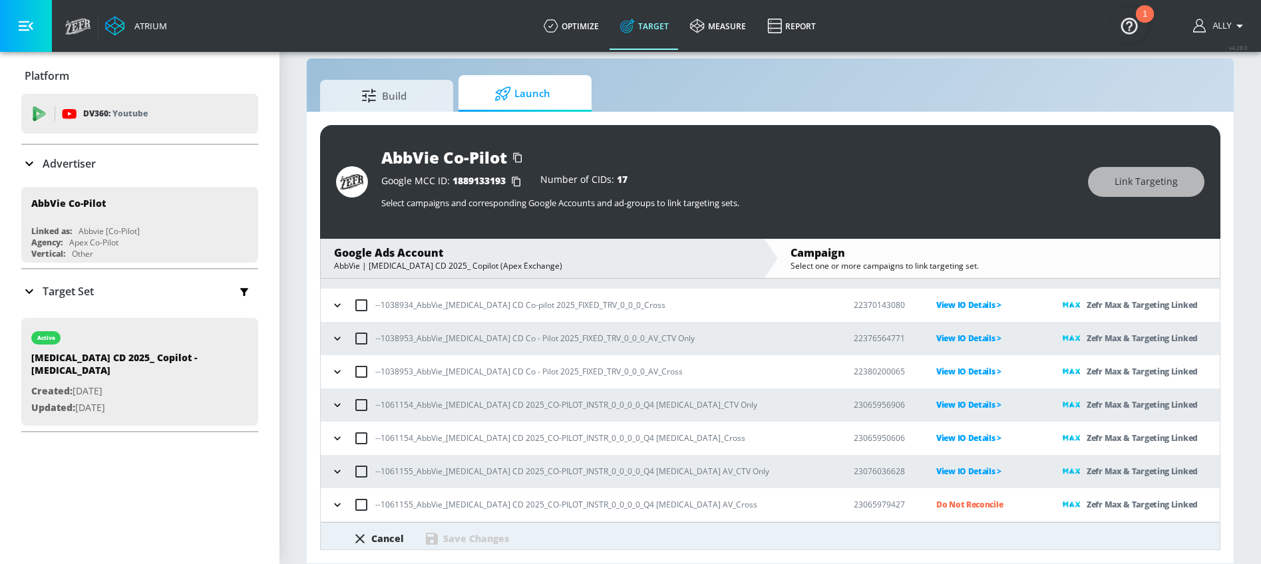
scroll to position [136, 0]
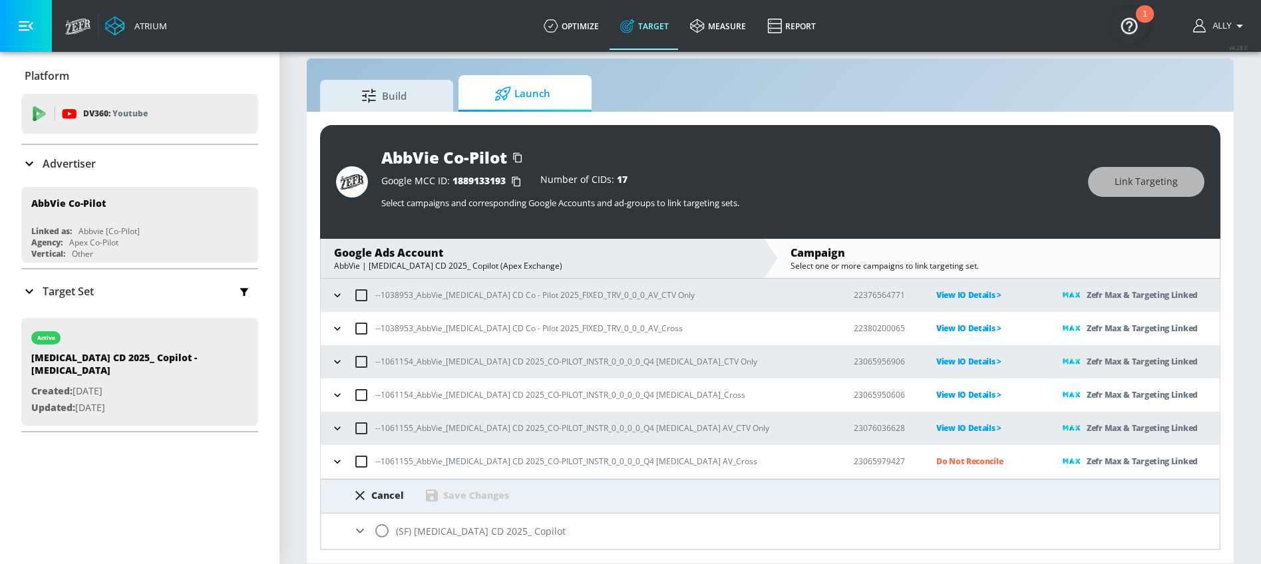
drag, startPoint x: 387, startPoint y: 532, endPoint x: 397, endPoint y: 529, distance: 9.9
click at [387, 532] on input "radio" at bounding box center [382, 531] width 28 height 28
radio input "true"
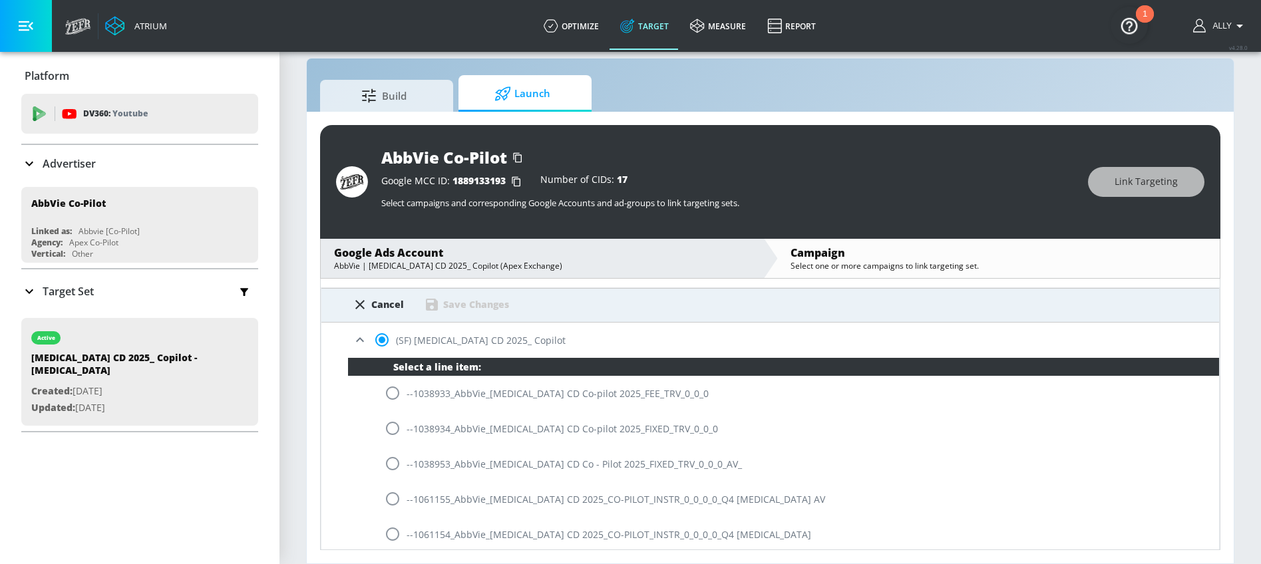
scroll to position [330, 0]
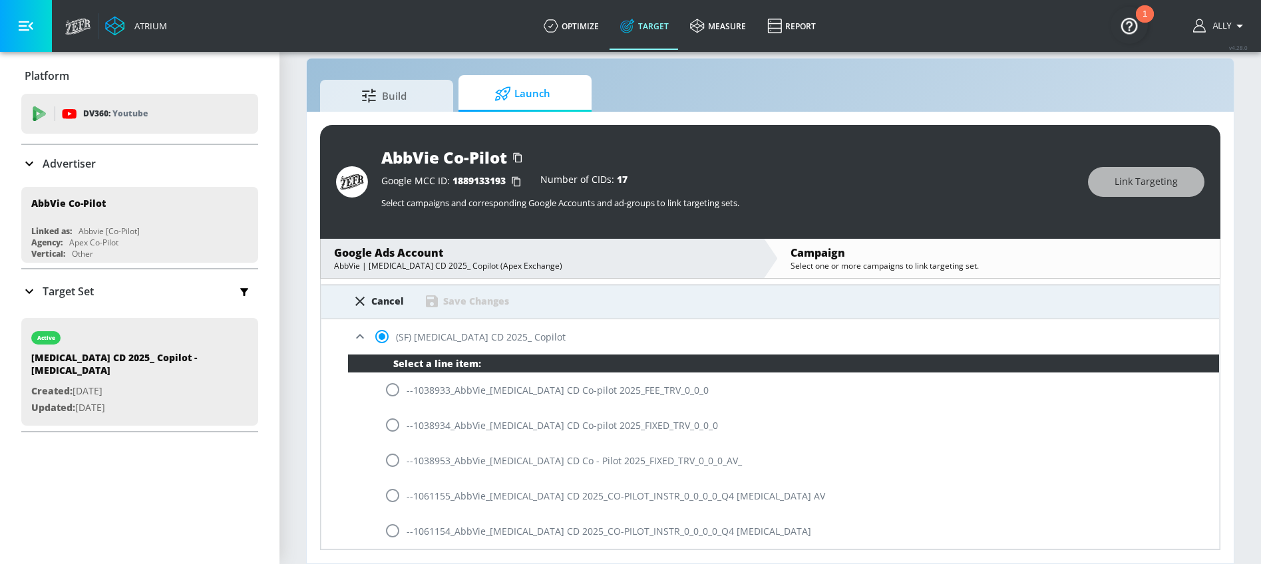
click at [391, 498] on input "radio" at bounding box center [393, 496] width 28 height 28
radio input "true"
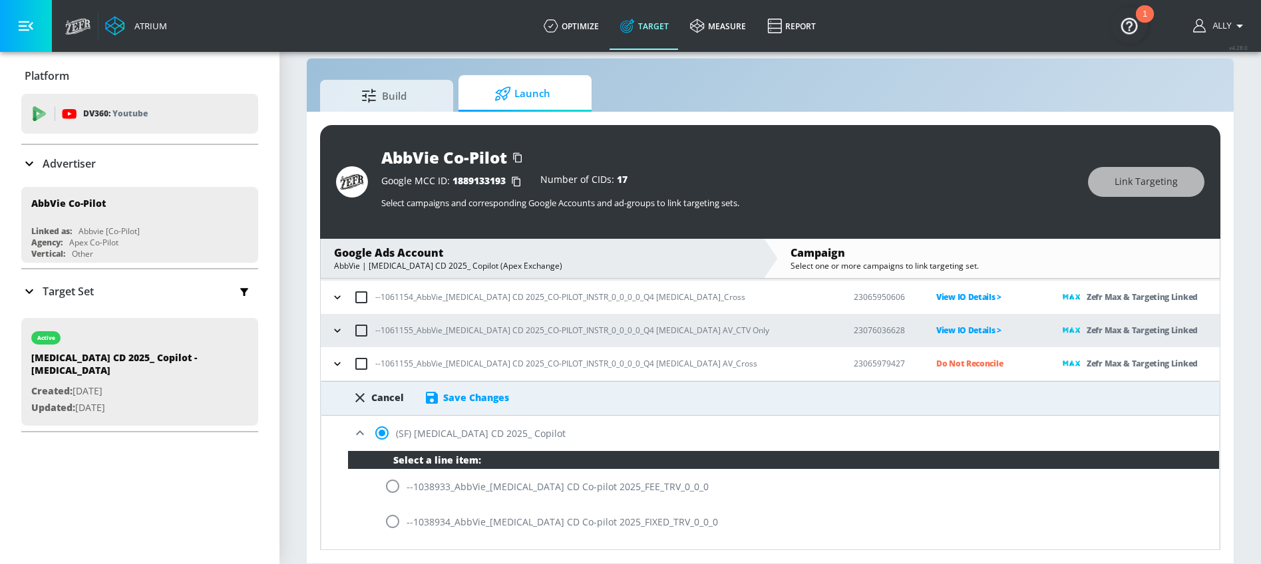
scroll to position [233, 0]
click at [469, 395] on div "Save Changes" at bounding box center [476, 398] width 66 height 13
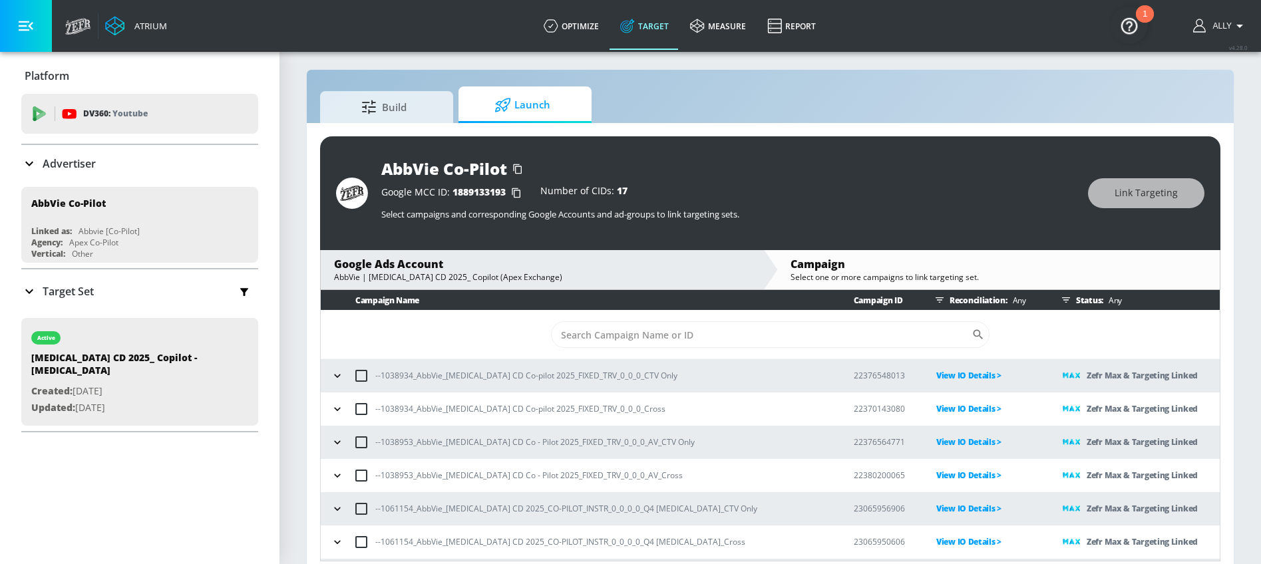
scroll to position [0, 0]
